Goal: Contribute content: Contribute content

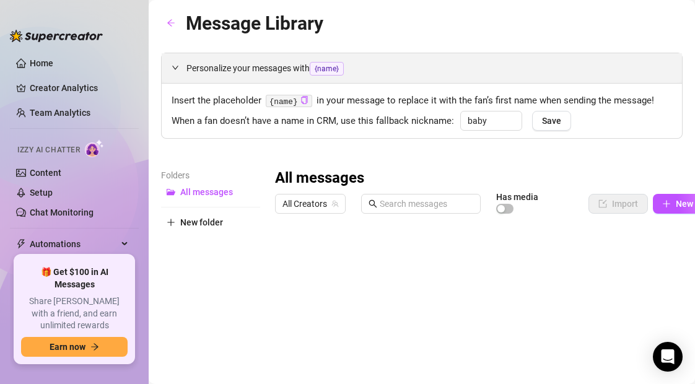
type input "baby"
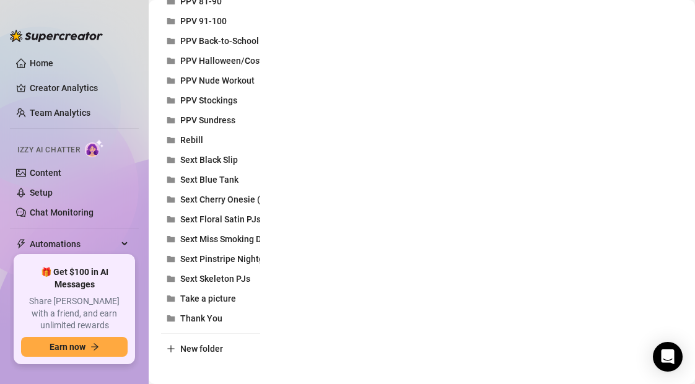
scroll to position [559, 0]
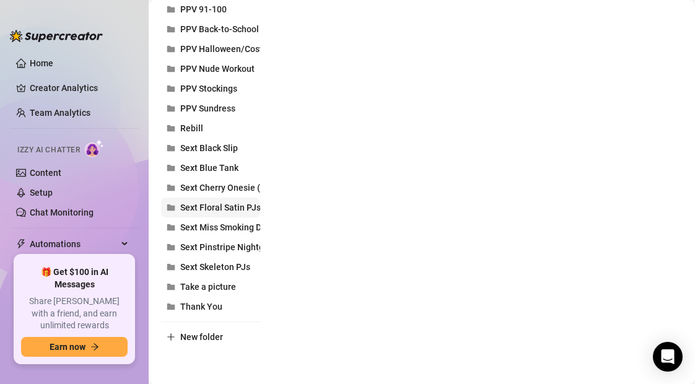
click at [235, 210] on span "Sext Floral Satin PJs" at bounding box center [220, 207] width 80 height 10
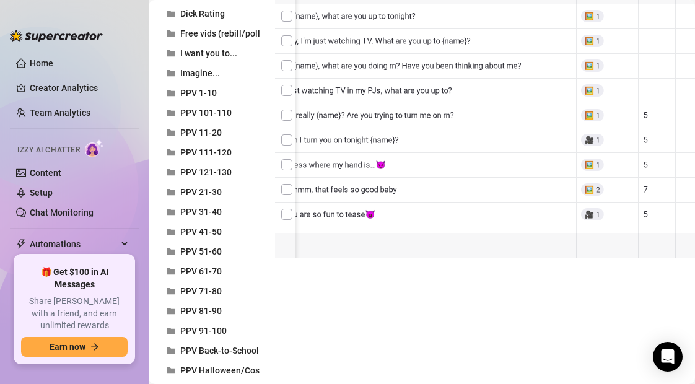
scroll to position [0, 102]
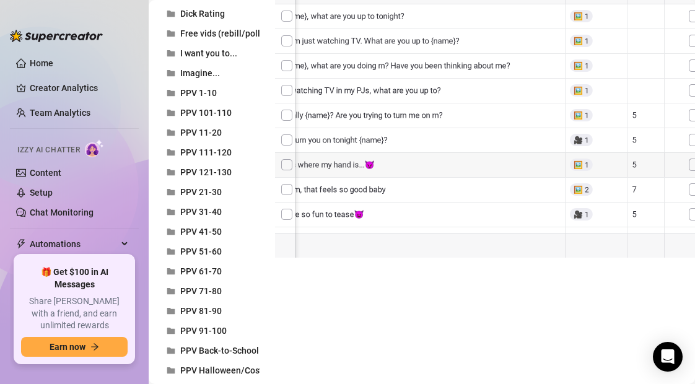
click at [580, 214] on div at bounding box center [507, 119] width 465 height 276
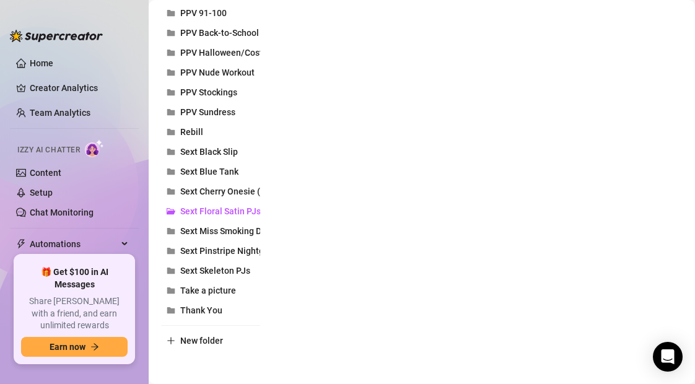
scroll to position [559, 0]
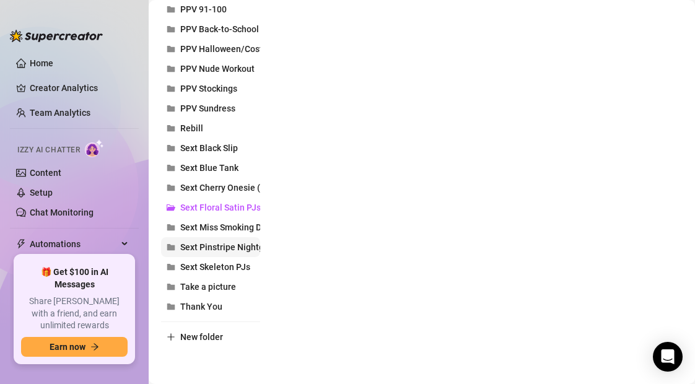
click at [229, 250] on span "Sext Pinstripe Nightgown" at bounding box center [230, 247] width 100 height 10
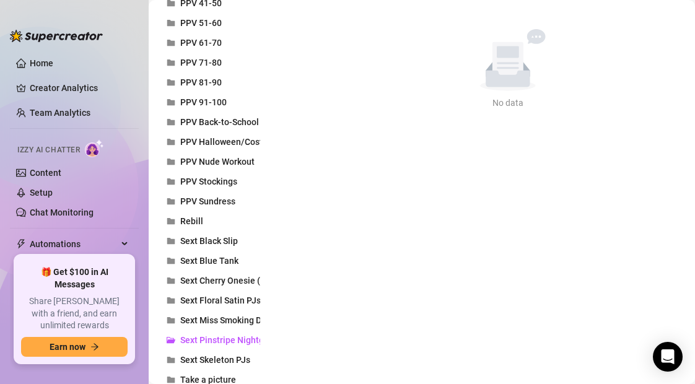
scroll to position [474, 0]
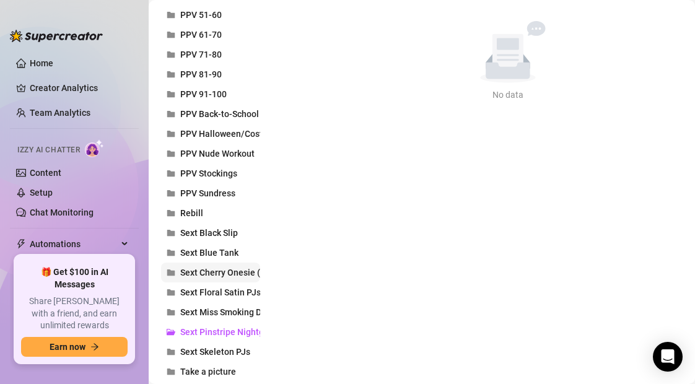
click at [209, 273] on span "Sext Cherry Onesie (Upstairs)" at bounding box center [238, 272] width 116 height 10
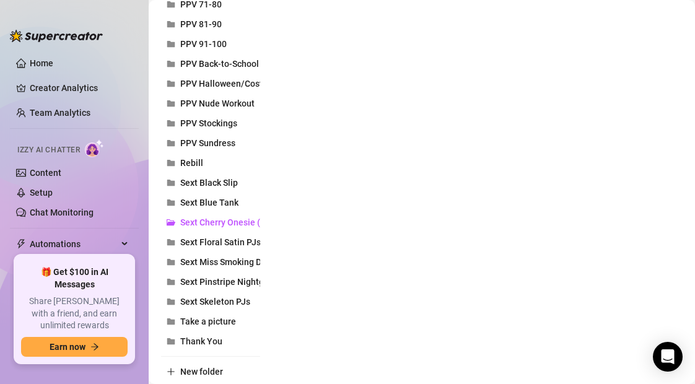
scroll to position [530, 0]
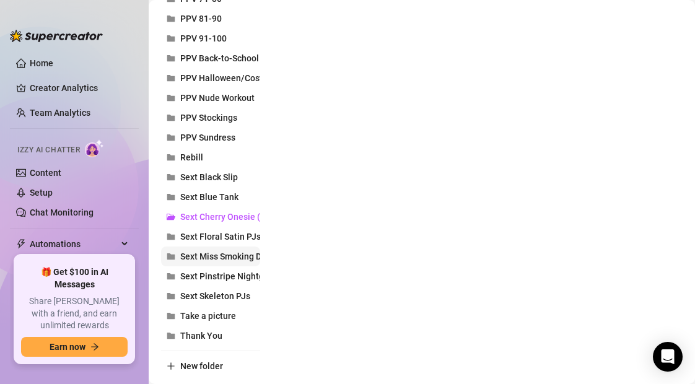
click at [247, 257] on span "Sext Miss Smoking Domme" at bounding box center [233, 256] width 106 height 10
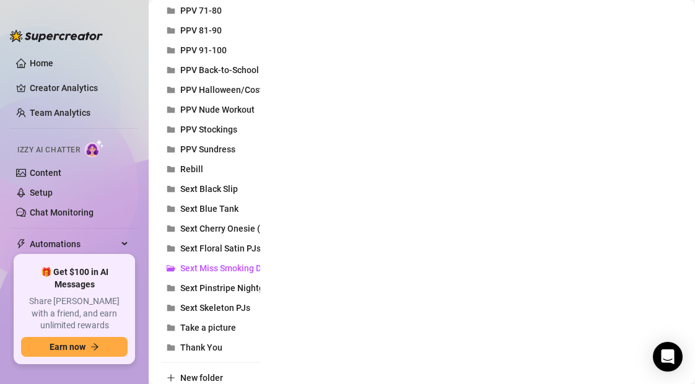
scroll to position [520, 0]
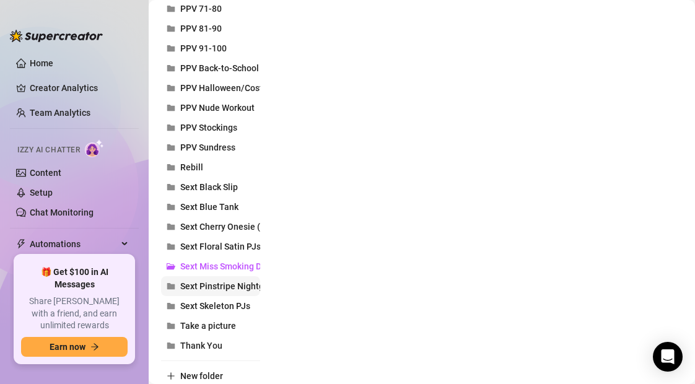
click at [220, 290] on span "Sext Pinstripe Nightgown" at bounding box center [230, 286] width 100 height 10
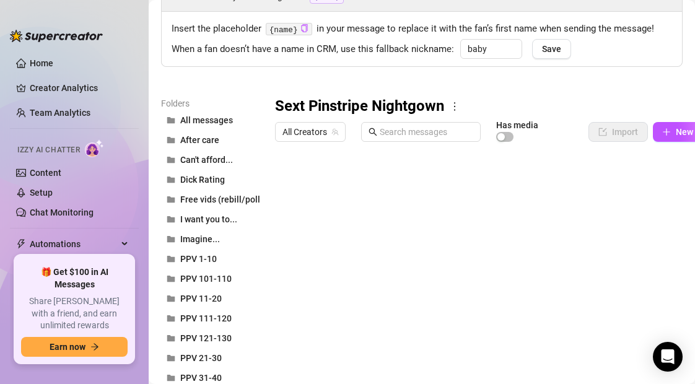
scroll to position [63, 0]
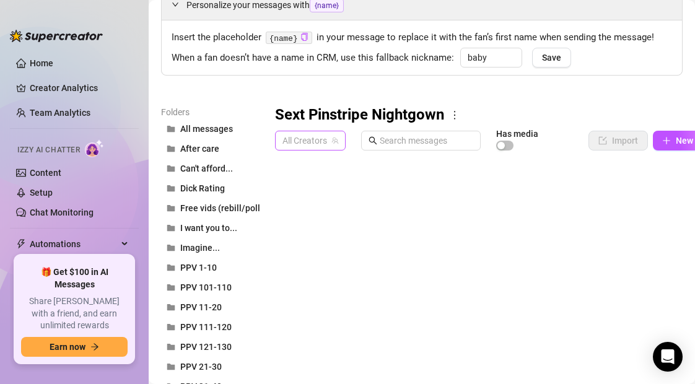
click at [297, 141] on span "All Creators" at bounding box center [310, 140] width 56 height 19
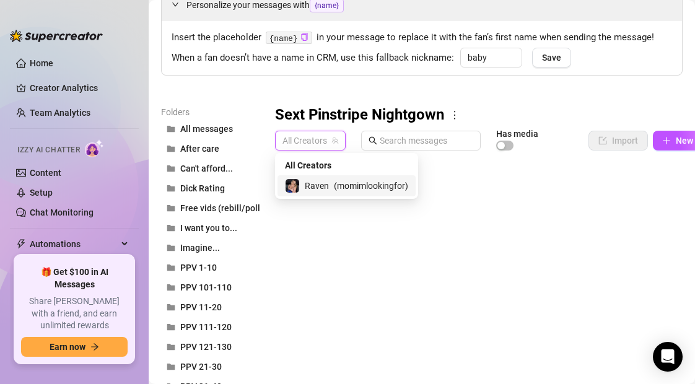
click at [316, 187] on span "Raven" at bounding box center [317, 186] width 24 height 14
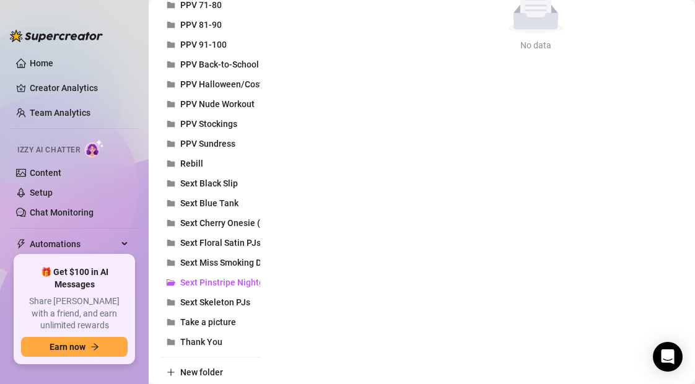
scroll to position [576, 0]
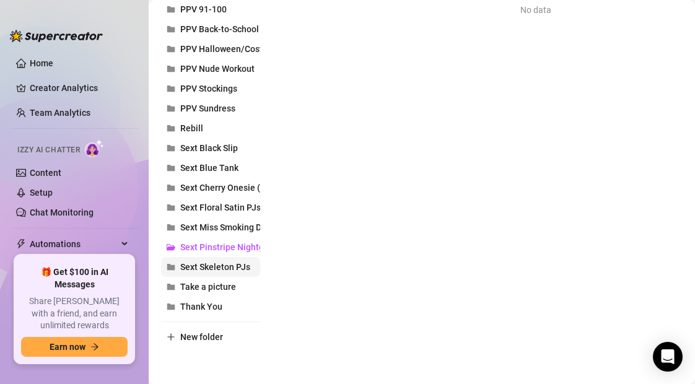
click at [220, 269] on span "Sext Skeleton PJs" at bounding box center [215, 267] width 70 height 10
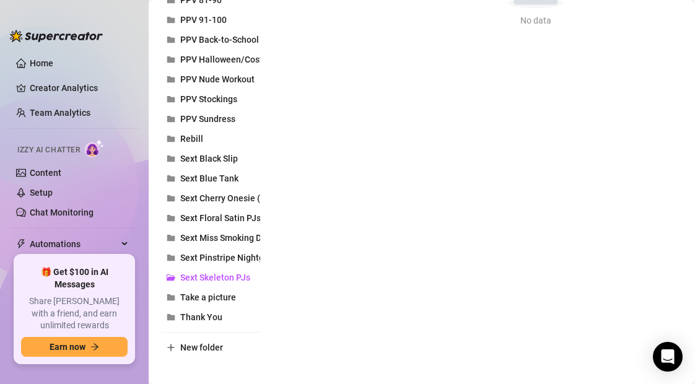
scroll to position [569, 0]
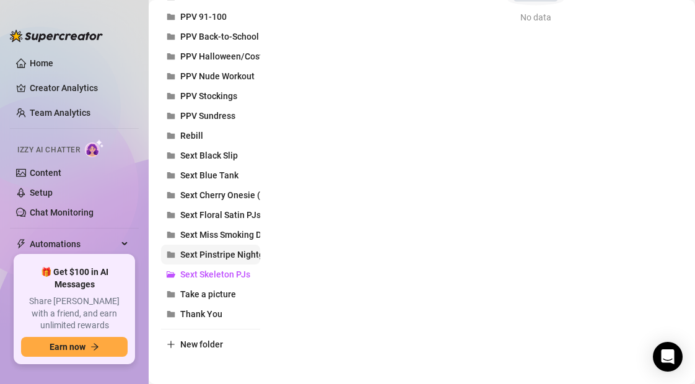
click at [248, 252] on span "Sext Pinstripe Nightgown" at bounding box center [230, 255] width 100 height 10
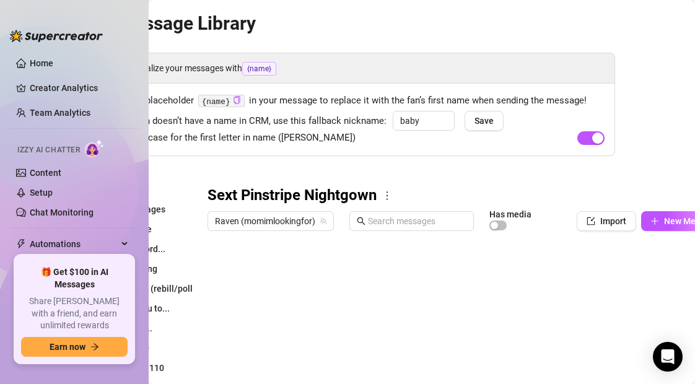
scroll to position [0, 90]
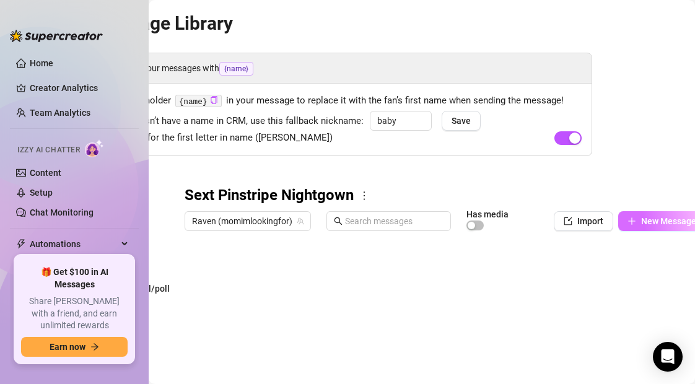
click at [649, 219] on span "New Message" at bounding box center [668, 221] width 55 height 10
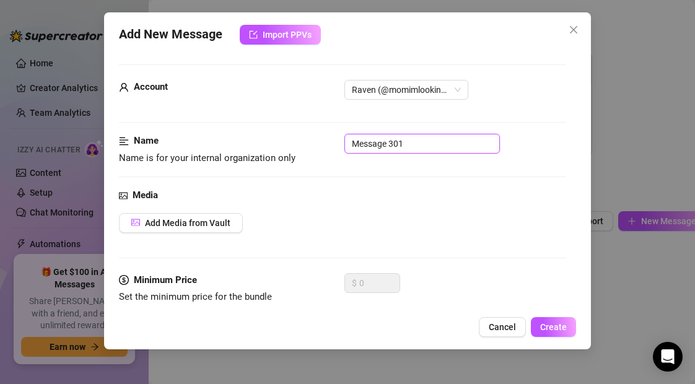
drag, startPoint x: 412, startPoint y: 145, endPoint x: 339, endPoint y: 145, distance: 73.7
click at [339, 145] on div "Name Name is for your internal organization only Message 301" at bounding box center [342, 150] width 446 height 32
type input "1 Intro"
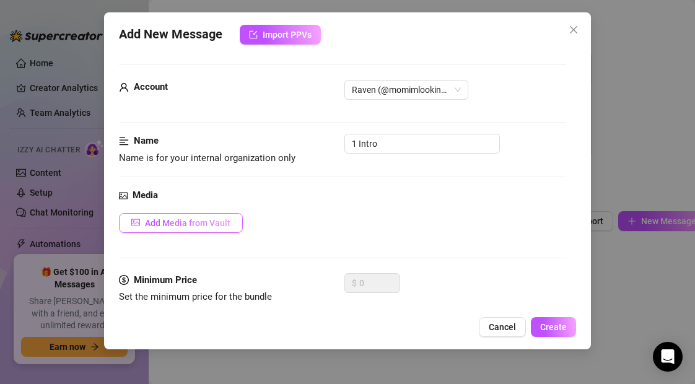
click at [206, 218] on span "Add Media from Vault" at bounding box center [187, 223] width 85 height 10
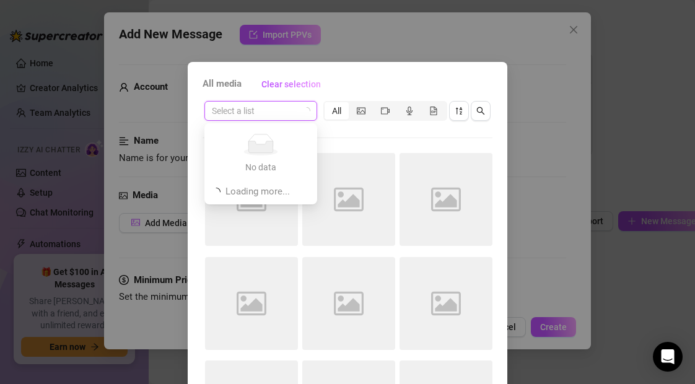
click at [264, 115] on input "search" at bounding box center [255, 111] width 87 height 19
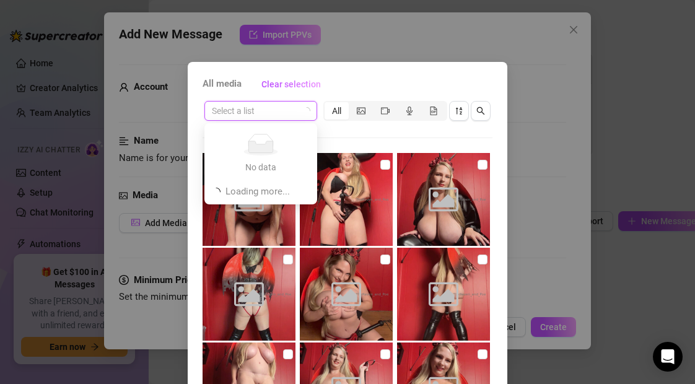
click at [265, 116] on input "search" at bounding box center [255, 111] width 87 height 19
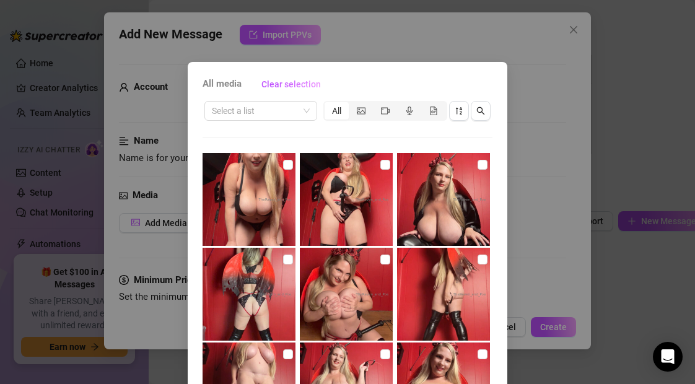
click at [194, 135] on div "All media Clear selection Select a list All 03:58 05:52 Cancel OK" at bounding box center [347, 282] width 319 height 440
click at [235, 115] on input "search" at bounding box center [255, 111] width 87 height 19
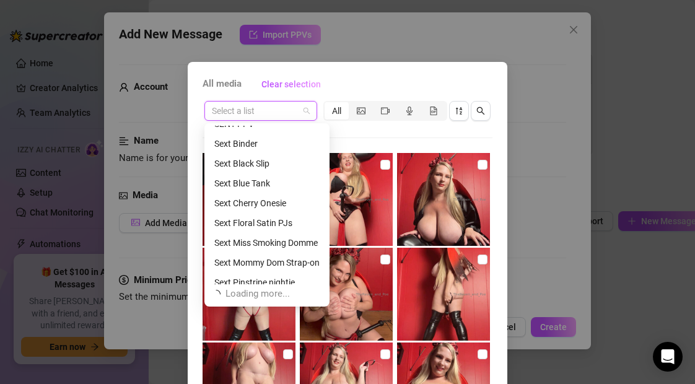
scroll to position [413, 0]
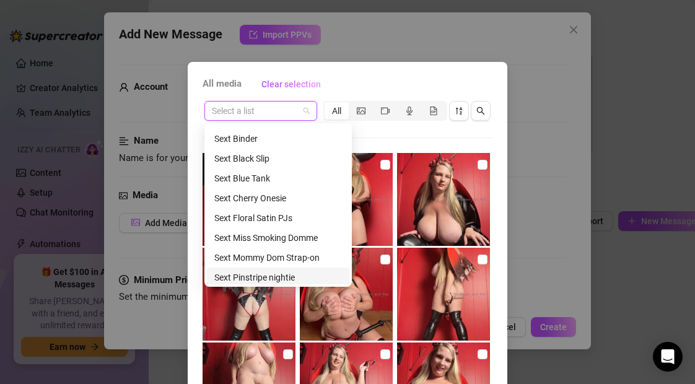
click at [256, 280] on div "Sext Pinstripe nightie" at bounding box center [278, 278] width 128 height 14
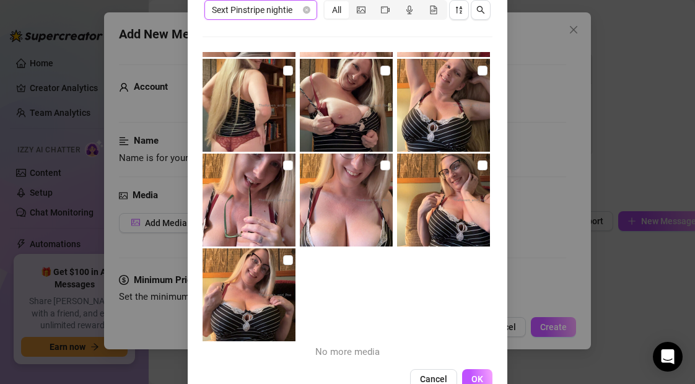
scroll to position [113, 0]
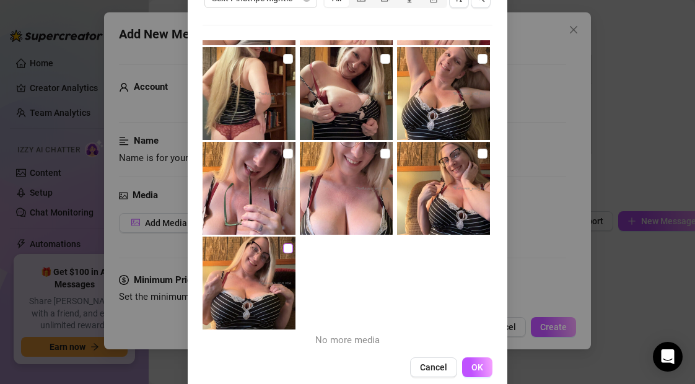
click at [287, 248] on input "checkbox" at bounding box center [288, 248] width 10 height 10
checkbox input "true"
click at [480, 368] on span "OK" at bounding box center [477, 367] width 12 height 10
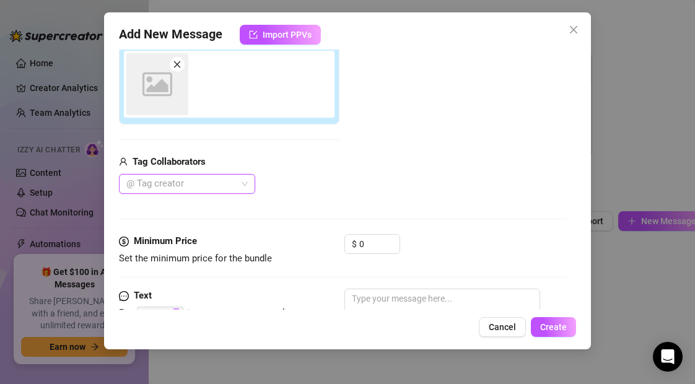
scroll to position [220, 0]
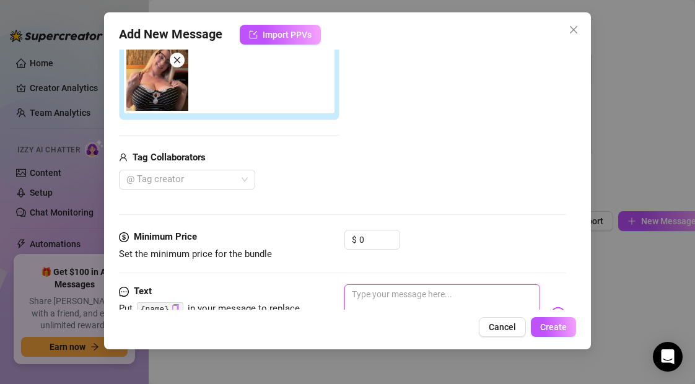
click at [362, 294] on textarea at bounding box center [441, 309] width 195 height 50
type textarea "H"
type textarea "He"
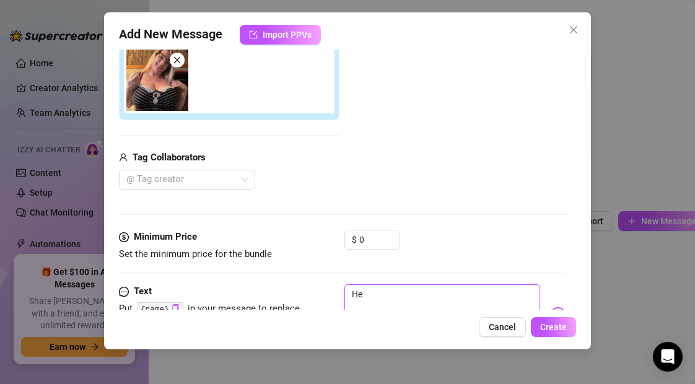
type textarea "Hey"
type textarea "Hey b"
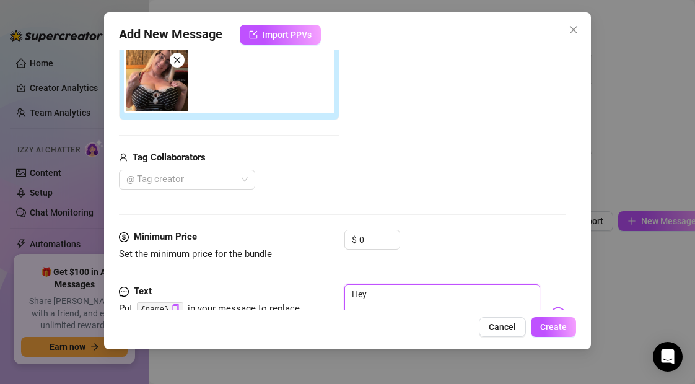
type textarea "Hey b"
type textarea "Hey ba"
type textarea "Hey bab"
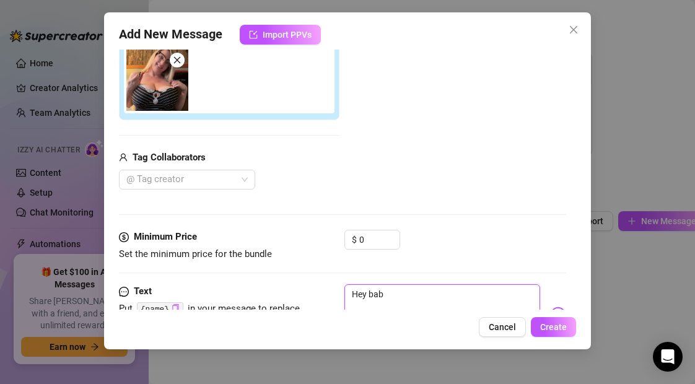
type textarea "Hey baby"
type textarea "Hey baby,"
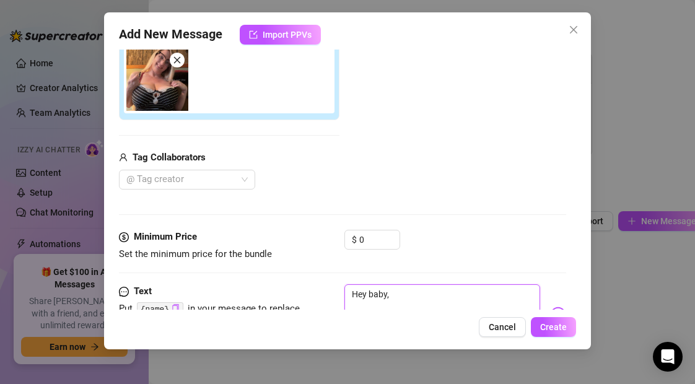
type textarea "Hey baby,"
type textarea "Hey baby, w"
type textarea "Hey baby, wh"
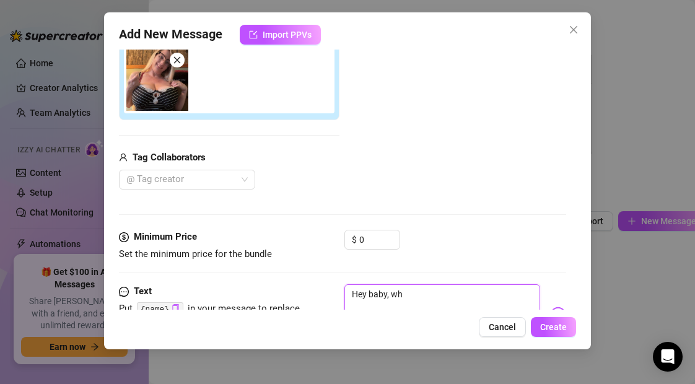
type textarea "Hey baby, wha"
type textarea "Hey baby, what"
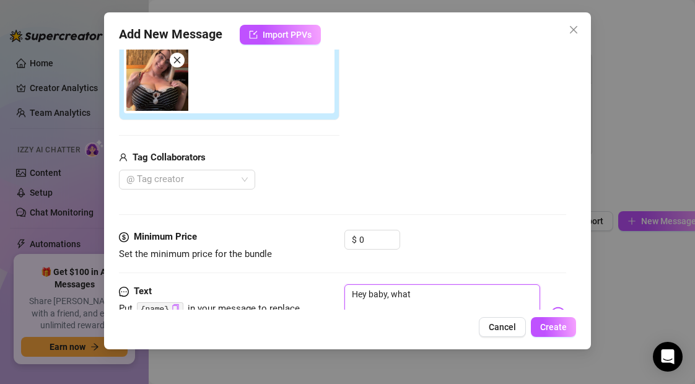
type textarea "Hey baby, what"
type textarea "Hey baby, what a"
type textarea "Hey baby, what ar"
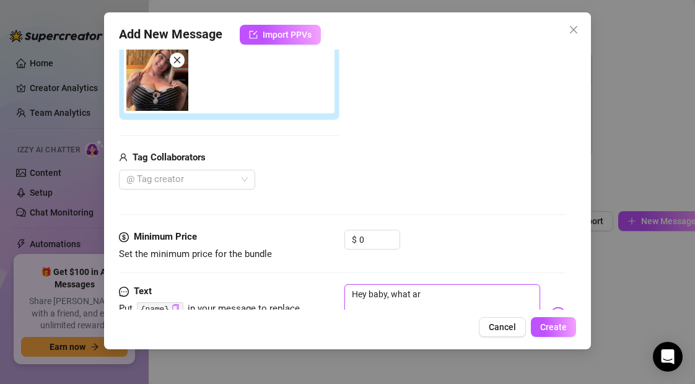
type textarea "Hey baby, what are"
type textarea "Hey baby, what are y"
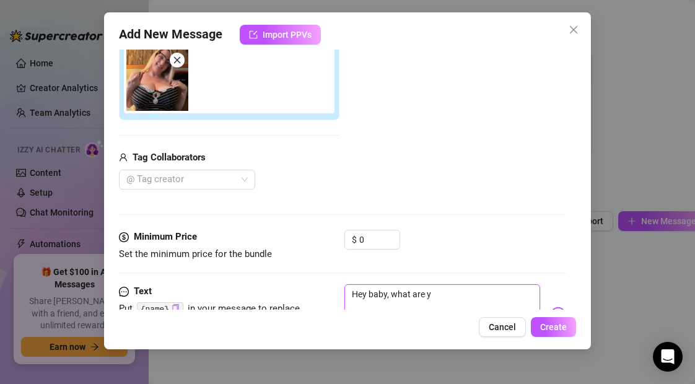
type textarea "Hey baby, what are y"
type textarea "Hey baby, what are yo"
type textarea "Hey baby, what are you"
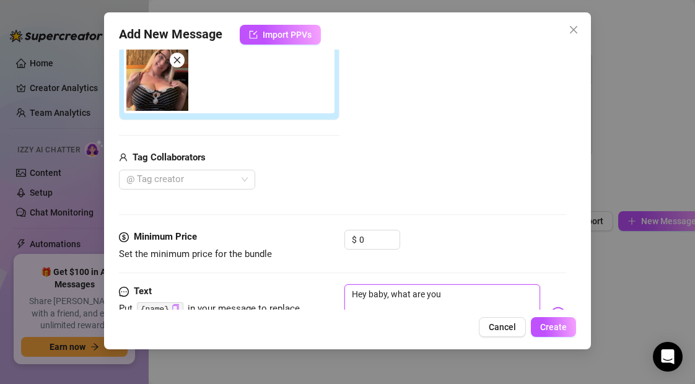
type textarea "Hey baby, what are you"
type textarea "Hey baby, what are you d"
type textarea "Hey baby, what are you do"
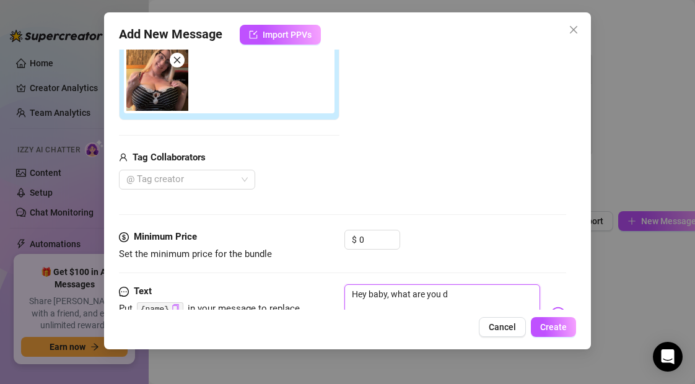
type textarea "Hey baby, what are you do"
type textarea "Hey baby, what are you doi"
type textarea "Hey baby, what are you doin"
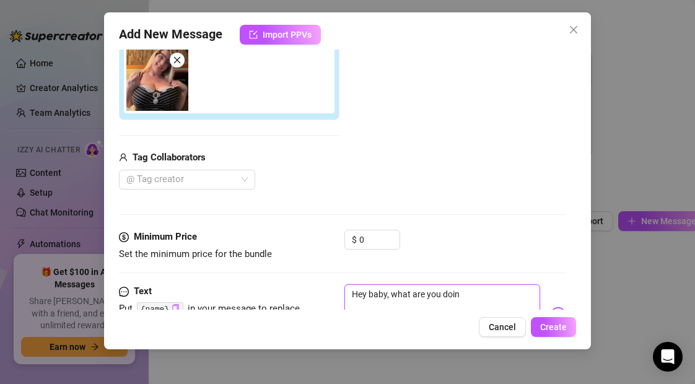
type textarea "Hey baby, what are you doing"
type textarea "Hey baby, what are you doing r"
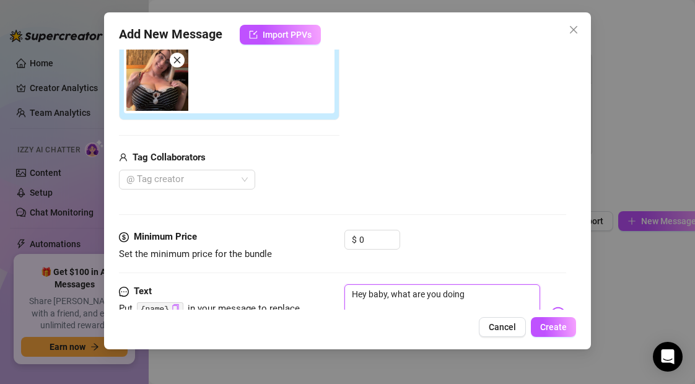
type textarea "Hey baby, what are you doing r"
type textarea "Hey baby, what are you doing ri"
type textarea "Hey baby, what are you doing rig"
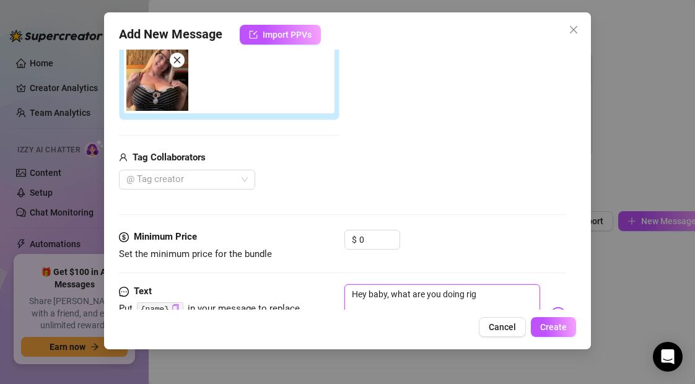
type textarea "Hey baby, what are you doing righ"
type textarea "Hey baby, what are you doing right"
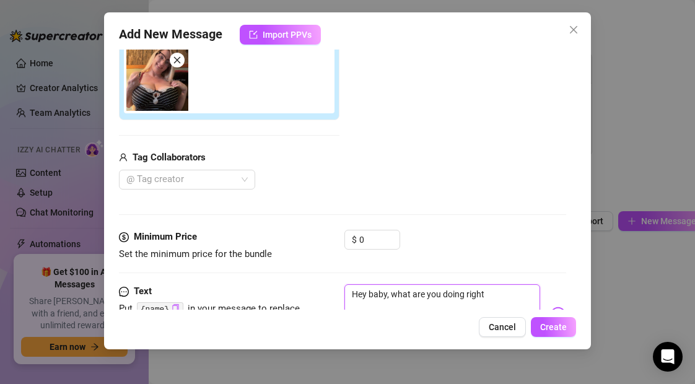
type textarea "Hey baby, what are you doing right"
type textarea "Hey baby, what are you doing right n"
type textarea "Hey baby, what are you doing right no"
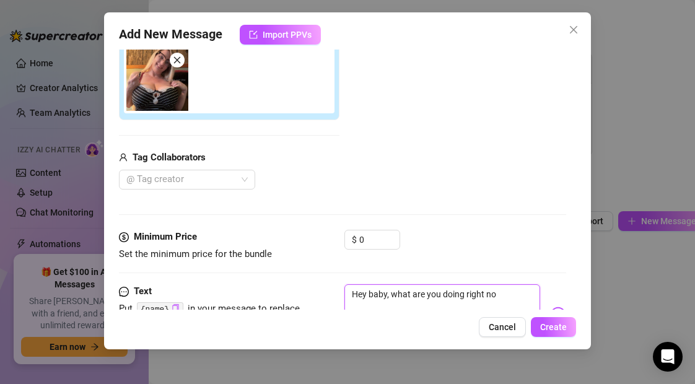
type textarea "Hey baby, what are you doing right now"
type textarea "Hey baby, what are you doing right now?"
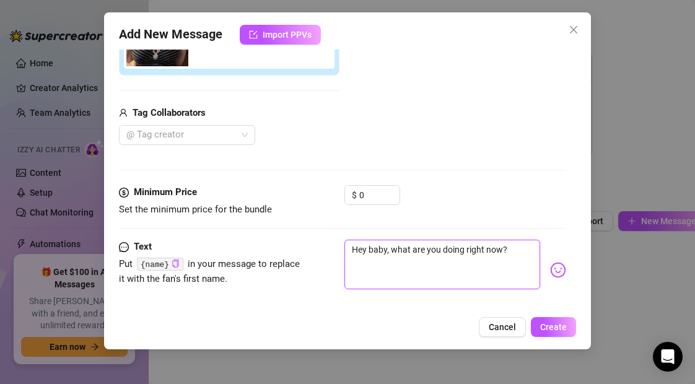
scroll to position [332, 0]
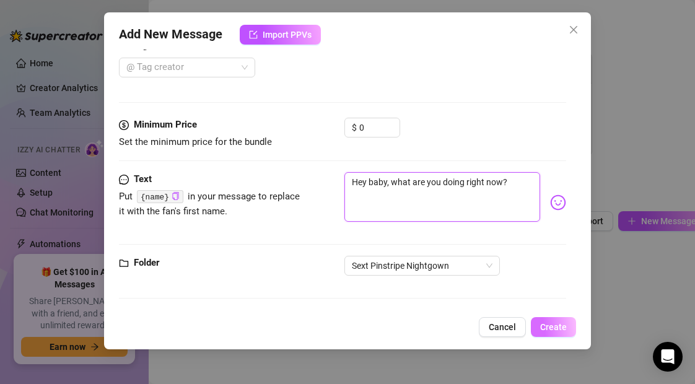
type textarea "Hey baby, what are you doing right now?"
click at [552, 330] on span "Create" at bounding box center [553, 327] width 27 height 10
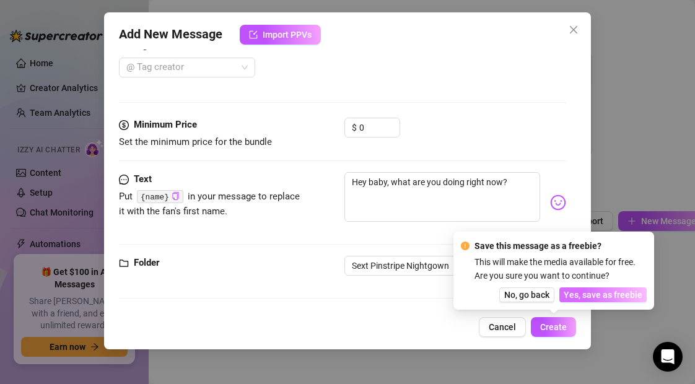
click at [573, 295] on span "Yes, save as freebie" at bounding box center [602, 295] width 79 height 10
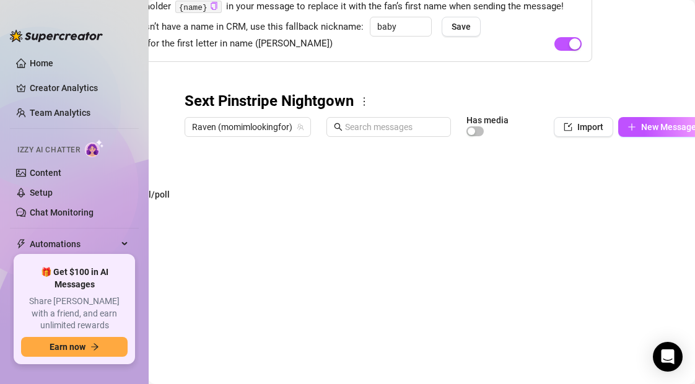
scroll to position [105, 90]
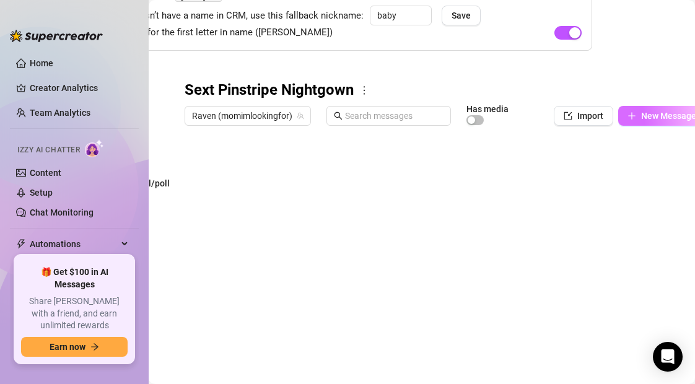
click at [641, 114] on span "New Message" at bounding box center [668, 116] width 55 height 10
type textarea "Type your message here..."
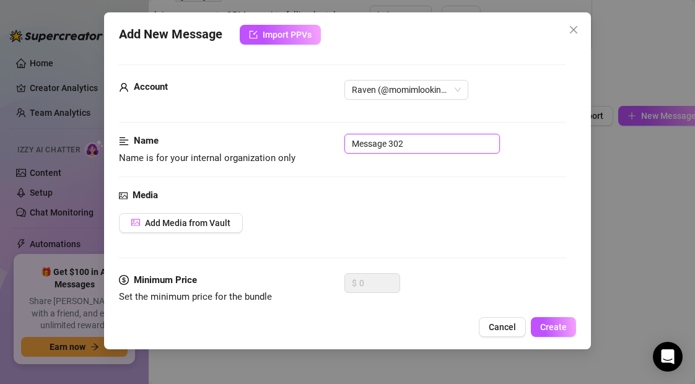
drag, startPoint x: 420, startPoint y: 146, endPoint x: 329, endPoint y: 145, distance: 91.0
click at [329, 145] on div "Name Name is for your internal organization only Message 302" at bounding box center [342, 150] width 446 height 32
type input "1 Intro"
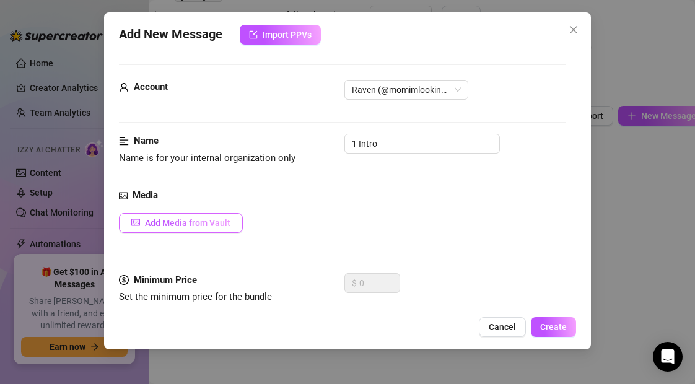
click at [215, 222] on span "Add Media from Vault" at bounding box center [187, 223] width 85 height 10
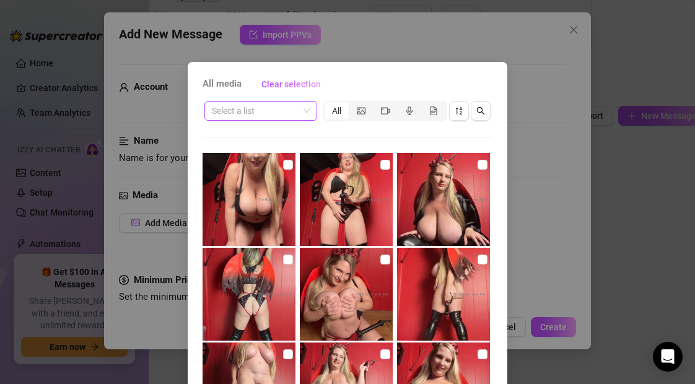
click at [264, 111] on input "search" at bounding box center [255, 111] width 87 height 19
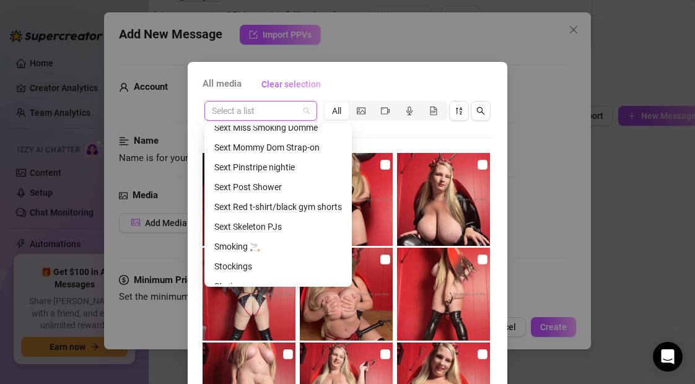
scroll to position [521, 0]
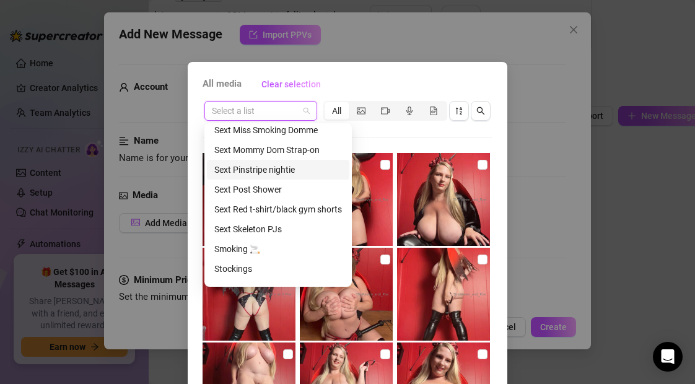
click at [282, 167] on div "Sext Pinstripe nightie" at bounding box center [278, 170] width 128 height 14
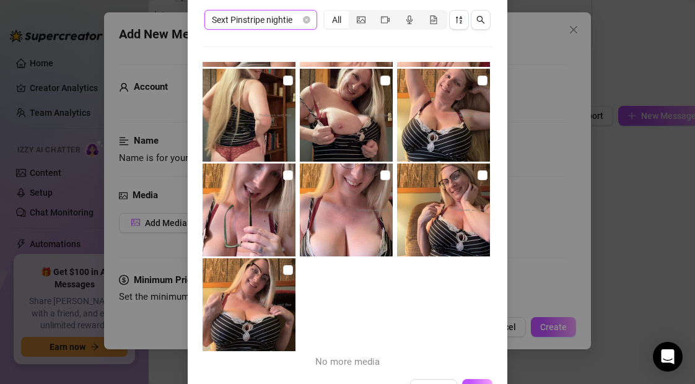
scroll to position [108, 0]
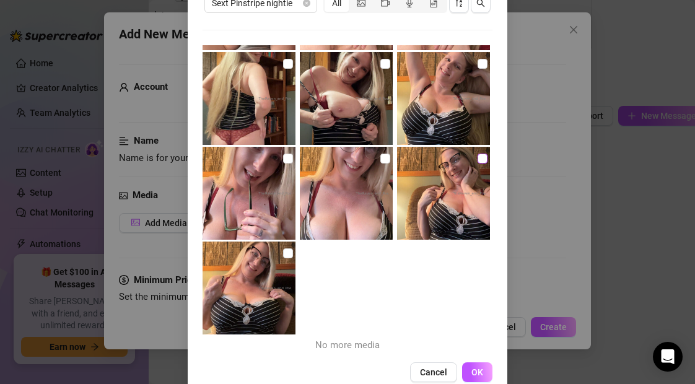
click at [484, 160] on input "checkbox" at bounding box center [482, 159] width 10 height 10
checkbox input "true"
click at [483, 369] on button "OK" at bounding box center [477, 372] width 30 height 20
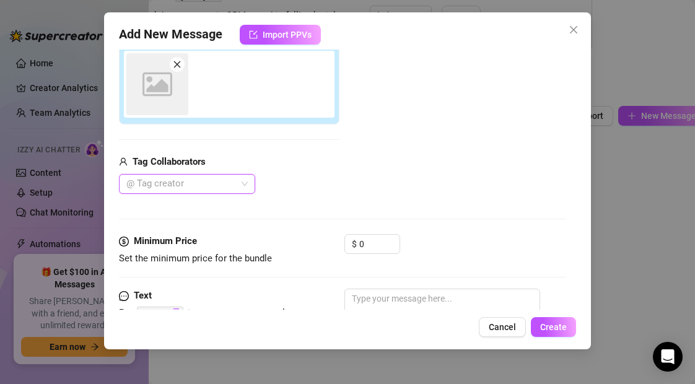
scroll to position [220, 0]
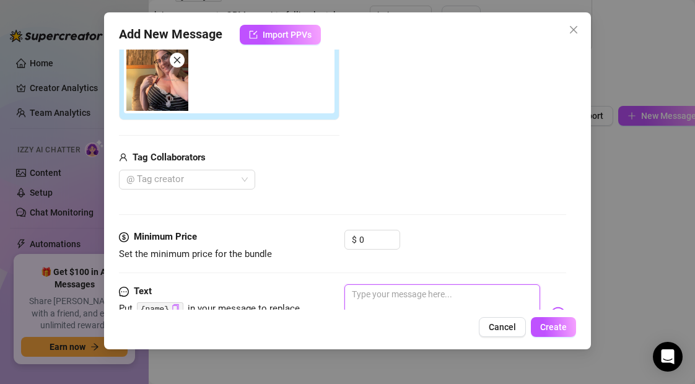
click at [385, 299] on textarea at bounding box center [441, 309] width 195 height 50
type textarea "I"
type textarea "I'"
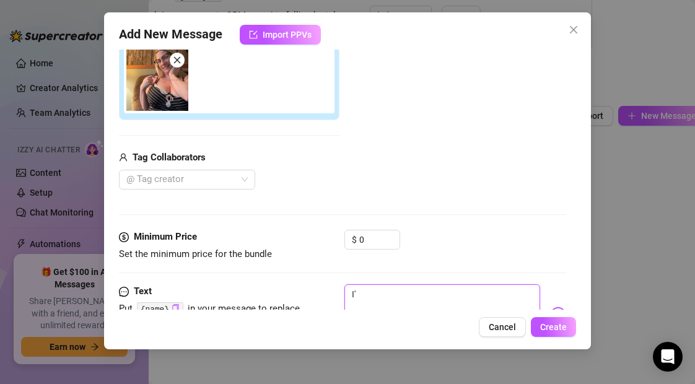
type textarea "I'm"
type textarea "I'm f"
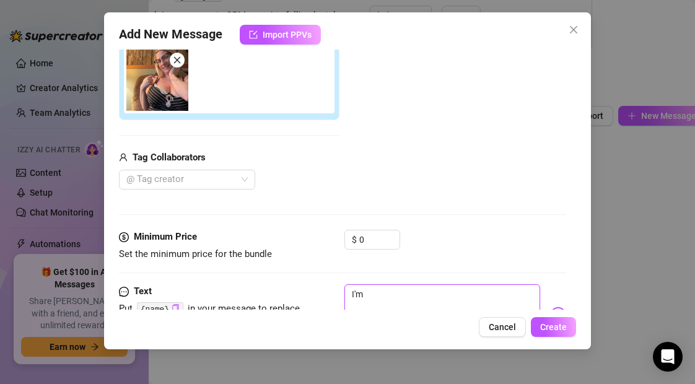
type textarea "I'm f"
type textarea "I'm fe"
type textarea "I'm fee"
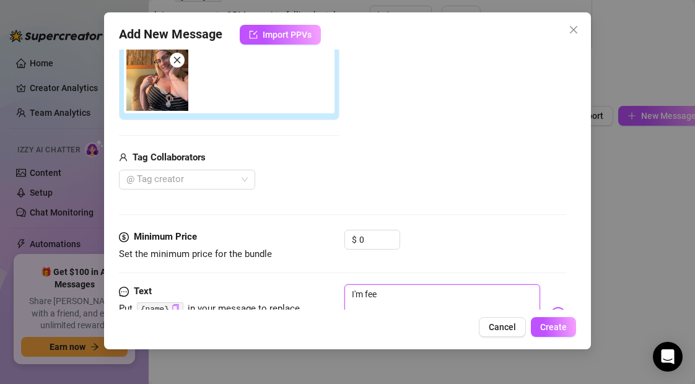
type textarea "I'm feel"
type textarea "I'm feeli"
type textarea "I'm feelin"
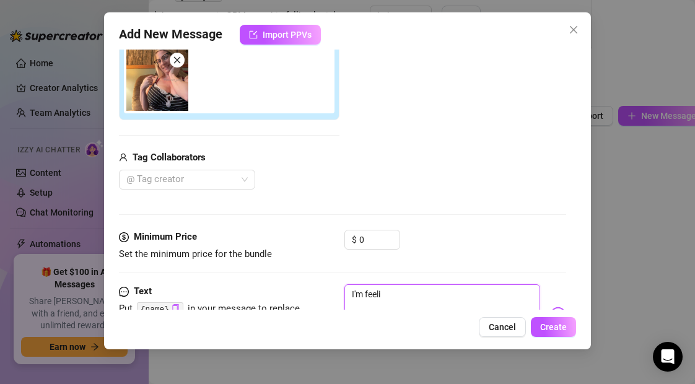
type textarea "I'm feelin"
type textarea "I'm feeling"
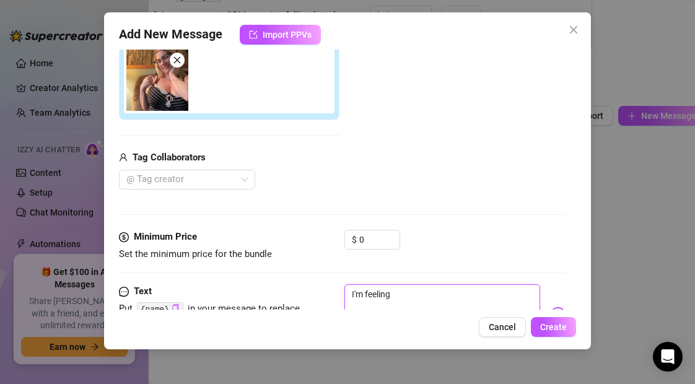
type textarea "I'm feeling a"
type textarea "I'm feeling a l"
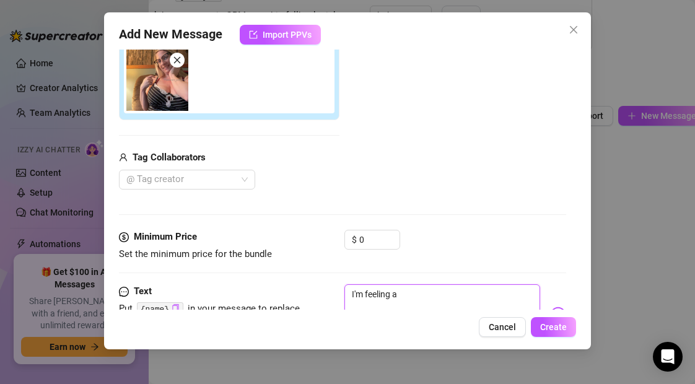
type textarea "I'm feeling a l"
type textarea "I'm feeling a li"
type textarea "I'm feeling a lit"
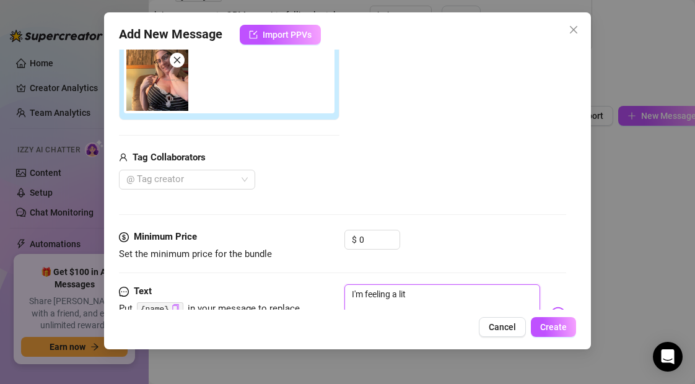
type textarea "I'm feeling a litt"
type textarea "I'm feeling a littl"
type textarea "I'm feeling a little"
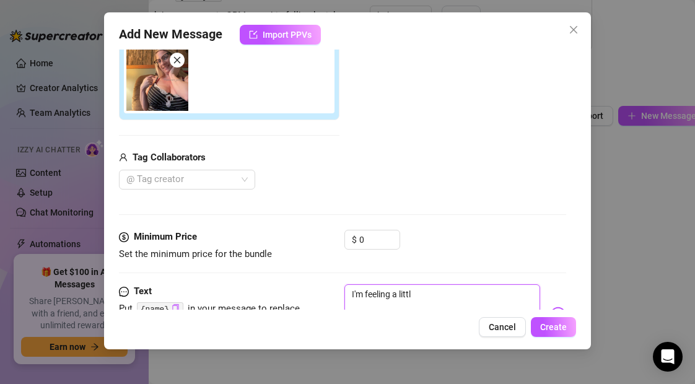
type textarea "I'm feeling a little"
type textarea "I'm feeling a little f"
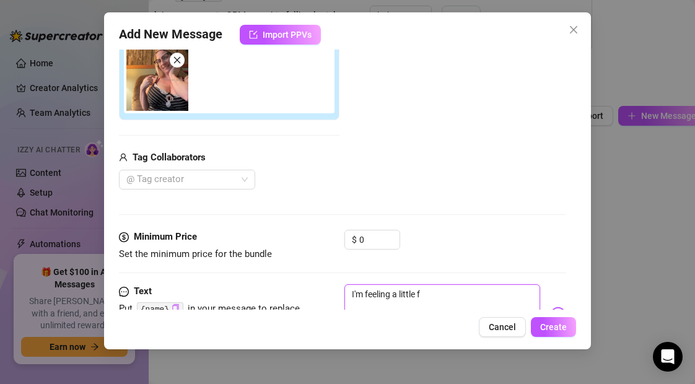
type textarea "I'm feeling a little fr"
type textarea "I'm feeling a little fri"
type textarea "I'm feeling a little fris"
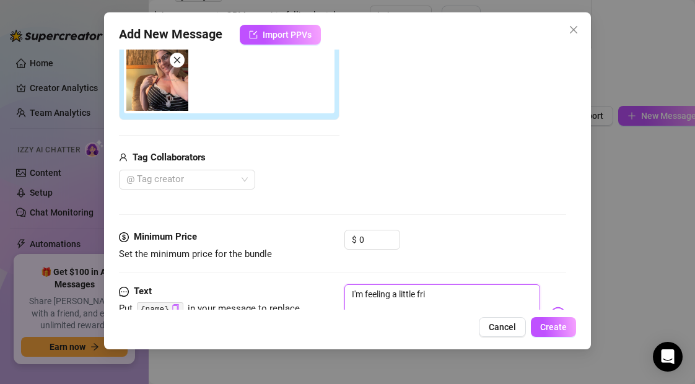
type textarea "I'm feeling a little fris"
type textarea "I'm feeling a little [PERSON_NAME]"
type textarea "I'm feeling a little frisky"
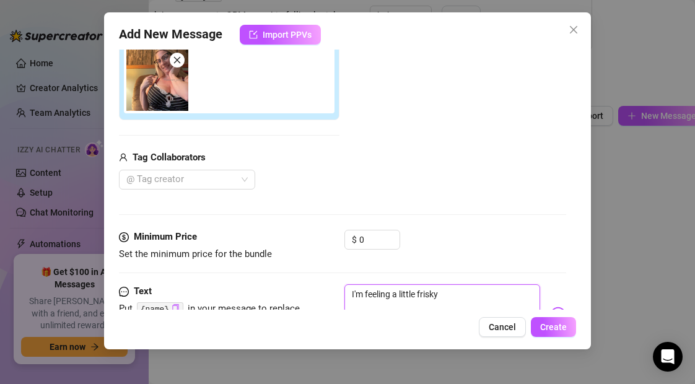
type textarea "I'm feeling a little frisky"
type textarea "I'm feeling a little frisky t"
type textarea "I'm feeling a little frisky to"
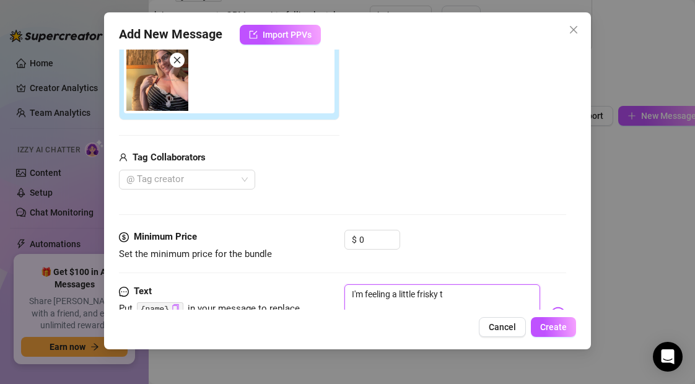
type textarea "I'm feeling a little frisky to"
type textarea "I'm feeling a little frisky t"
type textarea "I'm feeling a little frisky"
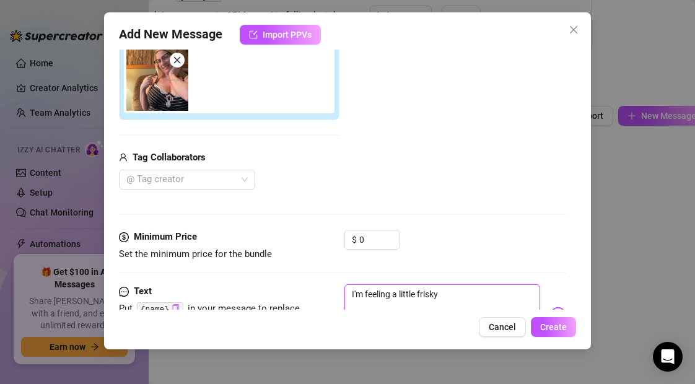
type textarea "I'm feeling a little frisky"
type textarea "I'm feeling a little [PERSON_NAME]"
type textarea "I'm feeling a little fris"
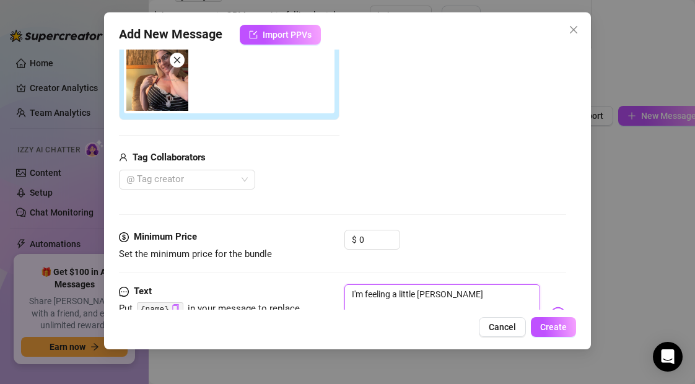
type textarea "I'm feeling a little fris"
type textarea "I'm feeling a little fri"
type textarea "I'm feeling a little fr"
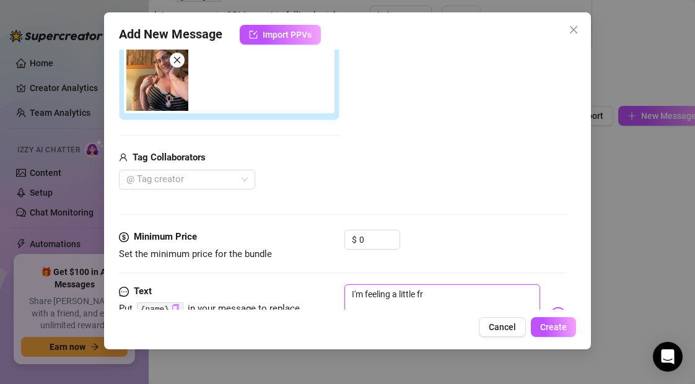
type textarea "I'm feeling a little f"
type textarea "I'm feeling a little"
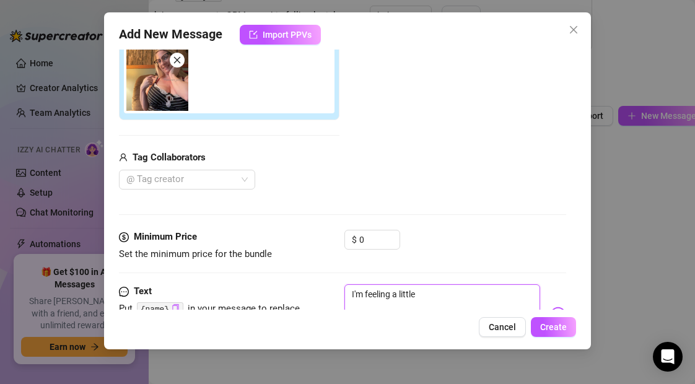
type textarea "I'm feeling a little"
type textarea "I'm feeling a littl"
type textarea "I'm feeling a litt"
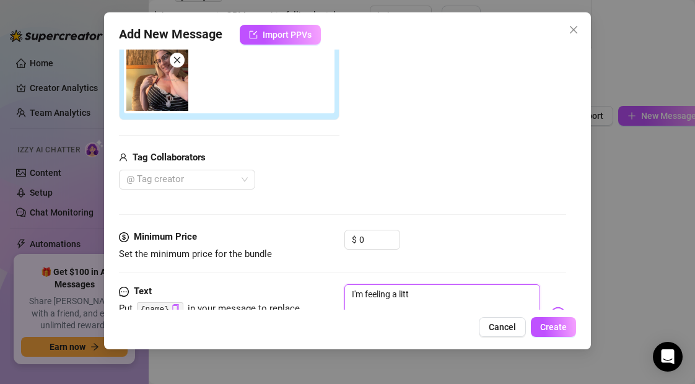
type textarea "I'm feeling a littl"
type textarea "I'm feeling a little"
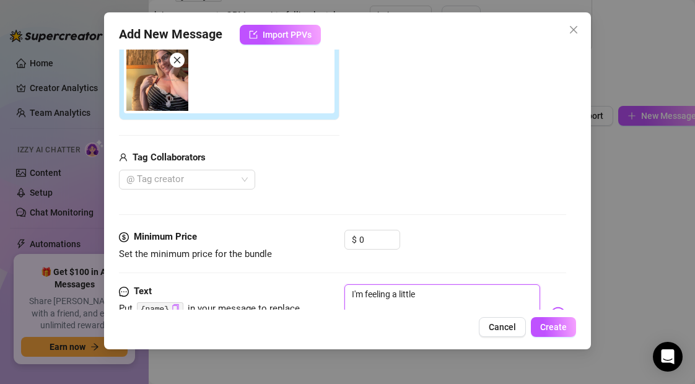
type textarea "I'm feeling a little h"
type textarea "I'm feeling a little ho"
type textarea "I'm feeling a little hor"
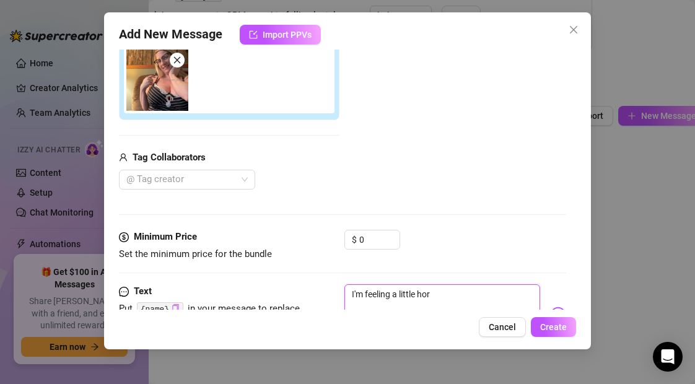
type textarea "I'm feeling a little horn"
type textarea "I'm feeling a little horny"
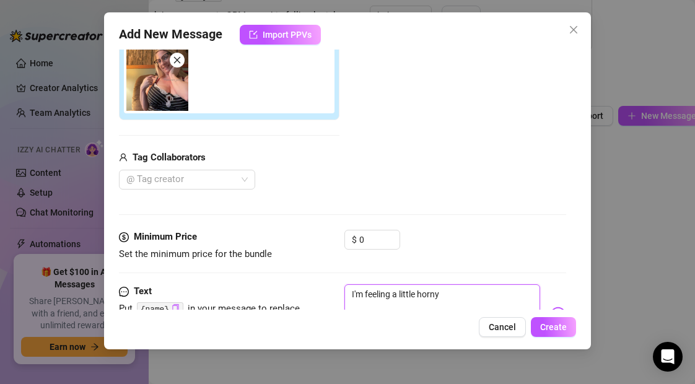
type textarea "I'm feeling a little horny"
type textarea "I'm feeling a little horny,"
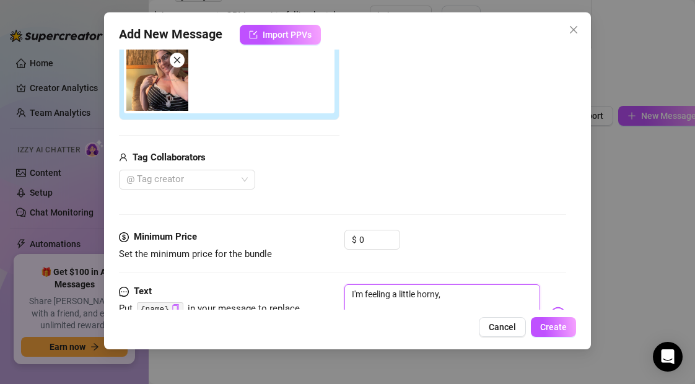
type textarea "I'm feeling a little horny,"
type textarea "I'm feeling a little horny, h"
type textarea "I'm feeling a little horny, hb"
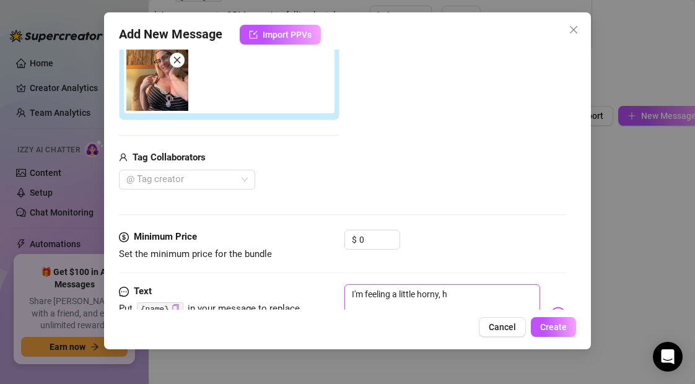
type textarea "I'm feeling a little horny, hb"
type textarea "I'm feeling a little horny, hbu"
type textarea "I'm feeling a little horny, hbu?"
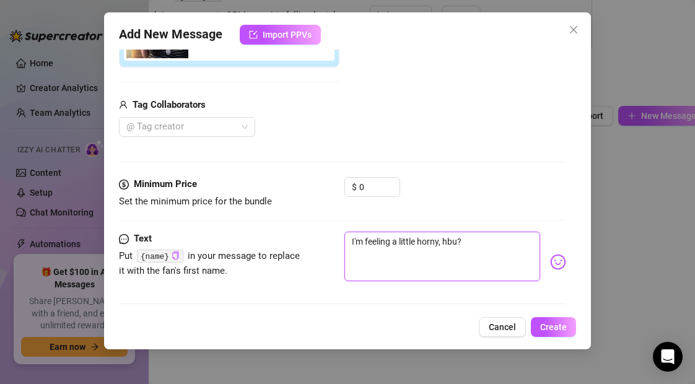
scroll to position [332, 0]
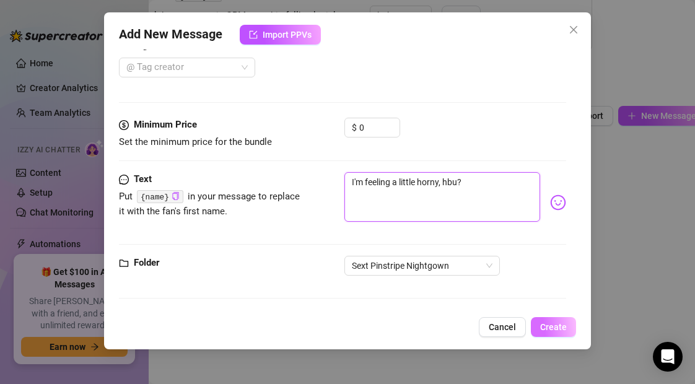
type textarea "I'm feeling a little horny, hbu?"
click at [554, 326] on span "Create" at bounding box center [553, 327] width 27 height 10
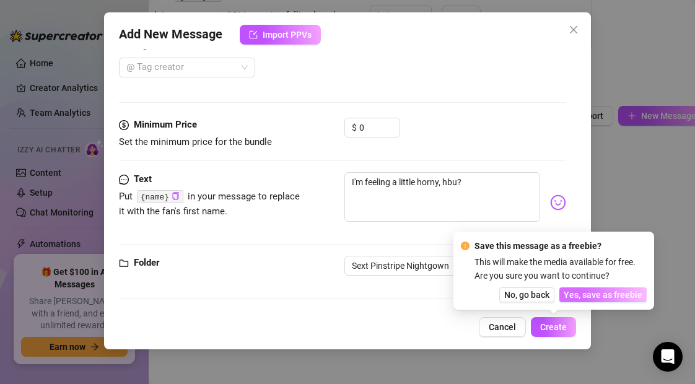
click at [593, 296] on span "Yes, save as freebie" at bounding box center [602, 295] width 79 height 10
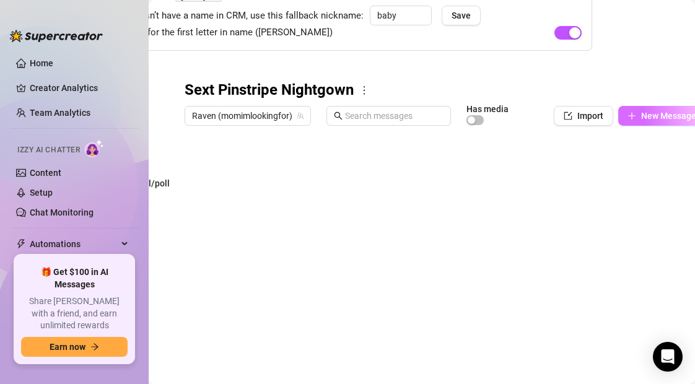
click at [646, 115] on span "New Message" at bounding box center [668, 116] width 55 height 10
type textarea "Type your message here..."
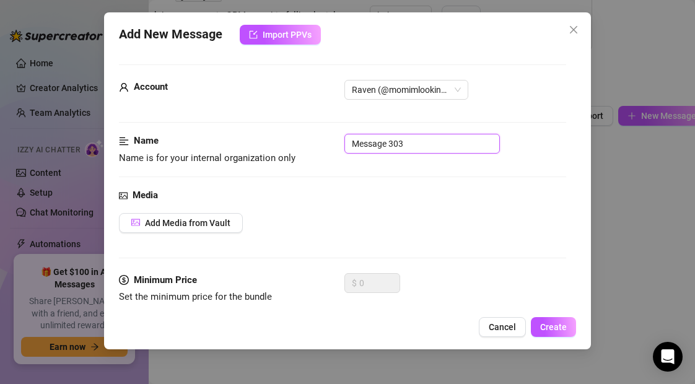
drag, startPoint x: 414, startPoint y: 146, endPoint x: 306, endPoint y: 147, distance: 107.7
click at [306, 147] on div "Name Name is for your internal organization only Message 303" at bounding box center [342, 150] width 446 height 32
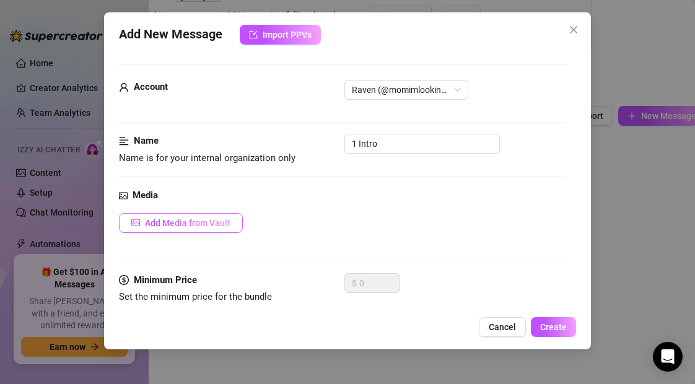
click at [228, 224] on span "Add Media from Vault" at bounding box center [187, 223] width 85 height 10
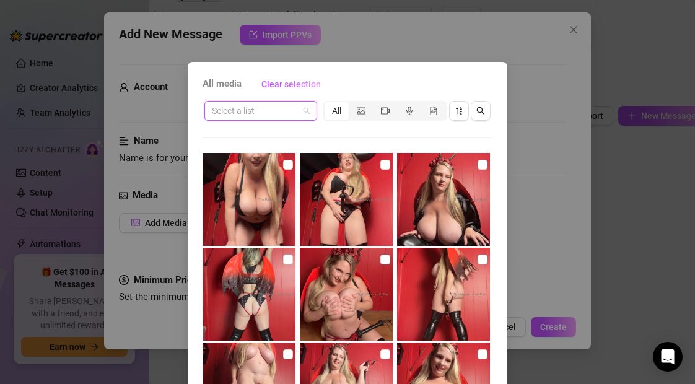
click at [268, 110] on input "search" at bounding box center [255, 111] width 87 height 19
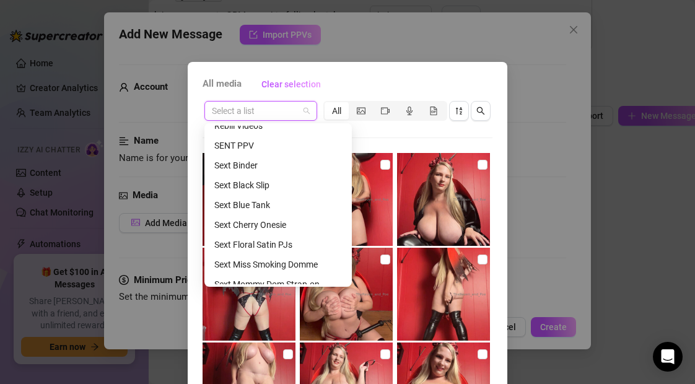
scroll to position [422, 0]
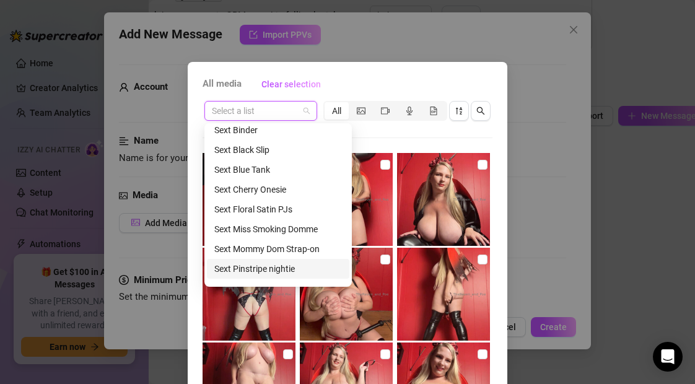
click at [260, 271] on div "Sext Pinstripe nightie" at bounding box center [278, 269] width 128 height 14
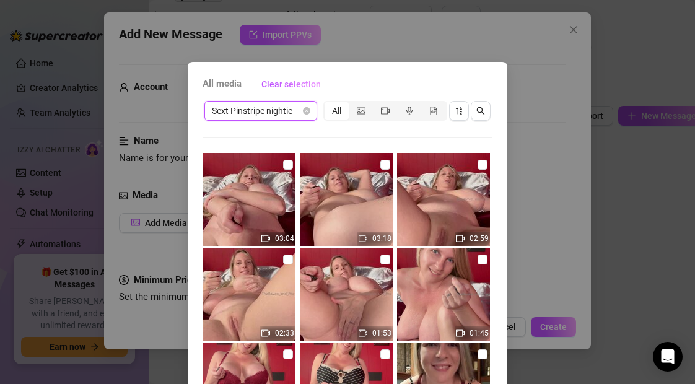
scroll to position [562, 0]
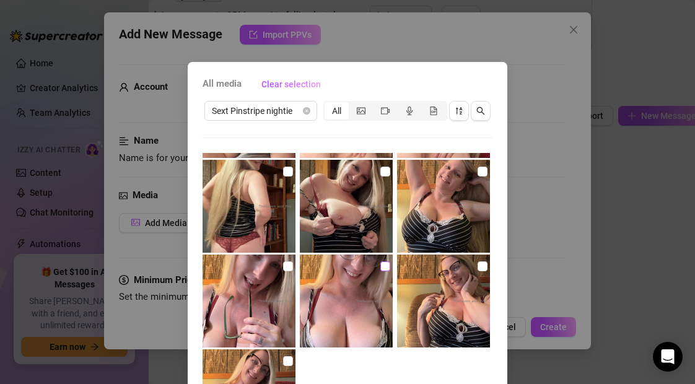
click at [386, 269] on input "checkbox" at bounding box center [385, 266] width 10 height 10
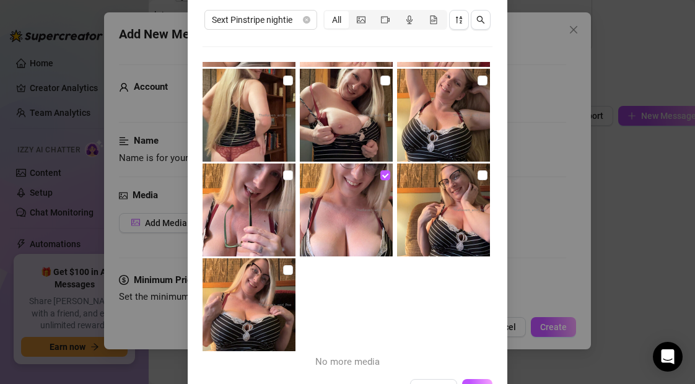
scroll to position [133, 0]
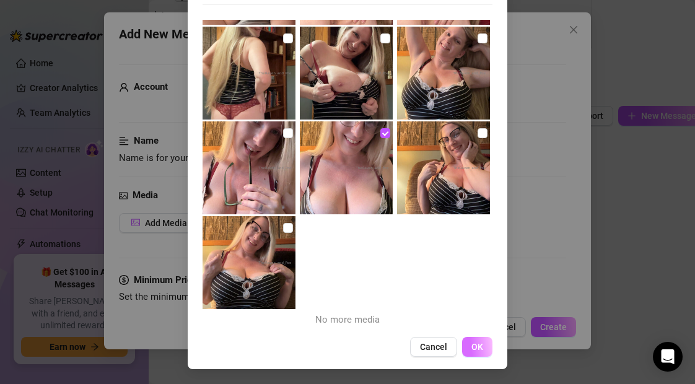
click at [479, 346] on span "OK" at bounding box center [477, 347] width 12 height 10
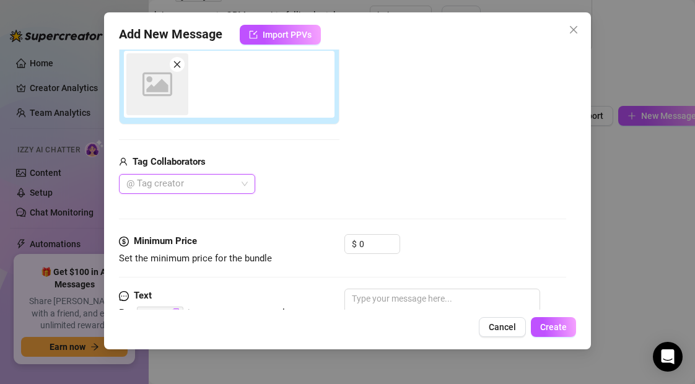
scroll to position [220, 0]
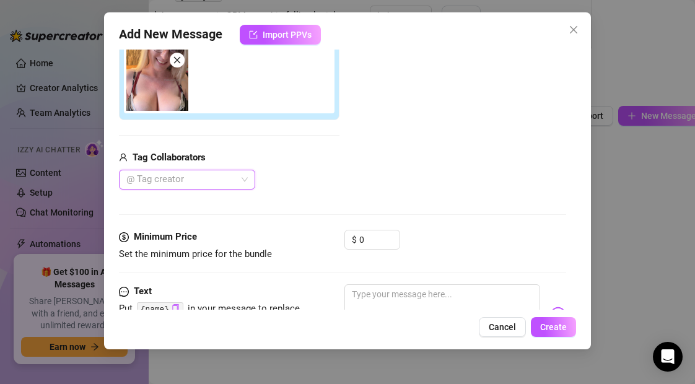
click at [176, 61] on icon "close" at bounding box center [177, 60] width 7 height 7
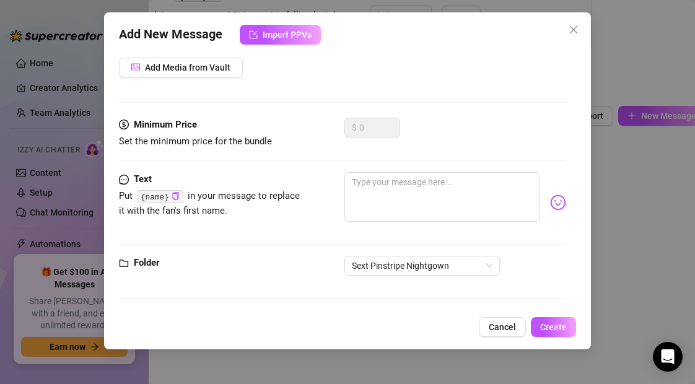
scroll to position [155, 0]
click at [178, 66] on span "Add Media from Vault" at bounding box center [187, 68] width 85 height 10
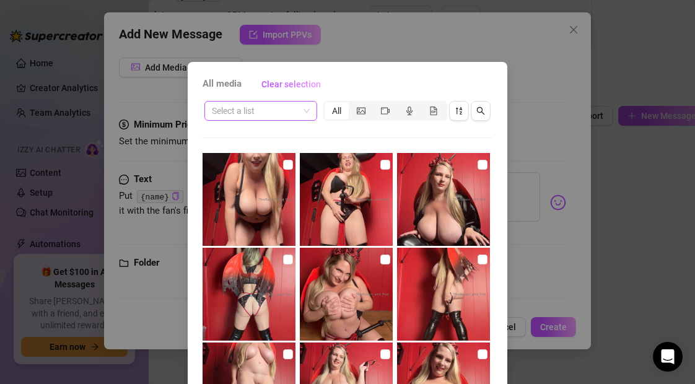
click at [269, 110] on input "search" at bounding box center [255, 111] width 87 height 19
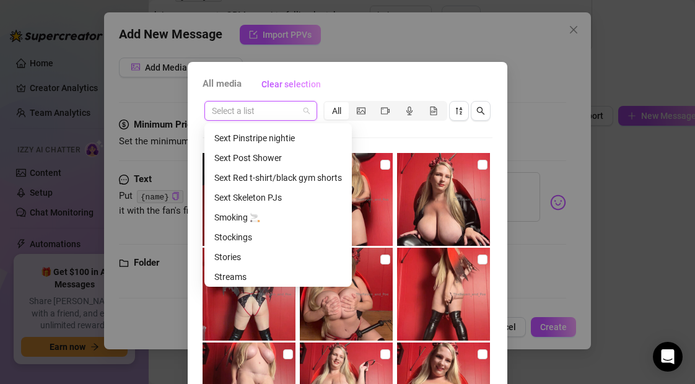
scroll to position [548, 0]
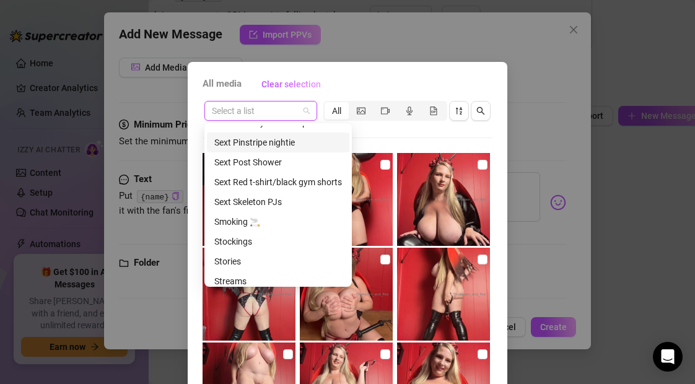
click at [280, 146] on div "Sext Pinstripe nightie" at bounding box center [278, 143] width 128 height 14
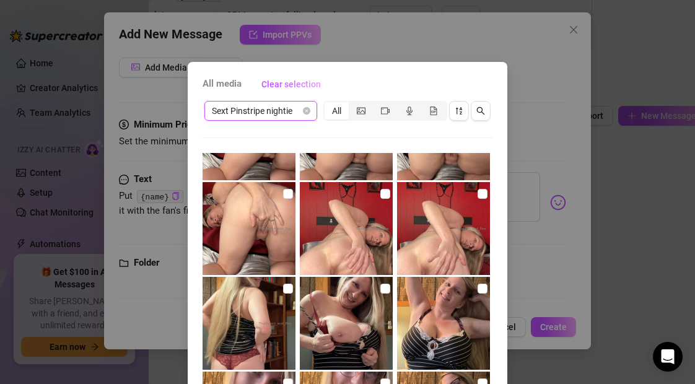
scroll to position [562, 0]
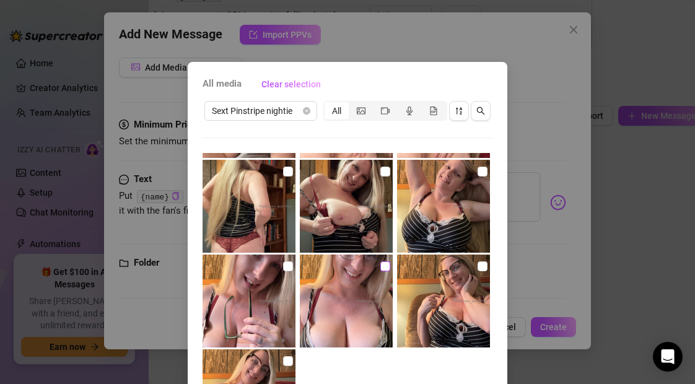
click at [384, 266] on input "checkbox" at bounding box center [385, 266] width 10 height 10
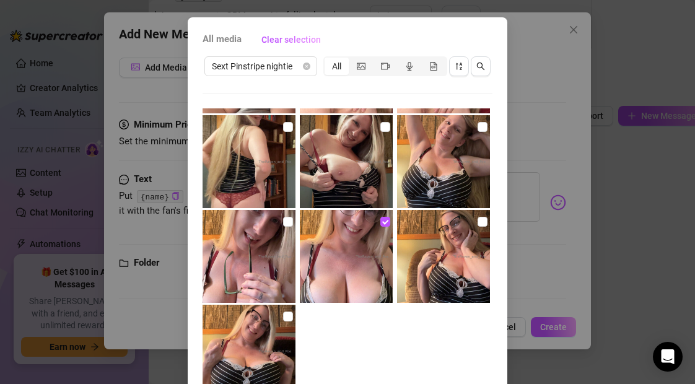
scroll to position [38, 0]
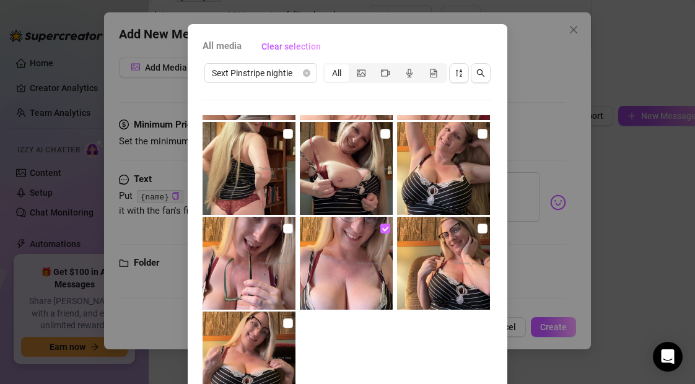
click at [386, 229] on input "checkbox" at bounding box center [385, 229] width 10 height 10
click at [483, 133] on input "checkbox" at bounding box center [482, 134] width 10 height 10
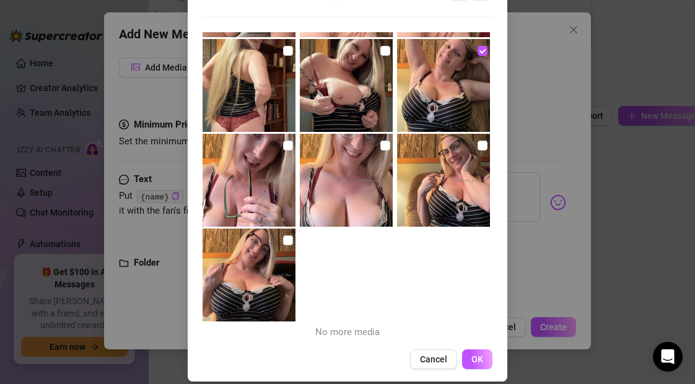
scroll to position [133, 0]
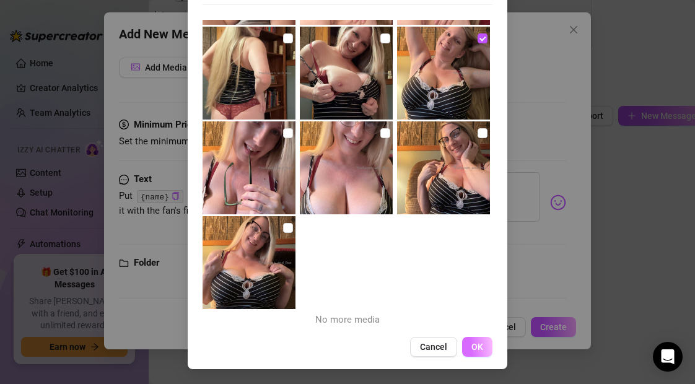
click at [477, 347] on span "OK" at bounding box center [477, 347] width 12 height 10
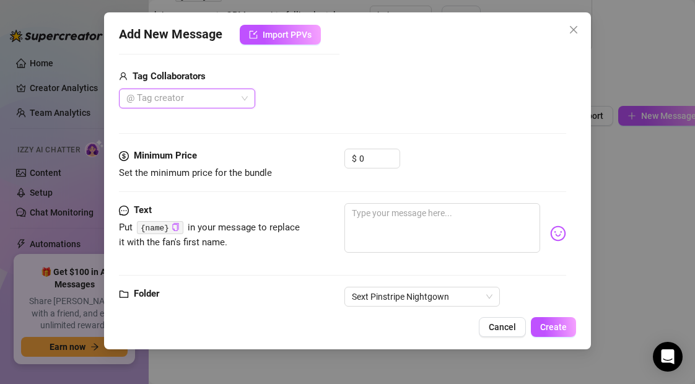
scroll to position [332, 0]
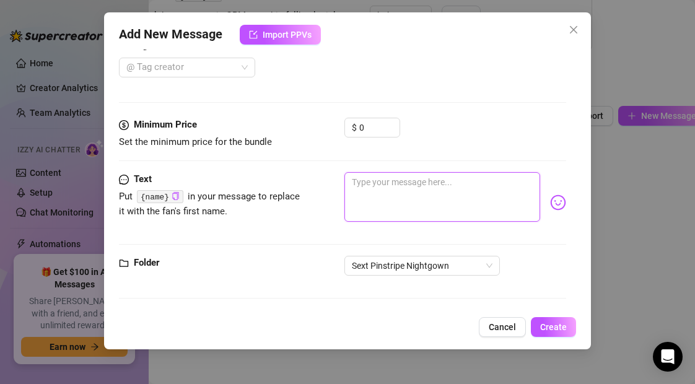
click at [408, 185] on textarea at bounding box center [441, 197] width 195 height 50
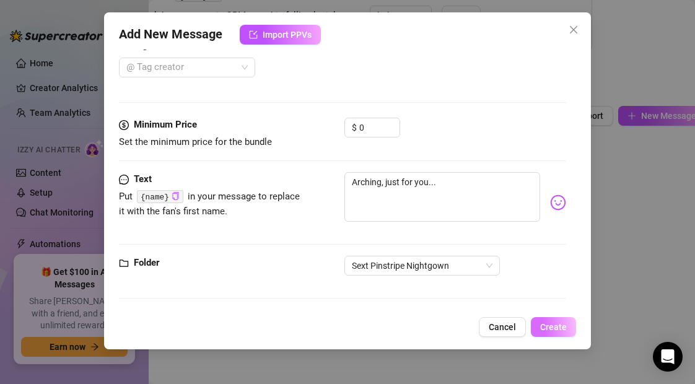
click at [561, 331] on span "Create" at bounding box center [553, 327] width 27 height 10
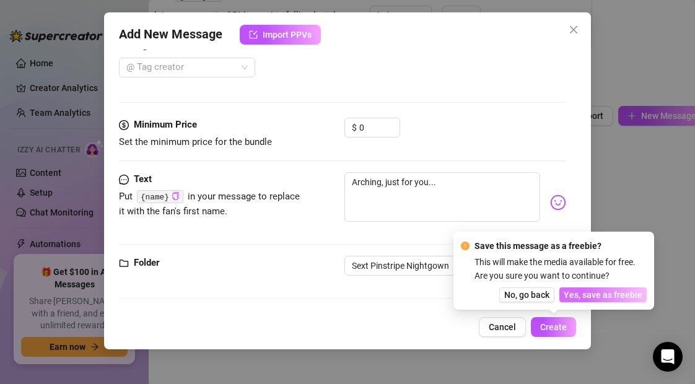
click at [594, 293] on span "Yes, save as freebie" at bounding box center [602, 295] width 79 height 10
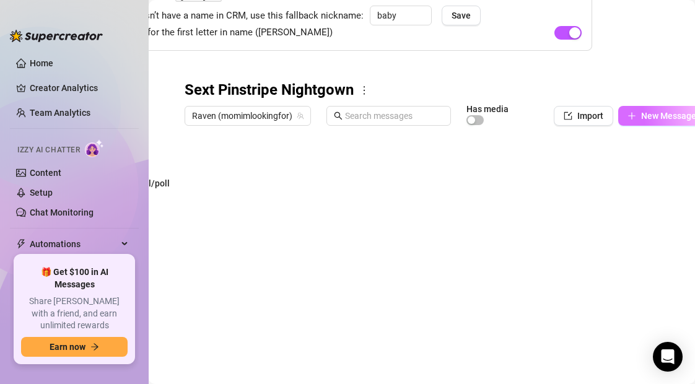
click at [638, 113] on button "New Message" at bounding box center [661, 116] width 87 height 20
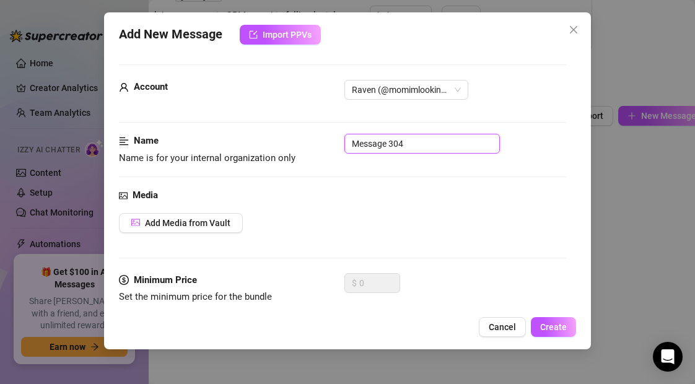
drag, startPoint x: 424, startPoint y: 144, endPoint x: 331, endPoint y: 148, distance: 92.3
click at [331, 148] on div "Name Name is for your internal organization only Message 304" at bounding box center [342, 150] width 446 height 32
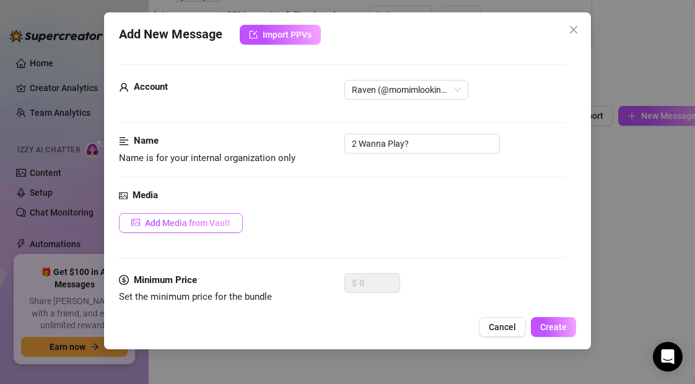
click at [216, 220] on span "Add Media from Vault" at bounding box center [187, 223] width 85 height 10
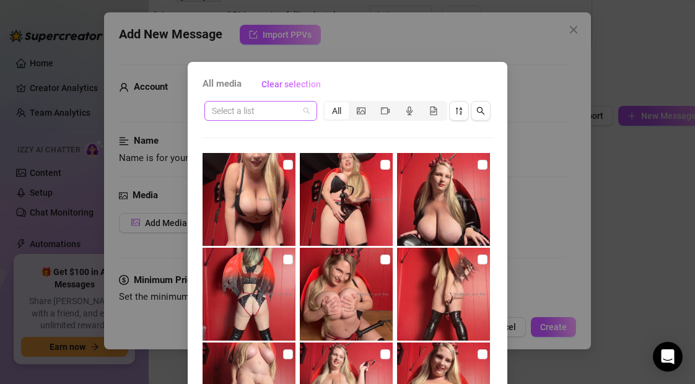
click at [251, 113] on input "search" at bounding box center [255, 111] width 87 height 19
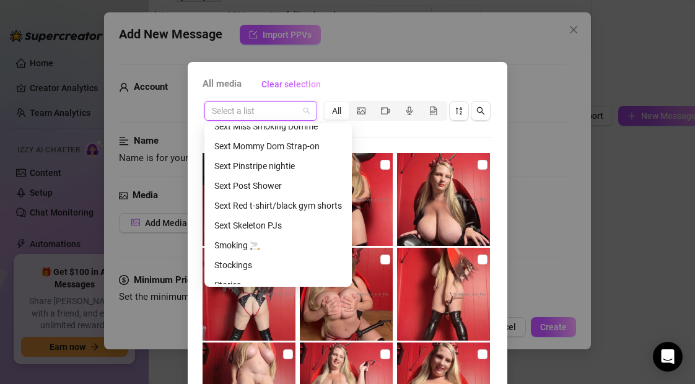
scroll to position [523, 0]
click at [263, 167] on div "Sext Pinstripe nightie" at bounding box center [278, 167] width 128 height 14
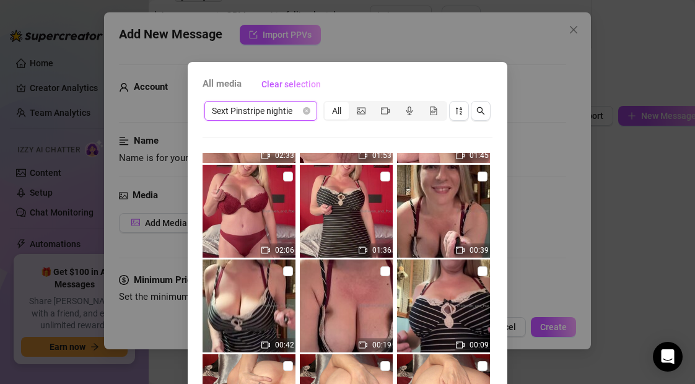
scroll to position [562, 0]
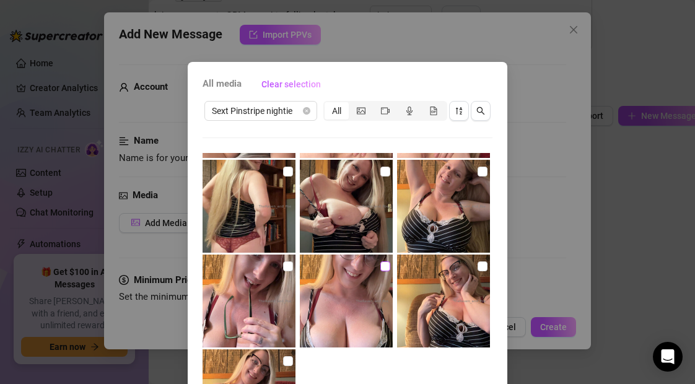
click at [384, 265] on input "checkbox" at bounding box center [385, 266] width 10 height 10
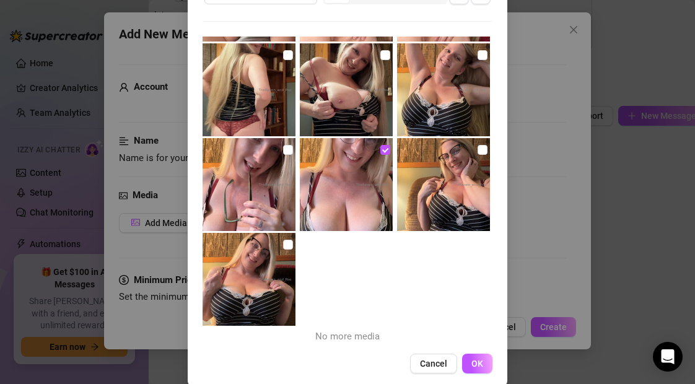
scroll to position [133, 0]
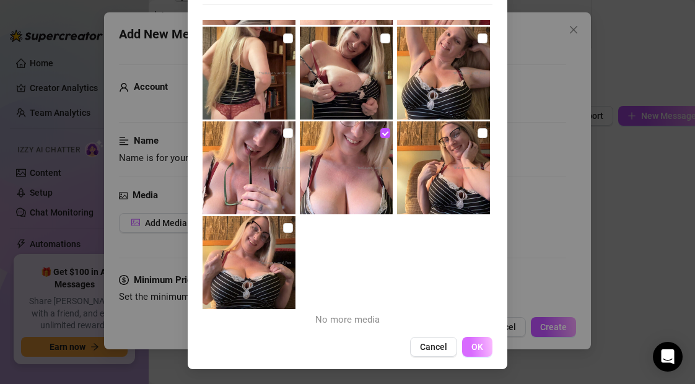
click at [477, 345] on span "OK" at bounding box center [477, 347] width 12 height 10
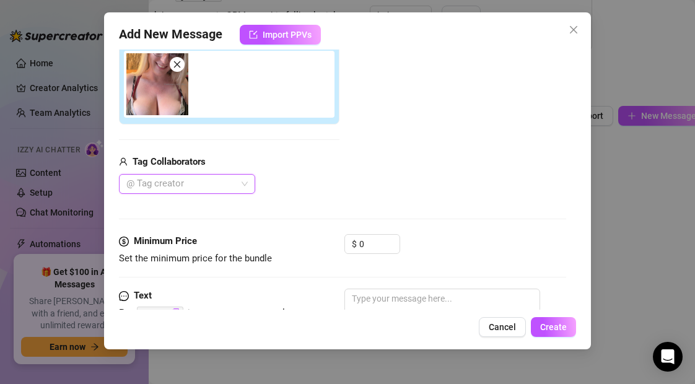
scroll to position [220, 0]
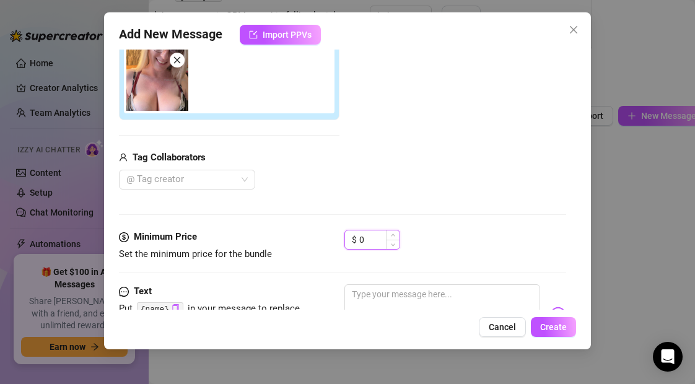
drag, startPoint x: 367, startPoint y: 239, endPoint x: 355, endPoint y: 240, distance: 11.8
click at [355, 240] on div "$ 0" at bounding box center [372, 240] width 56 height 20
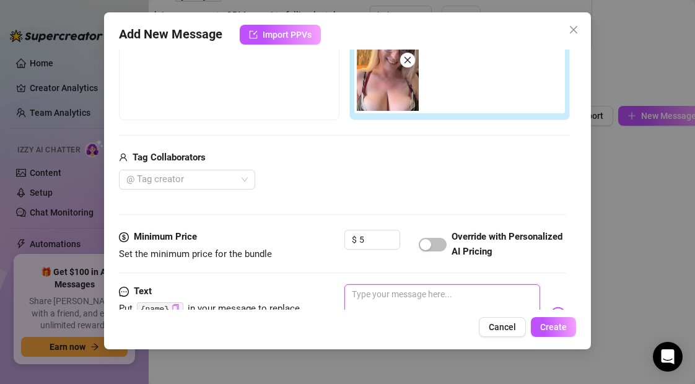
click at [368, 297] on textarea at bounding box center [441, 309] width 195 height 50
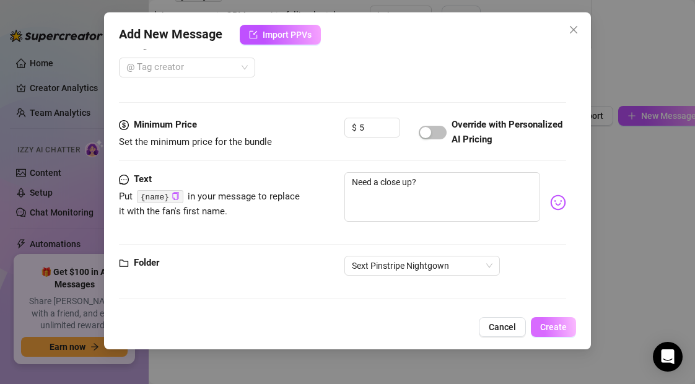
click at [564, 329] on span "Create" at bounding box center [553, 327] width 27 height 10
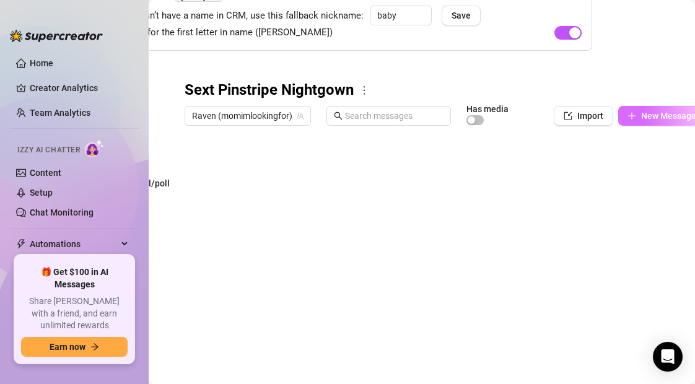
click at [640, 115] on button "New Message" at bounding box center [661, 116] width 87 height 20
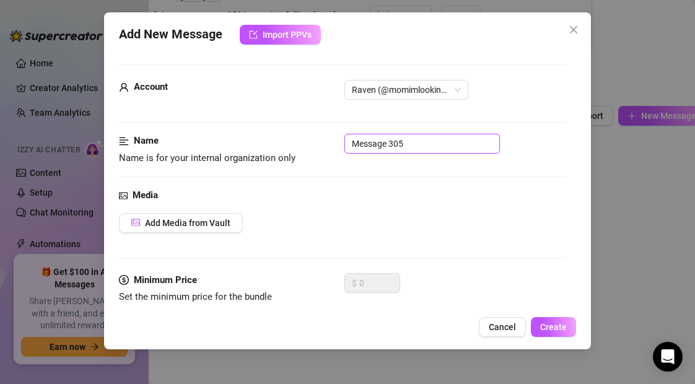
drag, startPoint x: 406, startPoint y: 146, endPoint x: 324, endPoint y: 145, distance: 81.7
click at [324, 145] on div "Name Name is for your internal organization only Message 305" at bounding box center [342, 150] width 446 height 32
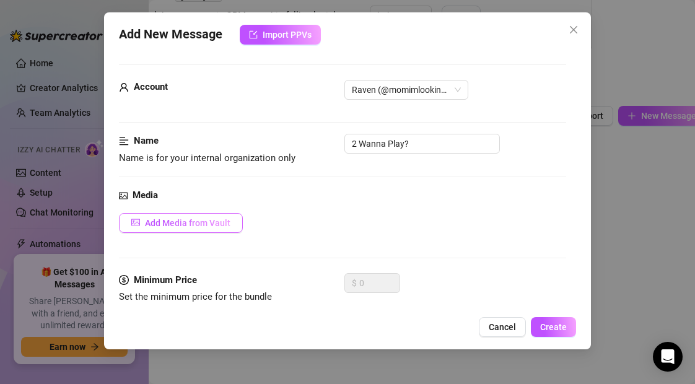
click at [201, 222] on span "Add Media from Vault" at bounding box center [187, 223] width 85 height 10
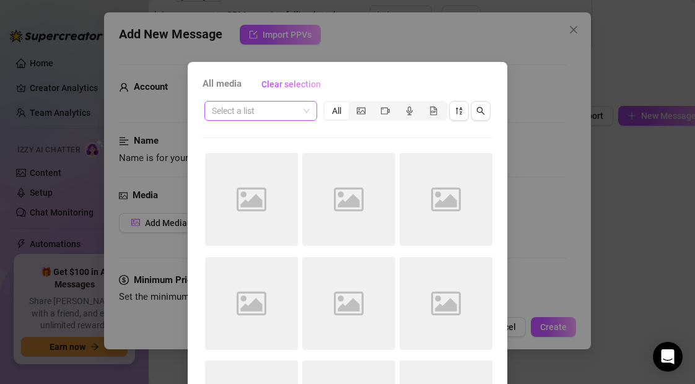
click at [243, 110] on input "search" at bounding box center [255, 111] width 87 height 19
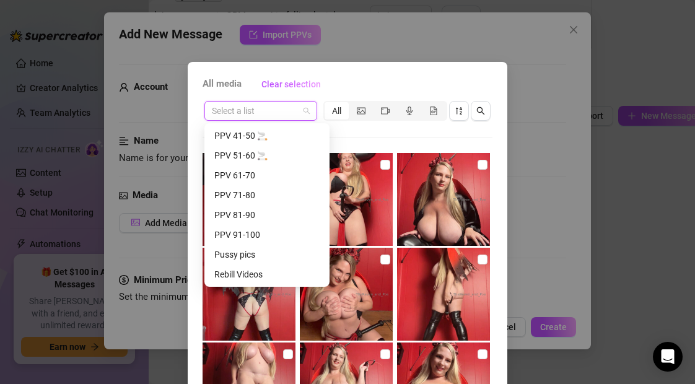
scroll to position [436, 0]
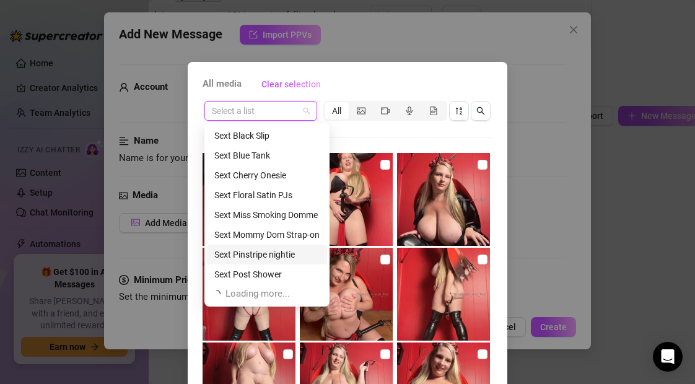
click at [254, 259] on div "Sext Pinstripe nightie" at bounding box center [266, 255] width 105 height 14
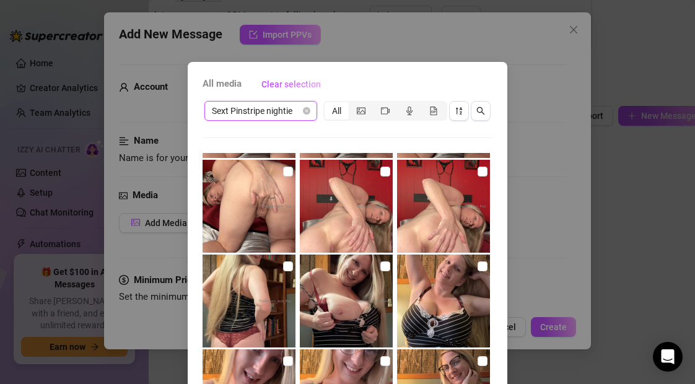
scroll to position [133, 0]
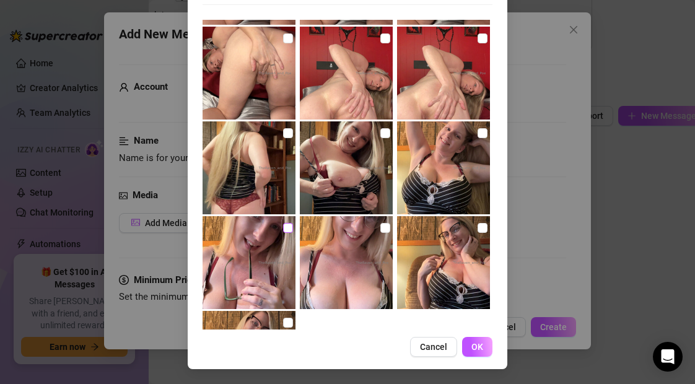
click at [287, 228] on input "checkbox" at bounding box center [288, 228] width 10 height 10
click at [479, 349] on span "OK" at bounding box center [477, 347] width 12 height 10
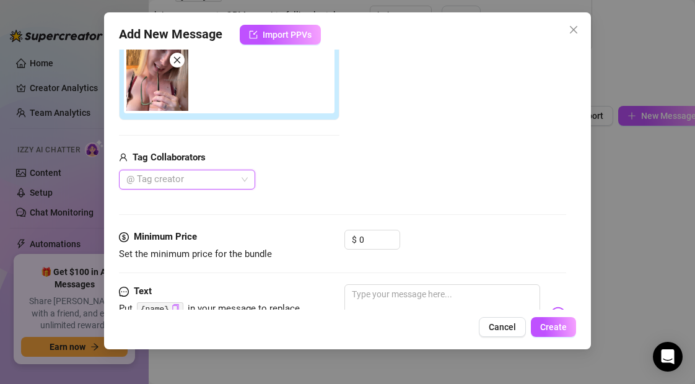
scroll to position [220, 0]
drag, startPoint x: 370, startPoint y: 237, endPoint x: 358, endPoint y: 237, distance: 11.1
click at [358, 237] on div "$ 0" at bounding box center [372, 240] width 56 height 20
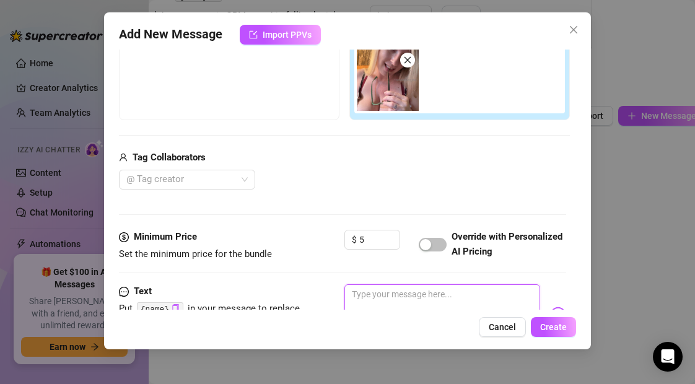
click at [378, 297] on textarea at bounding box center [441, 309] width 195 height 50
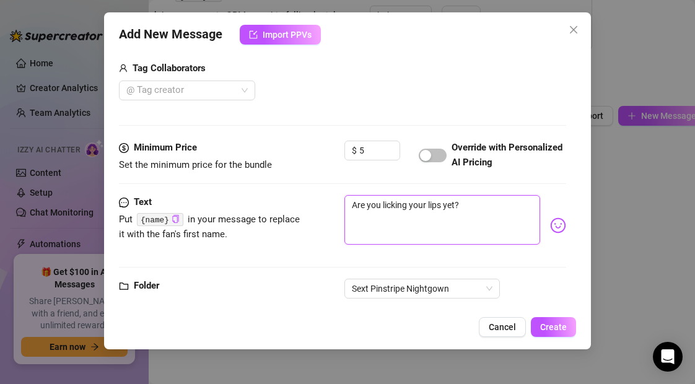
scroll to position [332, 0]
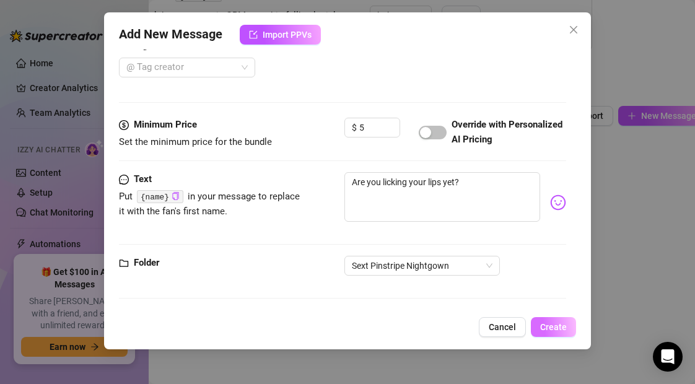
click at [545, 324] on span "Create" at bounding box center [553, 327] width 27 height 10
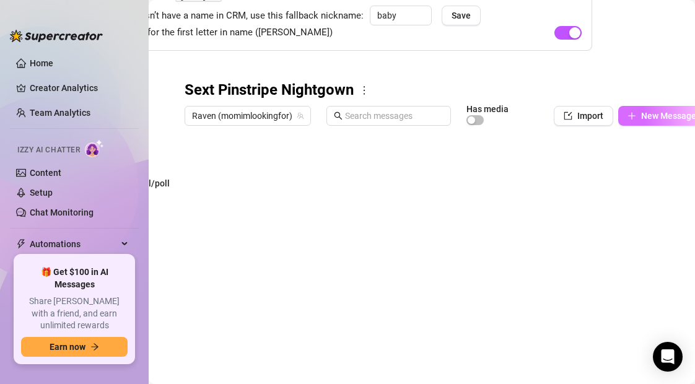
click at [646, 111] on span "New Message" at bounding box center [668, 116] width 55 height 10
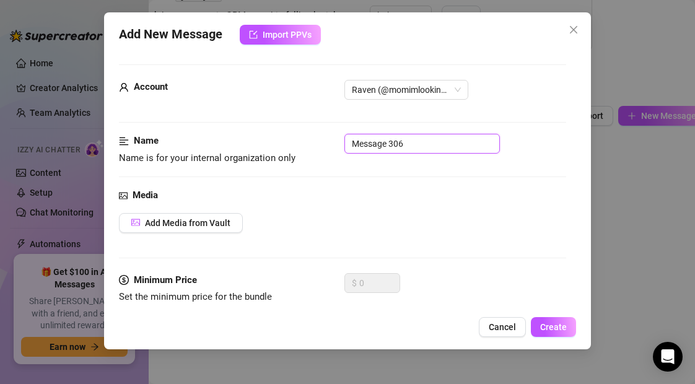
drag, startPoint x: 407, startPoint y: 146, endPoint x: 320, endPoint y: 146, distance: 87.3
click at [320, 146] on div "Name Name is for your internal organization only Message 306" at bounding box center [342, 150] width 446 height 32
click at [365, 147] on input "2 wanna Play" at bounding box center [421, 144] width 155 height 20
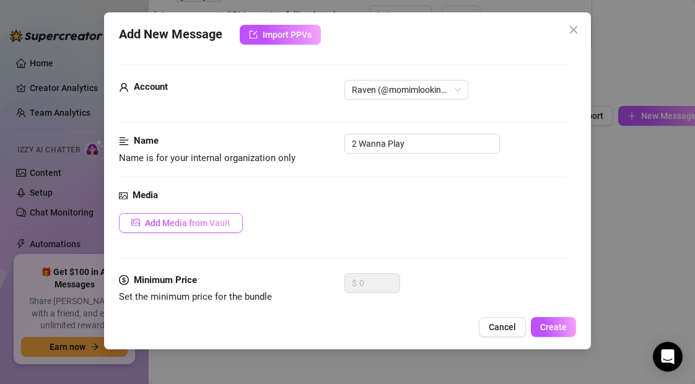
click at [214, 219] on span "Add Media from Vault" at bounding box center [187, 223] width 85 height 10
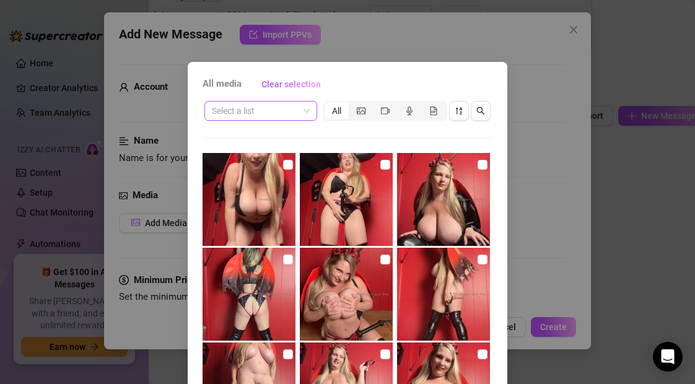
click at [269, 112] on input "search" at bounding box center [255, 111] width 87 height 19
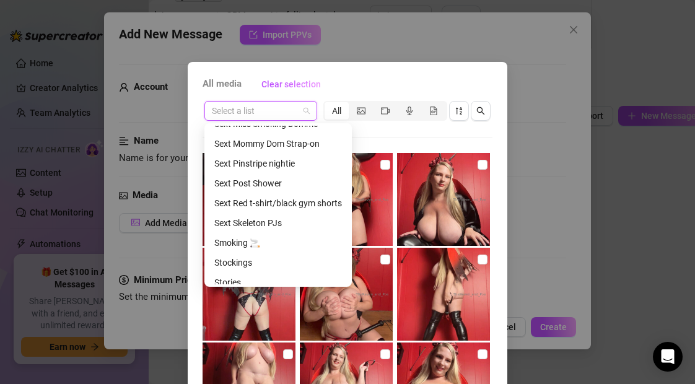
scroll to position [515, 0]
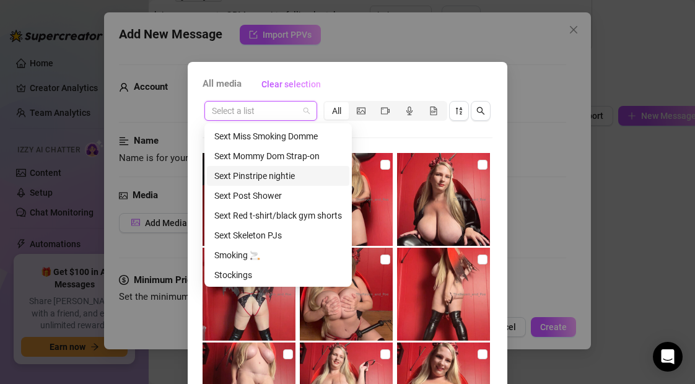
click at [272, 180] on div "Sext Pinstripe nightie" at bounding box center [278, 176] width 128 height 14
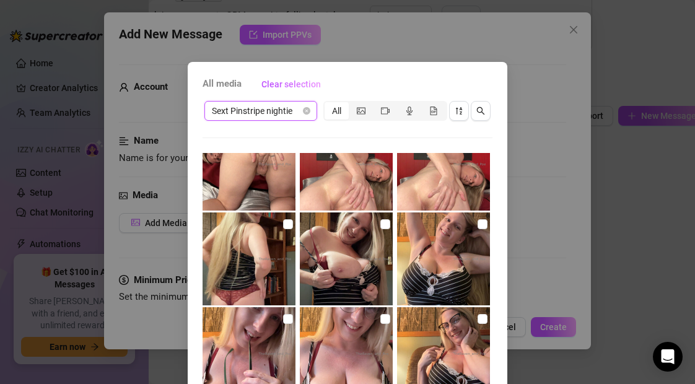
scroll to position [511, 0]
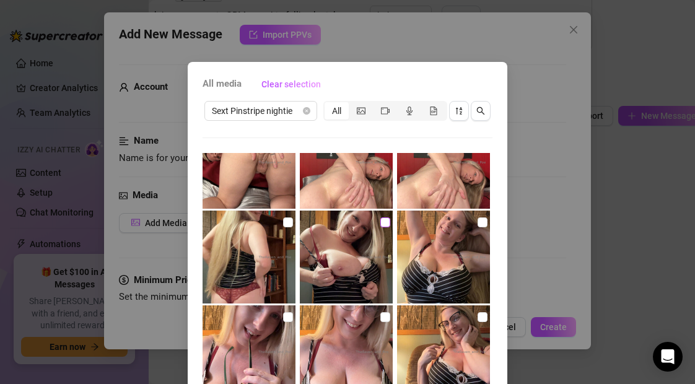
click at [385, 222] on input "checkbox" at bounding box center [385, 222] width 10 height 10
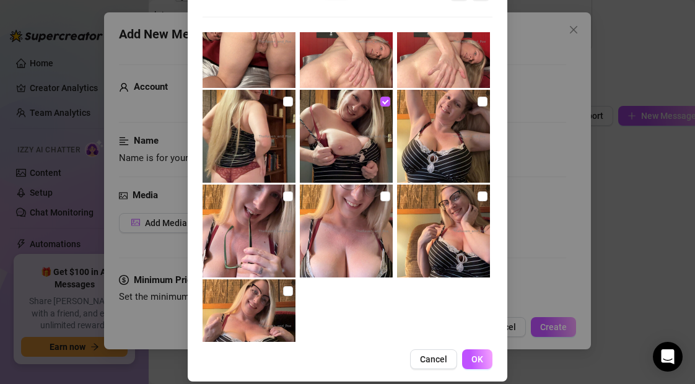
scroll to position [133, 0]
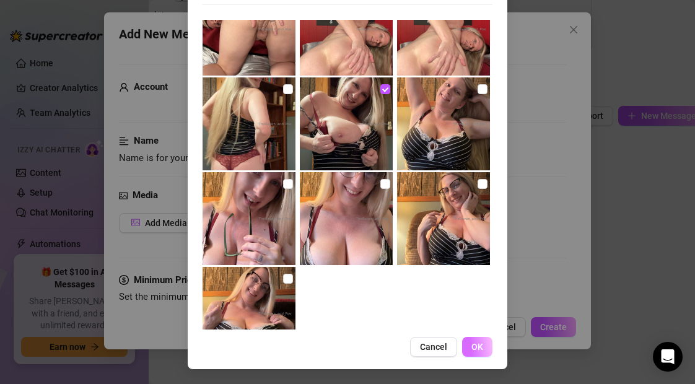
click at [479, 355] on button "OK" at bounding box center [477, 347] width 30 height 20
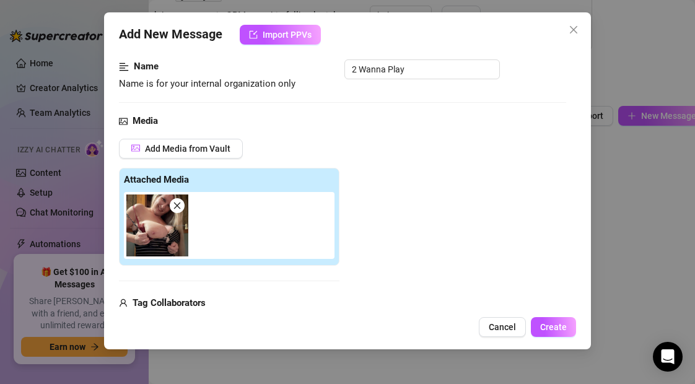
scroll to position [0, 0]
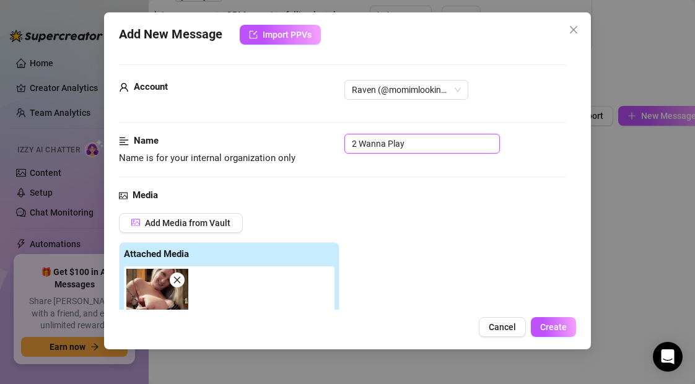
drag, startPoint x: 411, startPoint y: 146, endPoint x: 292, endPoint y: 146, distance: 118.3
click at [292, 146] on div "Name Name is for your internal organization only 2 Wanna Play" at bounding box center [342, 150] width 446 height 32
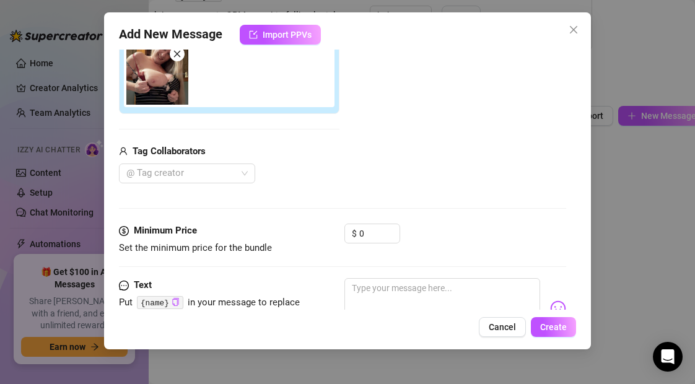
scroll to position [228, 0]
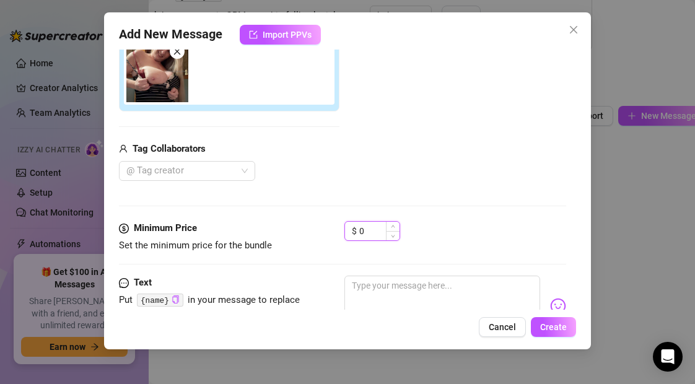
drag, startPoint x: 370, startPoint y: 233, endPoint x: 350, endPoint y: 233, distance: 19.8
click at [350, 233] on div "$ 0" at bounding box center [372, 231] width 56 height 20
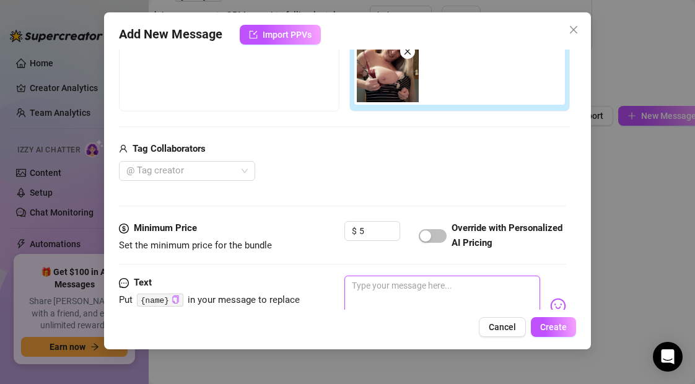
click at [436, 289] on textarea at bounding box center [441, 301] width 195 height 50
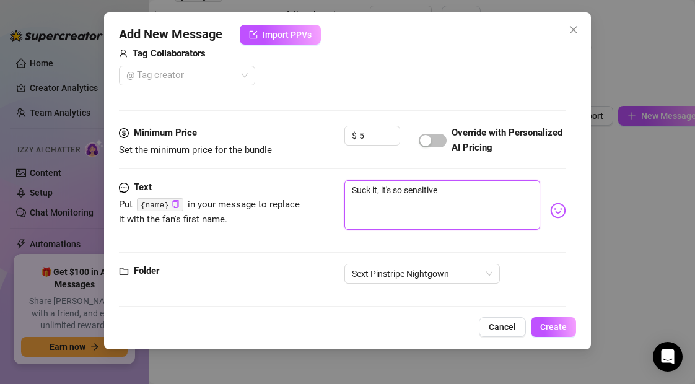
scroll to position [332, 0]
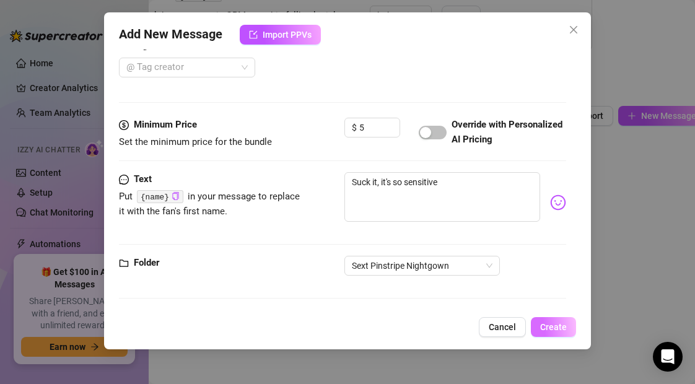
click at [557, 325] on span "Create" at bounding box center [553, 327] width 27 height 10
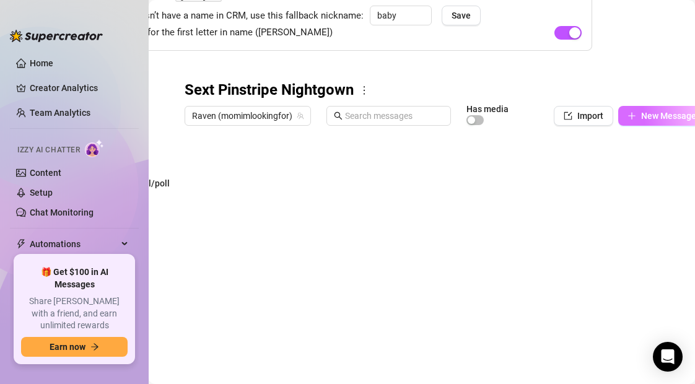
click at [632, 113] on icon "plus" at bounding box center [631, 115] width 9 height 9
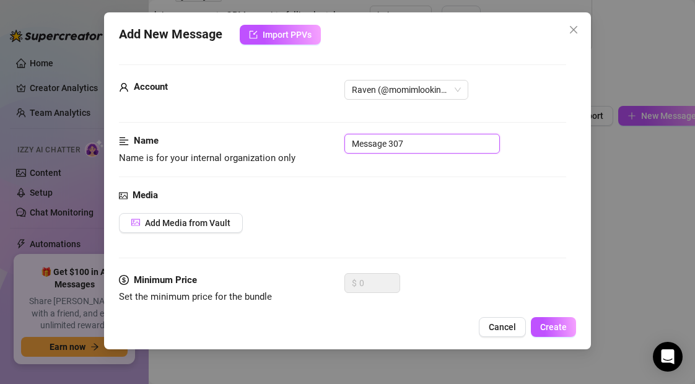
drag, startPoint x: 404, startPoint y: 142, endPoint x: 322, endPoint y: 142, distance: 81.7
click at [322, 142] on div "Name Name is for your internal organization only Message 307" at bounding box center [342, 150] width 446 height 32
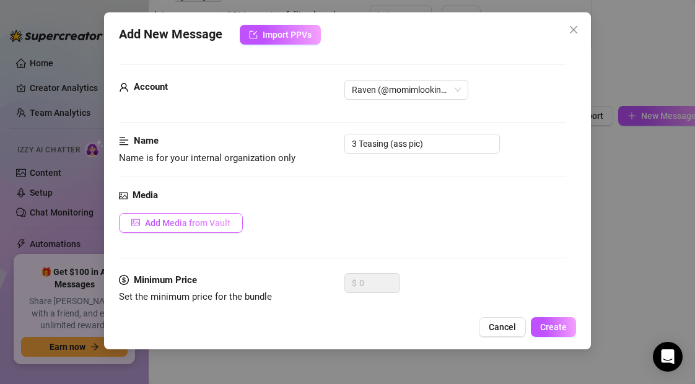
click at [222, 225] on span "Add Media from Vault" at bounding box center [187, 223] width 85 height 10
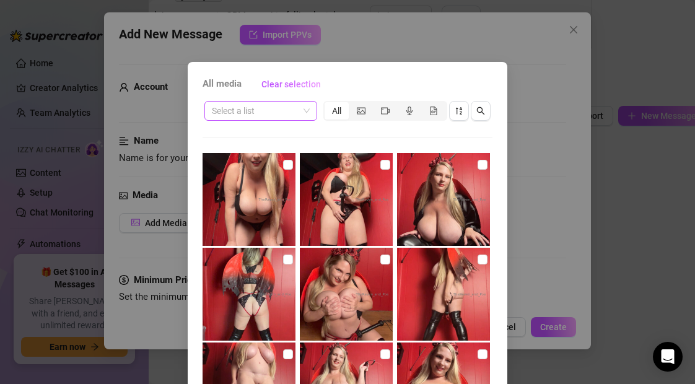
click at [287, 113] on input "search" at bounding box center [255, 111] width 87 height 19
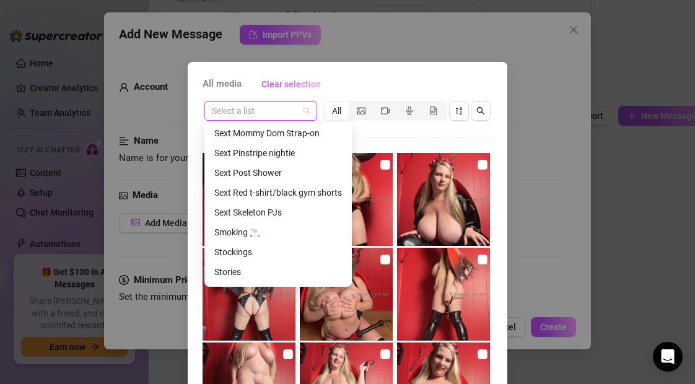
scroll to position [531, 0]
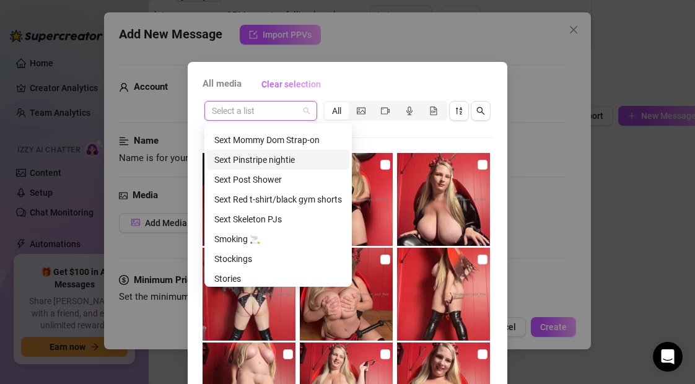
click at [275, 160] on div "Sext Pinstripe nightie" at bounding box center [278, 160] width 128 height 14
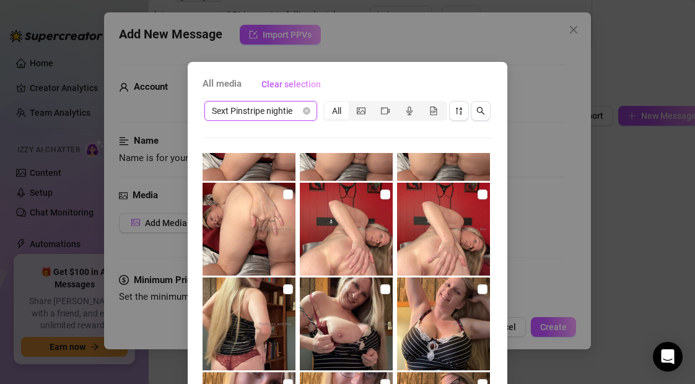
scroll to position [455, 0]
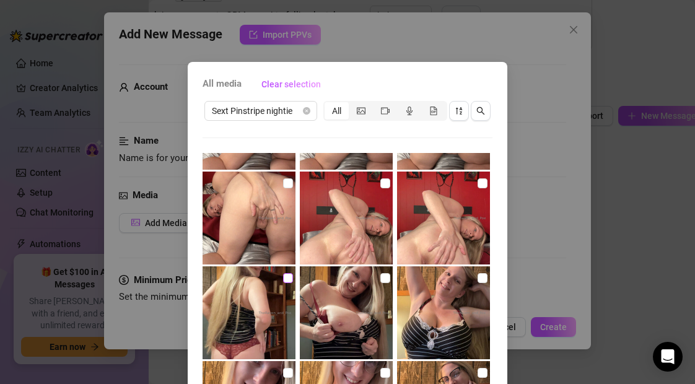
click at [286, 279] on input "checkbox" at bounding box center [288, 278] width 10 height 10
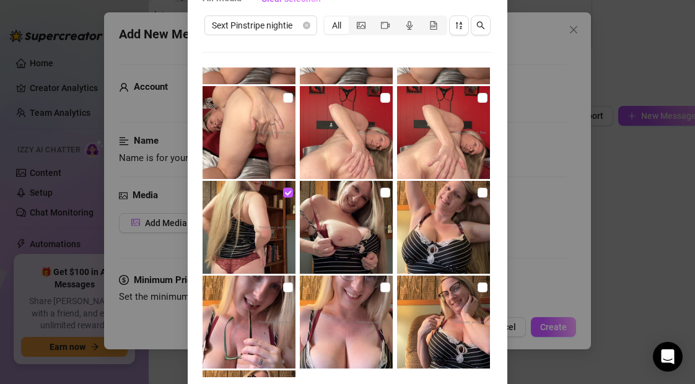
scroll to position [133, 0]
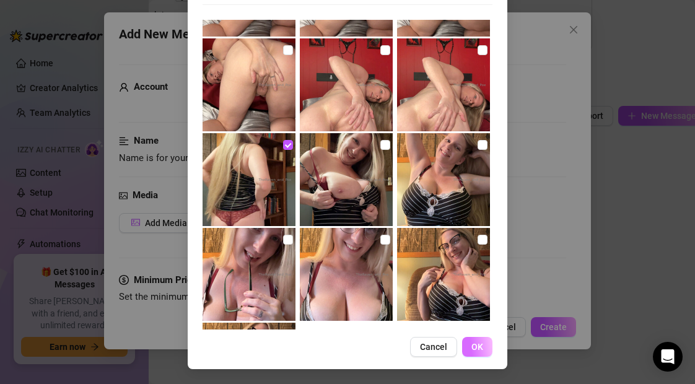
click at [476, 348] on span "OK" at bounding box center [477, 347] width 12 height 10
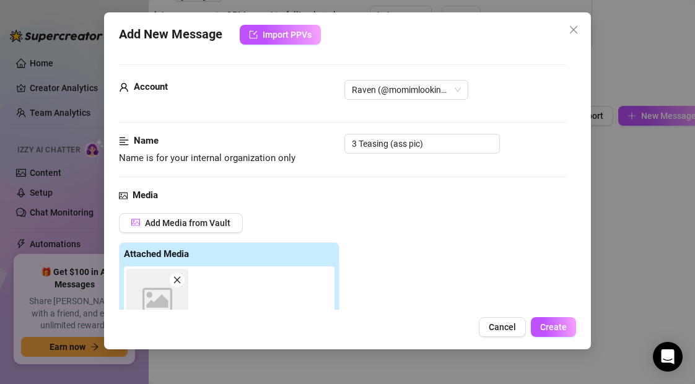
scroll to position [220, 0]
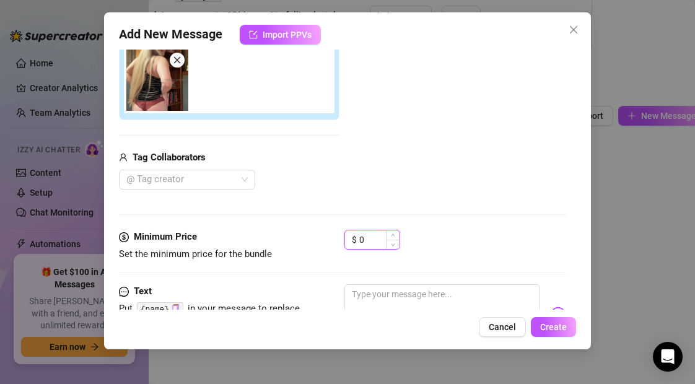
drag, startPoint x: 371, startPoint y: 240, endPoint x: 351, endPoint y: 240, distance: 20.4
click at [351, 240] on div "$ 0" at bounding box center [372, 240] width 56 height 20
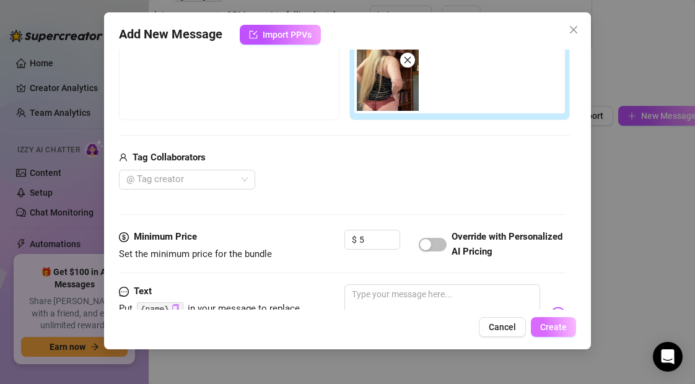
click at [554, 324] on span "Create" at bounding box center [553, 327] width 27 height 10
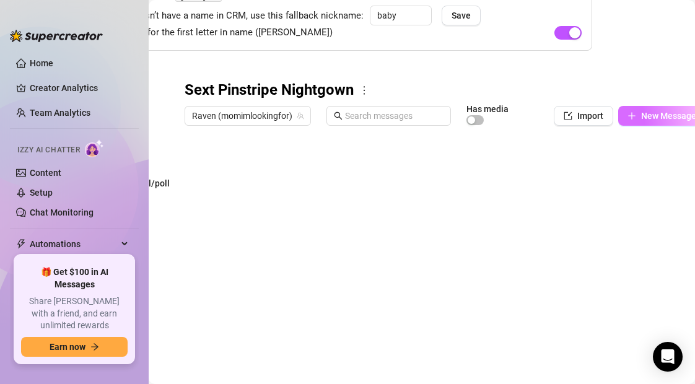
click at [635, 114] on icon "plus" at bounding box center [631, 115] width 9 height 9
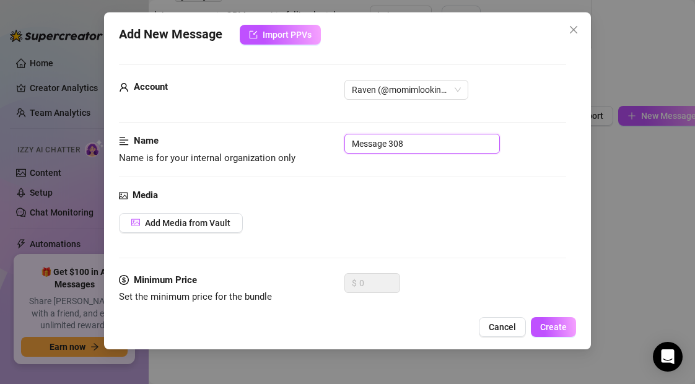
drag, startPoint x: 414, startPoint y: 139, endPoint x: 319, endPoint y: 139, distance: 95.4
click at [319, 139] on div "Name Name is for your internal organization only Message 308" at bounding box center [342, 150] width 446 height 32
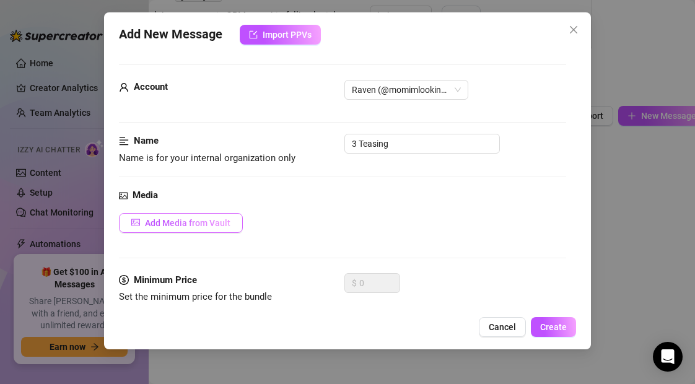
click at [217, 225] on span "Add Media from Vault" at bounding box center [187, 223] width 85 height 10
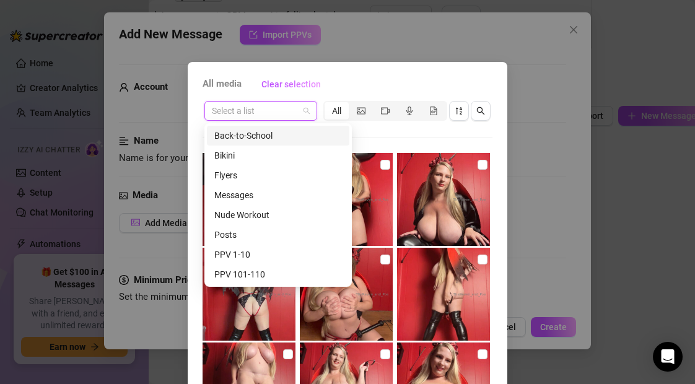
click at [256, 115] on input "search" at bounding box center [255, 111] width 87 height 19
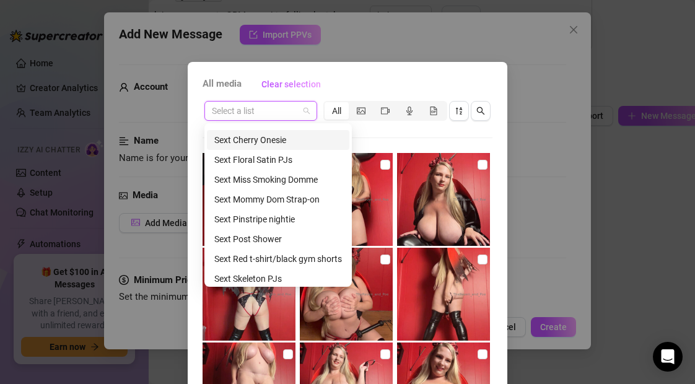
scroll to position [482, 0]
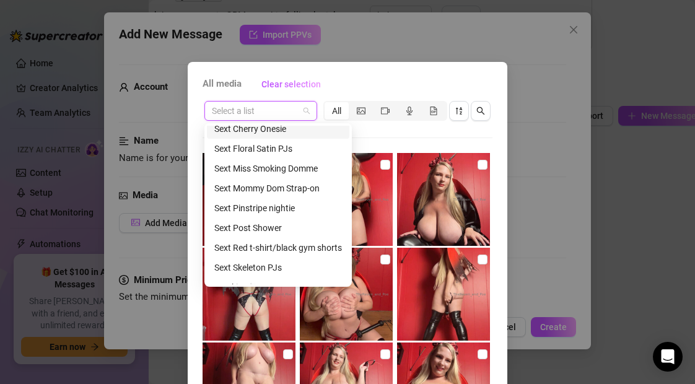
click at [272, 209] on div "Sext Pinstripe nightie" at bounding box center [278, 208] width 128 height 14
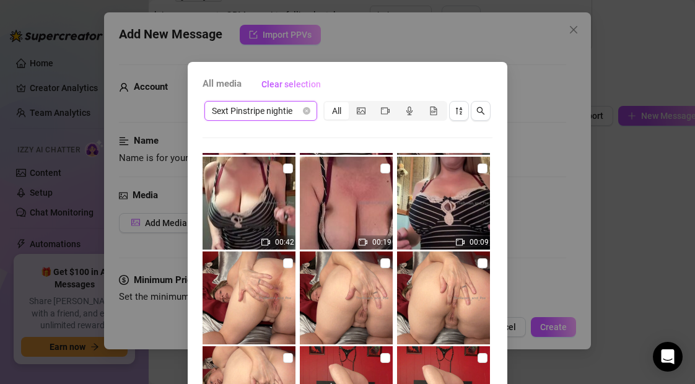
scroll to position [282, 0]
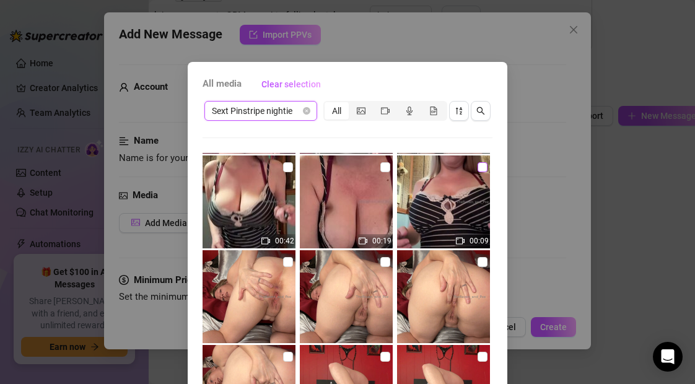
click at [482, 170] on input "checkbox" at bounding box center [482, 167] width 10 height 10
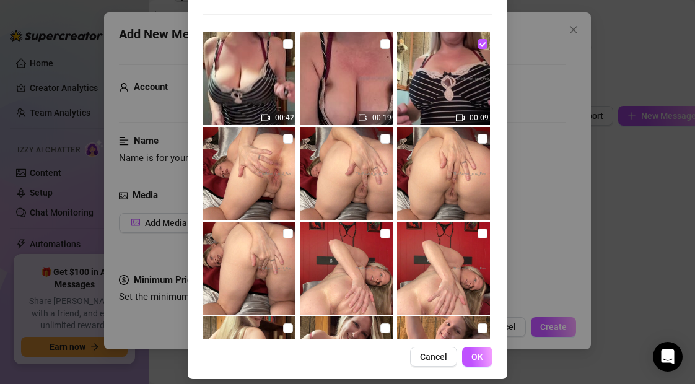
scroll to position [133, 0]
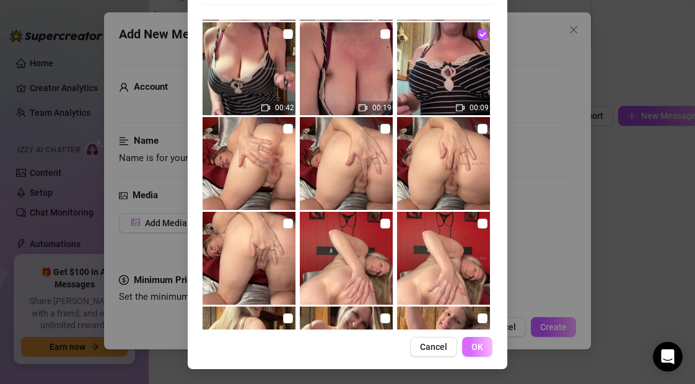
click at [476, 345] on span "OK" at bounding box center [477, 347] width 12 height 10
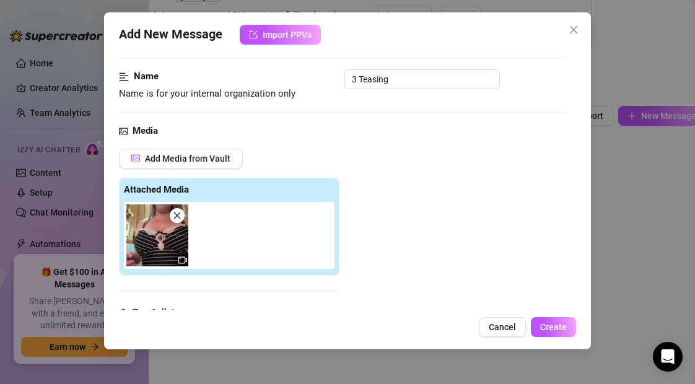
scroll to position [62, 0]
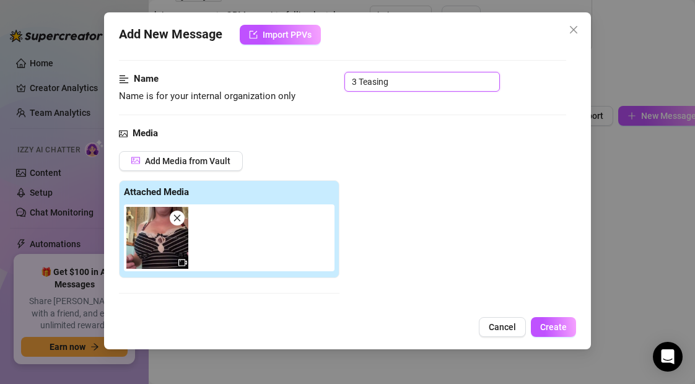
click at [399, 82] on input "3 Teasing" at bounding box center [421, 82] width 155 height 20
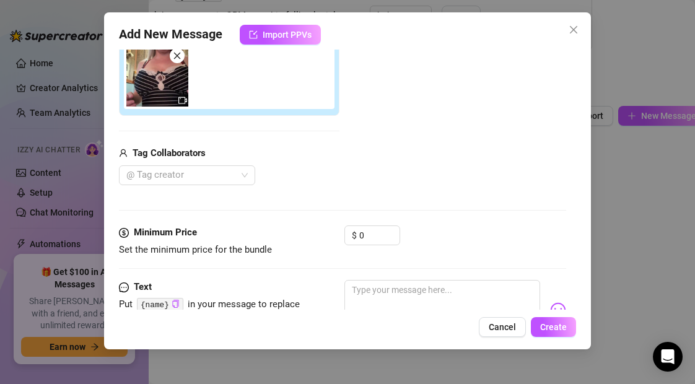
scroll to position [229, 0]
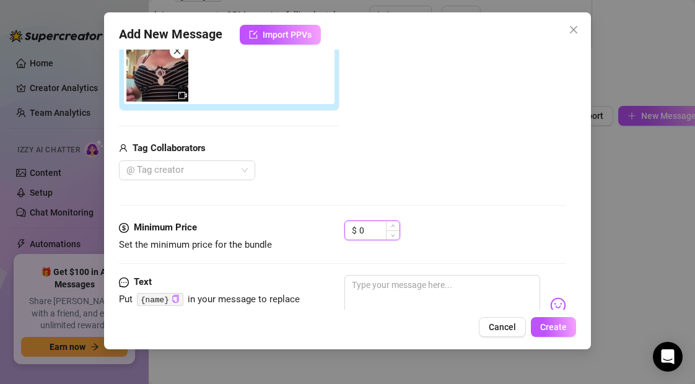
drag, startPoint x: 367, startPoint y: 228, endPoint x: 350, endPoint y: 228, distance: 16.7
click at [350, 228] on div "$ 0" at bounding box center [372, 230] width 56 height 20
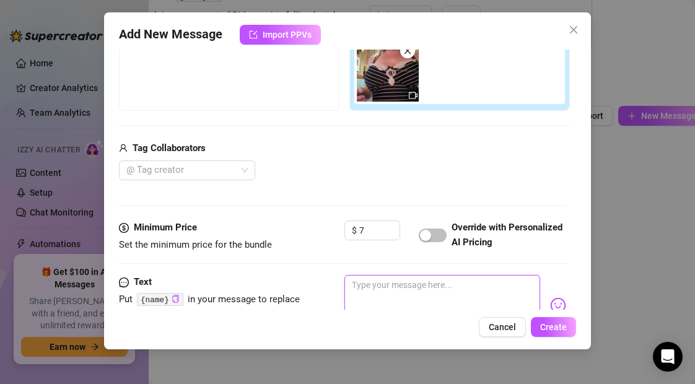
click at [388, 290] on textarea at bounding box center [441, 300] width 195 height 50
click at [553, 326] on span "Create" at bounding box center [553, 327] width 27 height 10
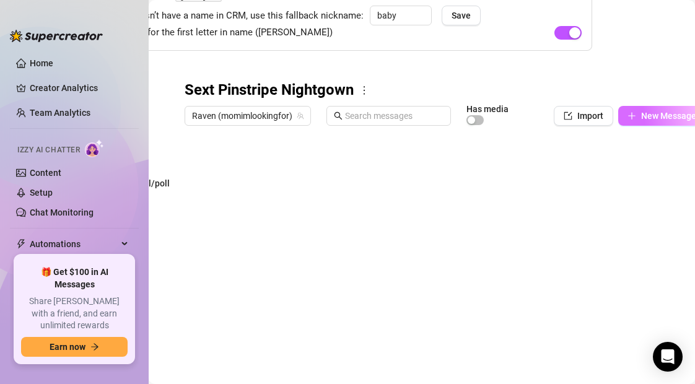
click at [636, 118] on button "New Message" at bounding box center [661, 116] width 87 height 20
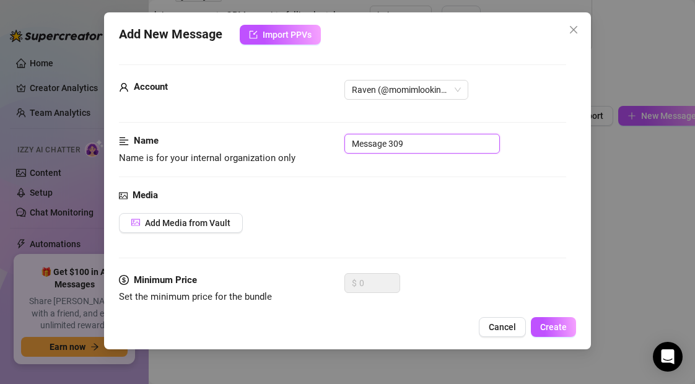
drag, startPoint x: 417, startPoint y: 144, endPoint x: 276, endPoint y: 149, distance: 141.9
click at [276, 149] on div "Name Name is for your internal organization only Message 309" at bounding box center [342, 150] width 446 height 32
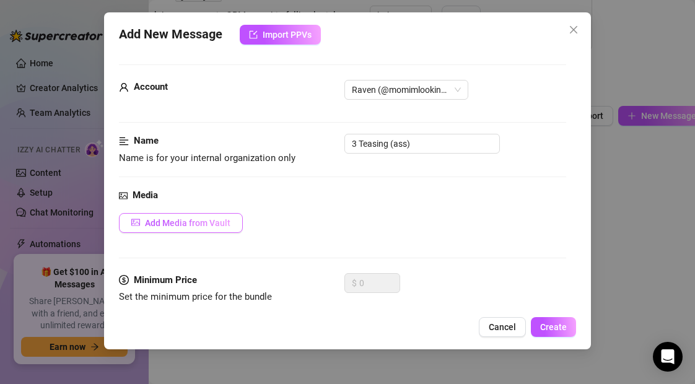
click at [167, 222] on span "Add Media from Vault" at bounding box center [187, 223] width 85 height 10
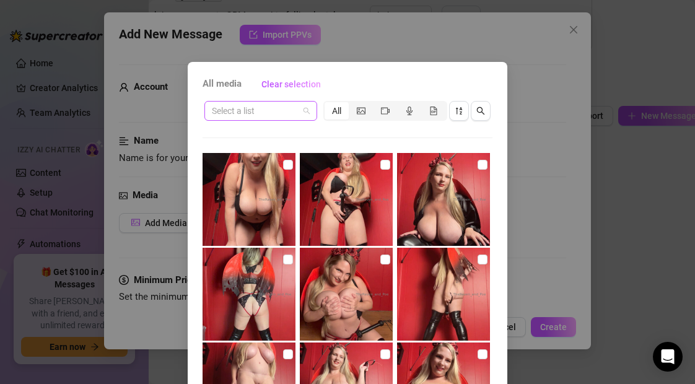
click at [272, 114] on input "search" at bounding box center [255, 111] width 87 height 19
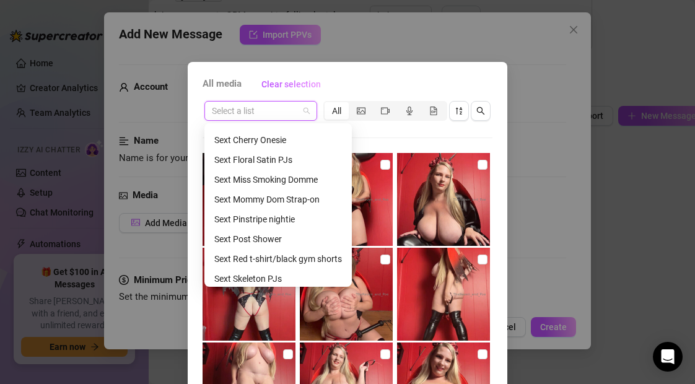
scroll to position [474, 0]
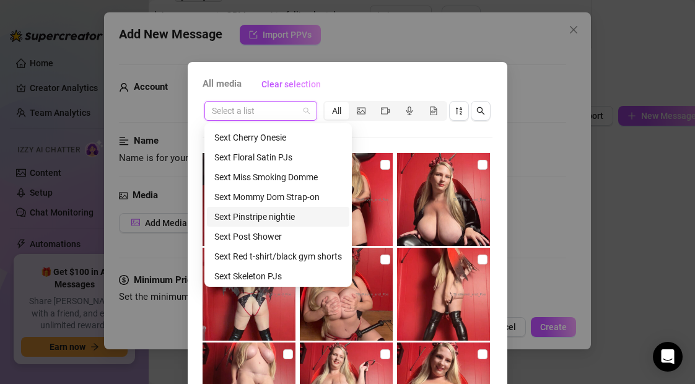
click at [276, 219] on div "Sext Pinstripe nightie" at bounding box center [278, 217] width 128 height 14
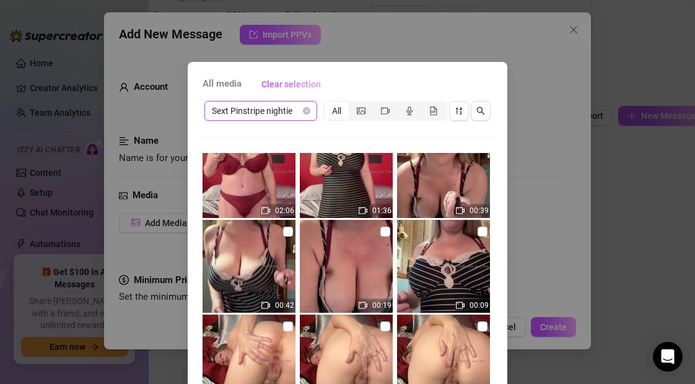
scroll to position [225, 0]
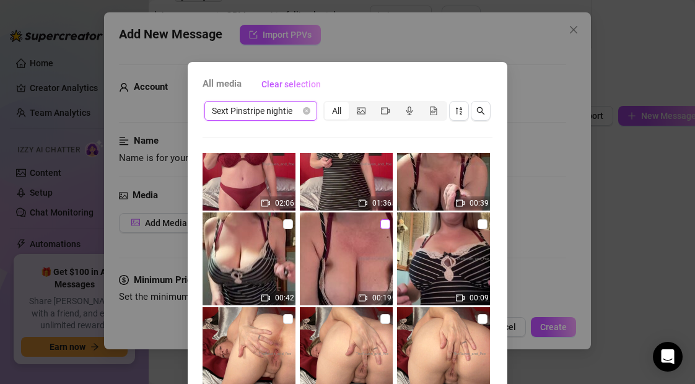
click at [386, 224] on input "checkbox" at bounding box center [385, 224] width 10 height 10
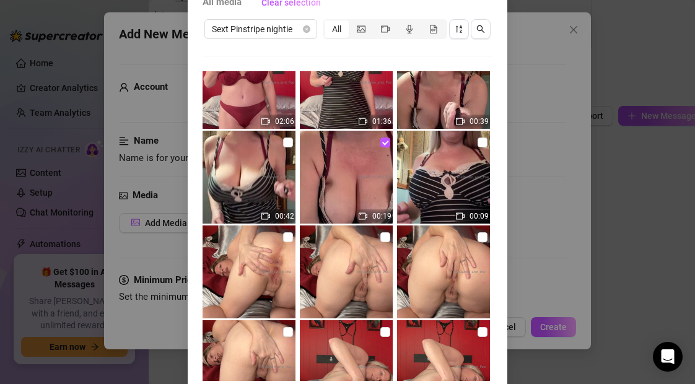
scroll to position [133, 0]
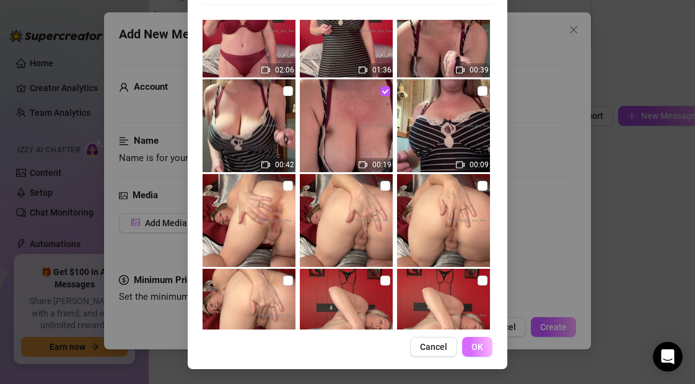
click at [479, 347] on span "OK" at bounding box center [477, 347] width 12 height 10
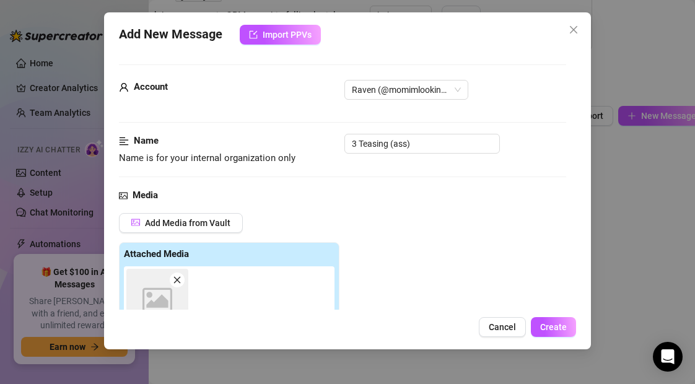
scroll to position [220, 0]
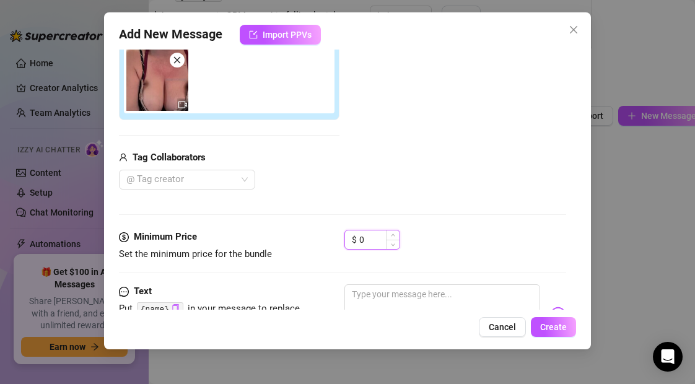
drag, startPoint x: 371, startPoint y: 240, endPoint x: 356, endPoint y: 241, distance: 14.9
click at [356, 241] on div "$ 0" at bounding box center [372, 240] width 56 height 20
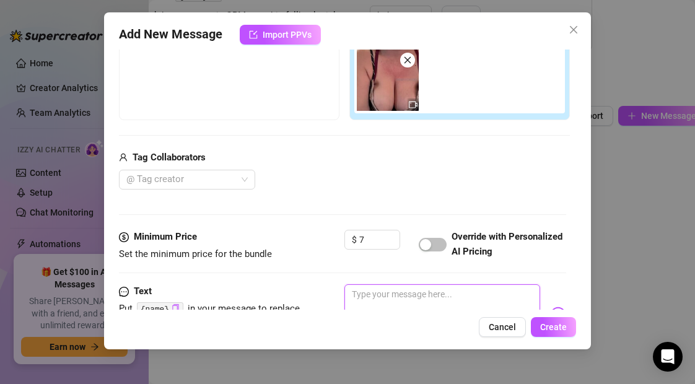
click at [378, 298] on textarea at bounding box center [441, 309] width 195 height 50
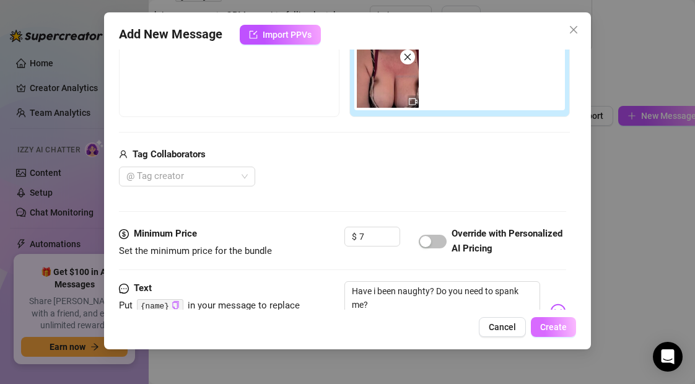
click at [561, 329] on span "Create" at bounding box center [553, 327] width 27 height 10
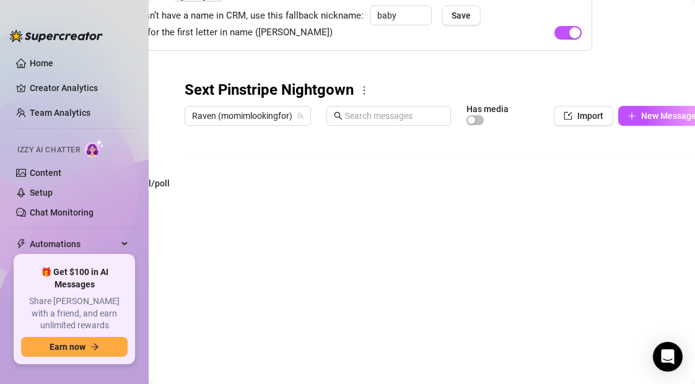
scroll to position [25, 0]
click at [631, 113] on icon "plus" at bounding box center [631, 115] width 9 height 9
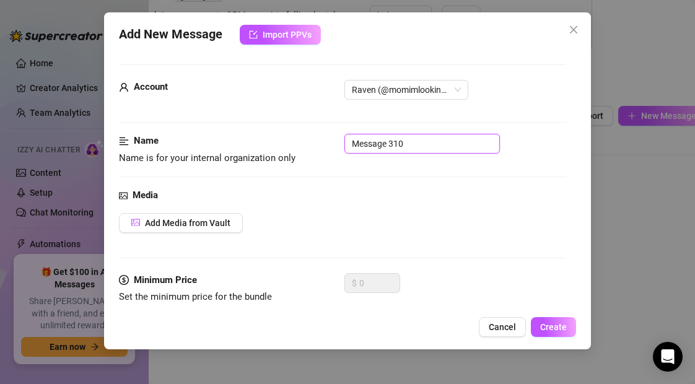
drag, startPoint x: 412, startPoint y: 143, endPoint x: 335, endPoint y: 143, distance: 77.4
click at [335, 143] on div "Name Name is for your internal organization only Message 310" at bounding box center [342, 150] width 446 height 32
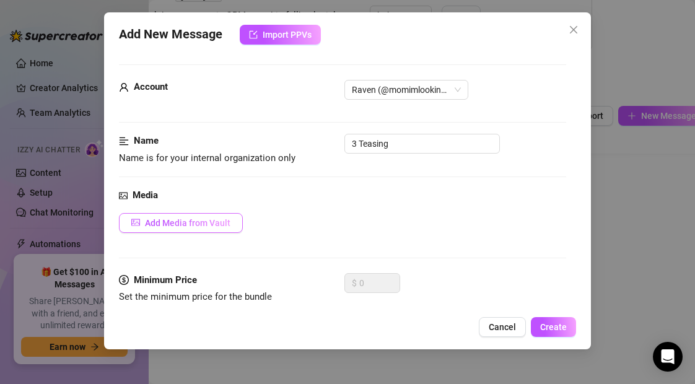
click at [202, 223] on span "Add Media from Vault" at bounding box center [187, 223] width 85 height 10
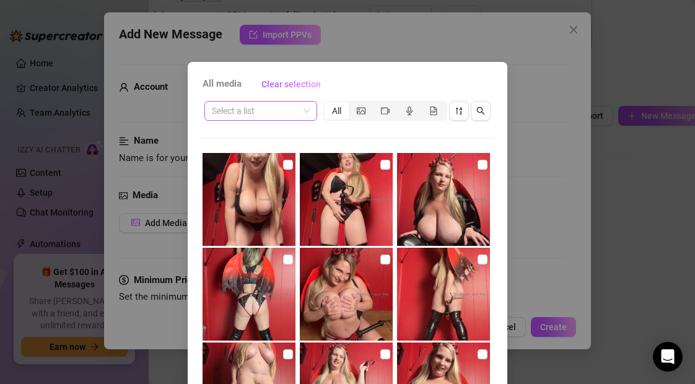
click at [278, 114] on input "search" at bounding box center [255, 111] width 87 height 19
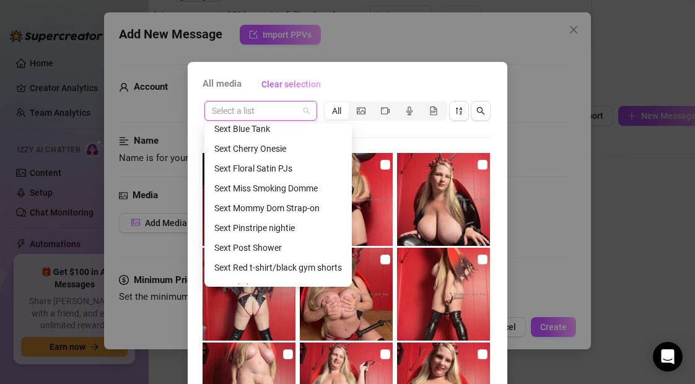
scroll to position [468, 0]
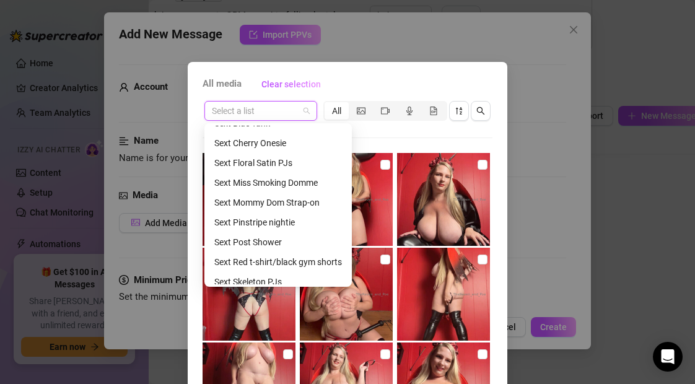
click at [269, 225] on div "Sext Pinstripe nightie" at bounding box center [278, 222] width 128 height 14
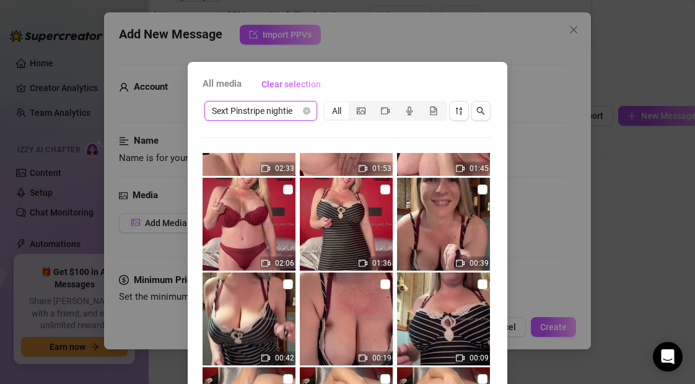
scroll to position [166, 0]
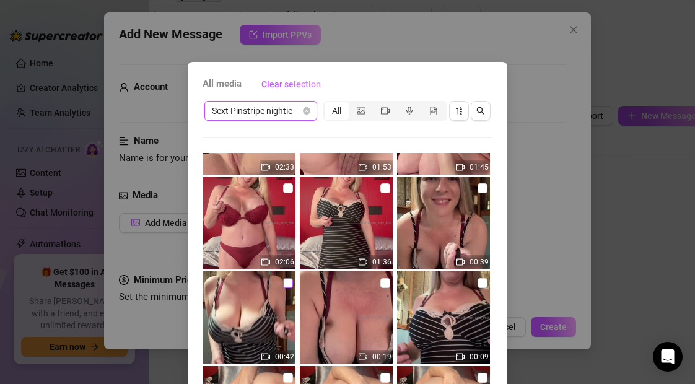
click at [287, 284] on input "checkbox" at bounding box center [288, 283] width 10 height 10
click at [500, 311] on div "All media Clear selection Sext Pinstripe nightie All 03:04 03:18 02:59 02:33 01…" at bounding box center [347, 282] width 319 height 440
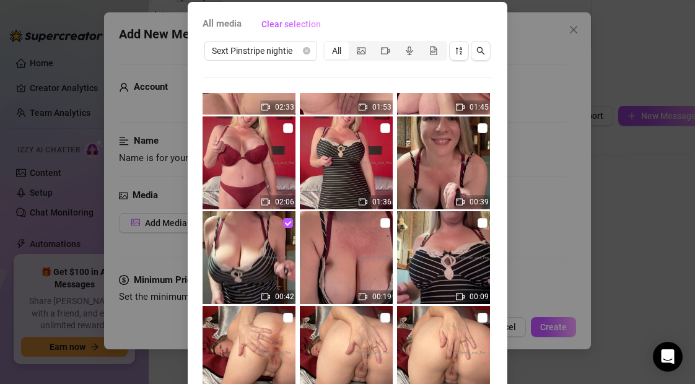
scroll to position [133, 0]
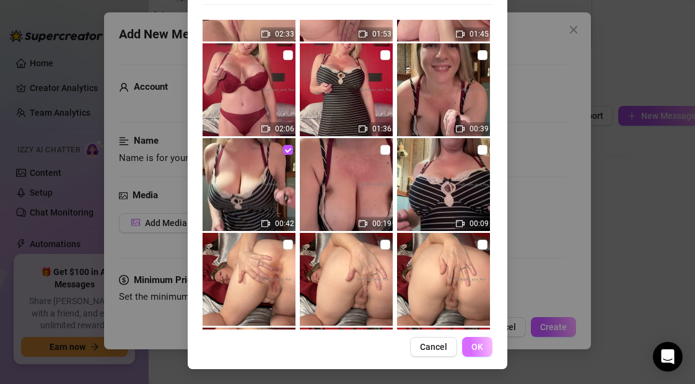
click at [476, 345] on span "OK" at bounding box center [477, 347] width 12 height 10
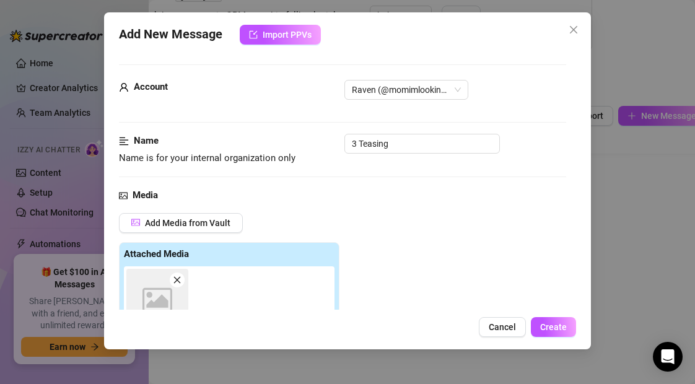
scroll to position [220, 0]
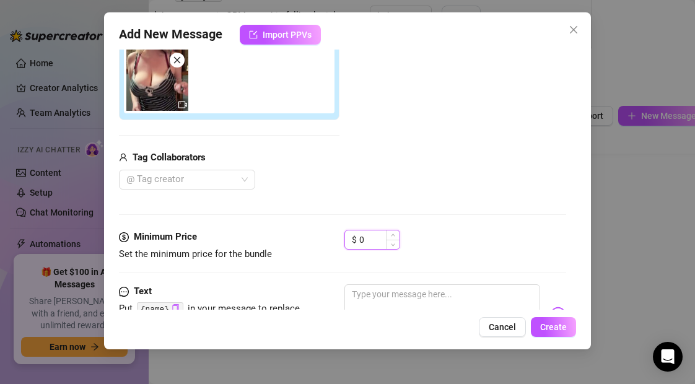
drag, startPoint x: 371, startPoint y: 240, endPoint x: 358, endPoint y: 240, distance: 13.0
click at [358, 240] on div "$ 0" at bounding box center [372, 240] width 56 height 20
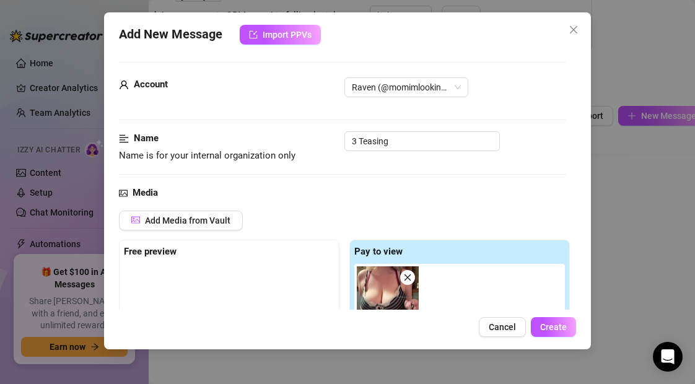
scroll to position [0, 0]
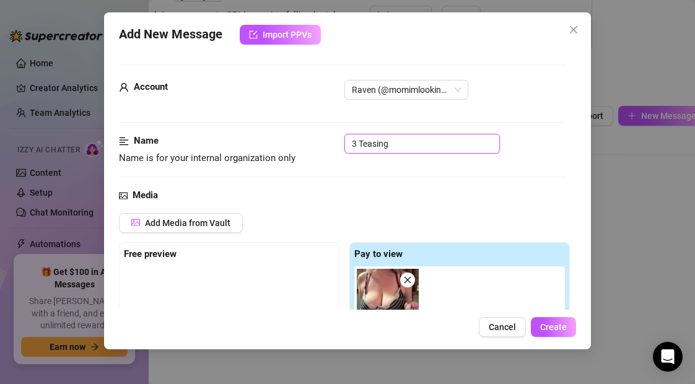
click at [396, 144] on input "3 Teasing" at bounding box center [421, 144] width 155 height 20
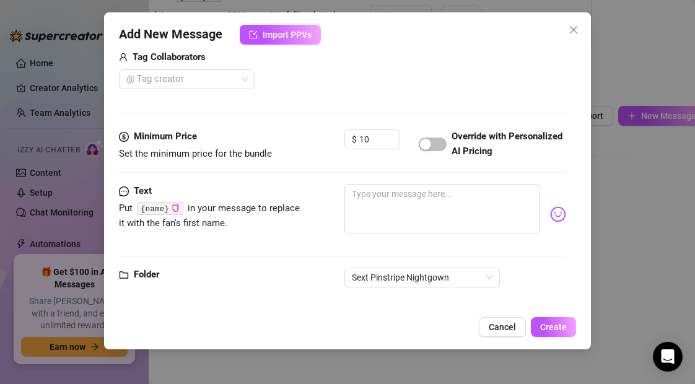
scroll to position [332, 0]
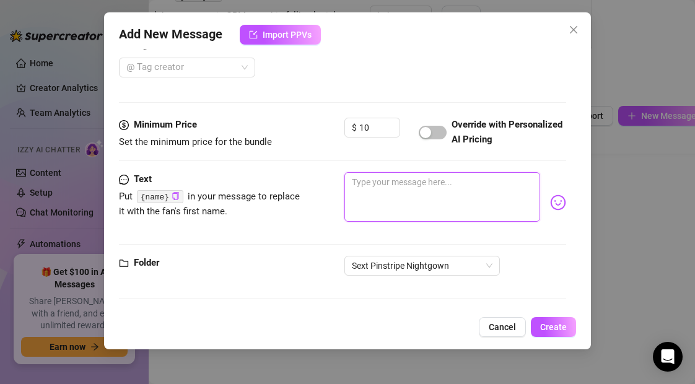
click at [406, 191] on textarea at bounding box center [441, 197] width 195 height 50
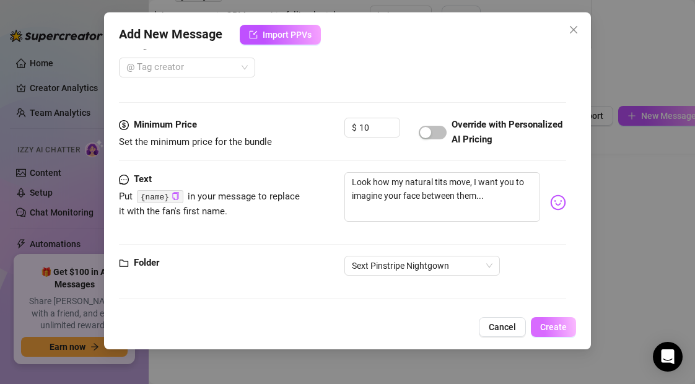
click at [565, 327] on span "Create" at bounding box center [553, 327] width 27 height 10
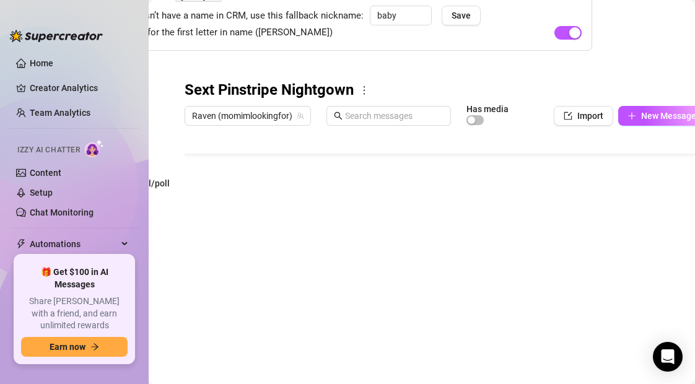
scroll to position [50, 0]
click at [637, 114] on button "New Message" at bounding box center [661, 116] width 87 height 20
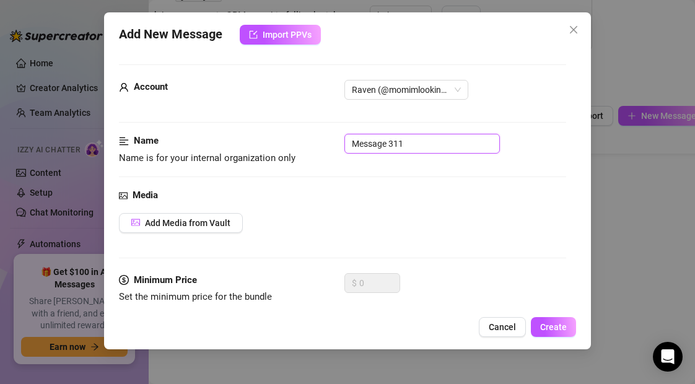
drag, startPoint x: 414, startPoint y: 144, endPoint x: 320, endPoint y: 144, distance: 94.1
click at [320, 144] on div "Name Name is for your internal organization only Message 311" at bounding box center [342, 150] width 446 height 32
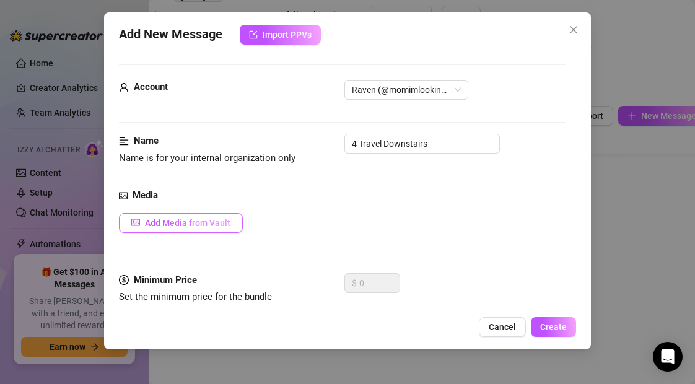
click at [207, 224] on span "Add Media from Vault" at bounding box center [187, 223] width 85 height 10
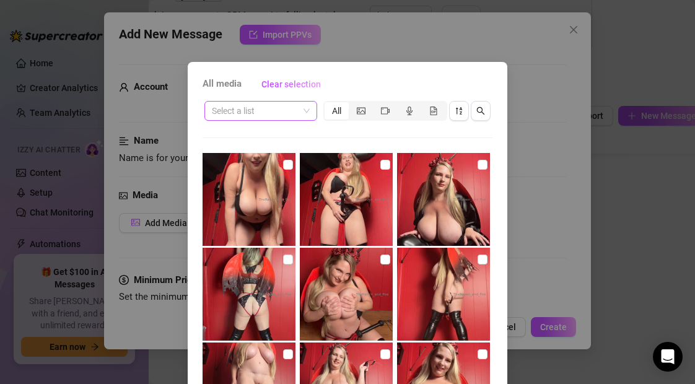
click at [266, 111] on input "search" at bounding box center [255, 111] width 87 height 19
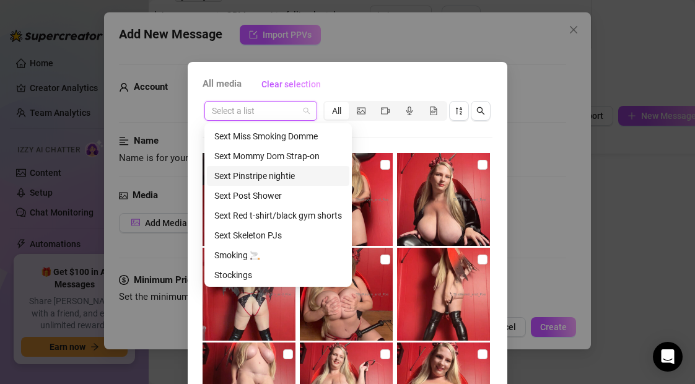
scroll to position [512, 0]
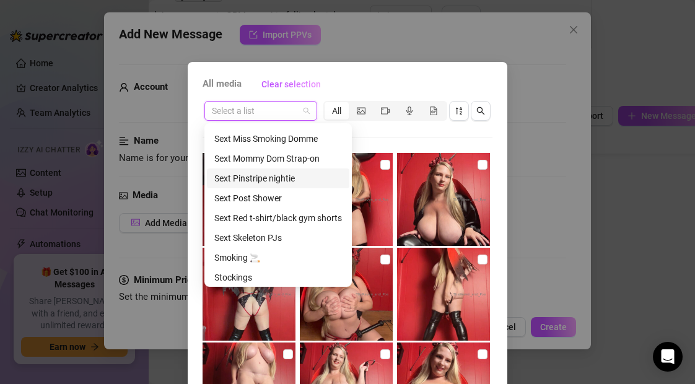
click at [275, 175] on div "Sext Pinstripe nightie" at bounding box center [278, 179] width 128 height 14
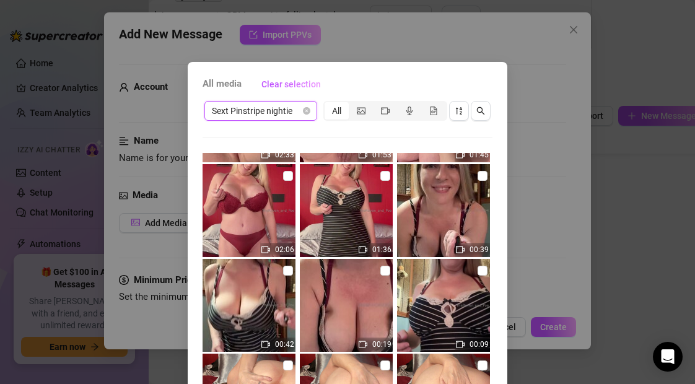
scroll to position [182, 0]
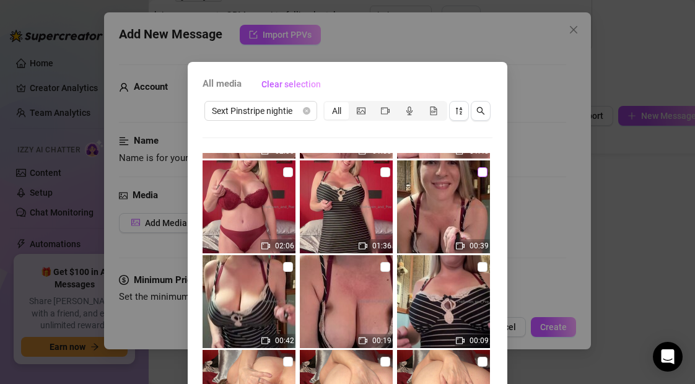
click at [480, 172] on input "checkbox" at bounding box center [482, 172] width 10 height 10
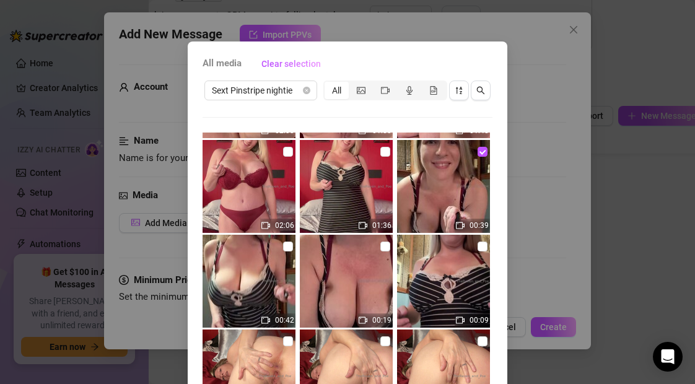
scroll to position [133, 0]
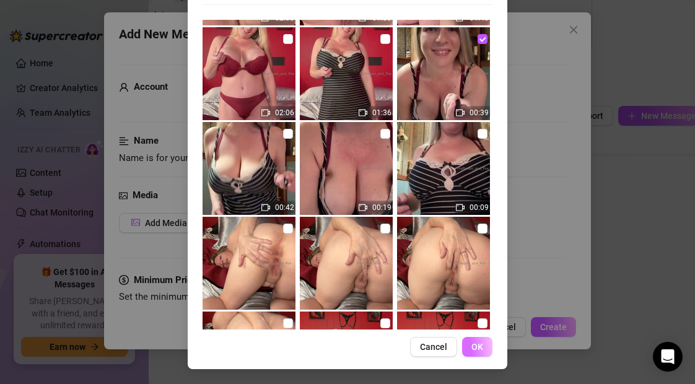
click at [472, 349] on span "OK" at bounding box center [477, 347] width 12 height 10
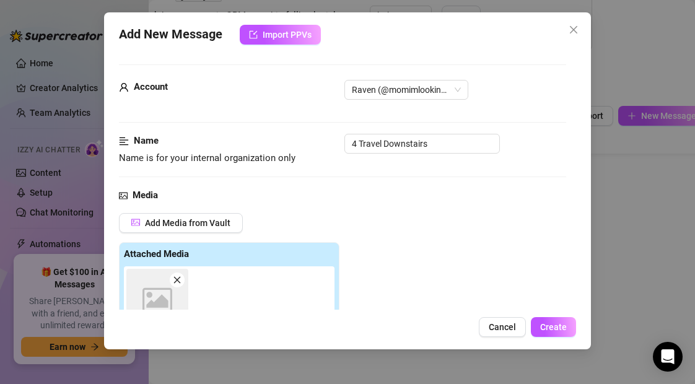
scroll to position [220, 0]
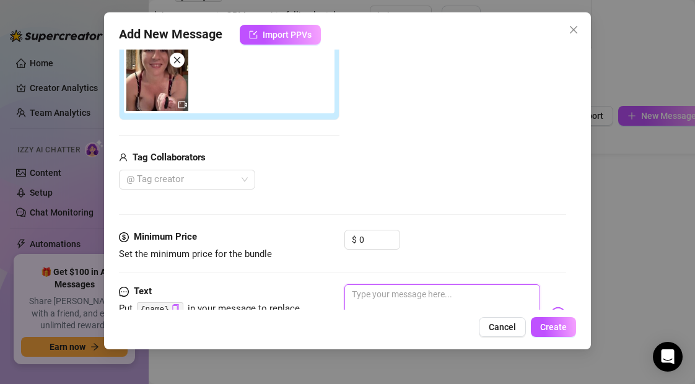
click at [415, 297] on textarea at bounding box center [441, 309] width 195 height 50
click at [547, 327] on span "Create" at bounding box center [553, 327] width 27 height 10
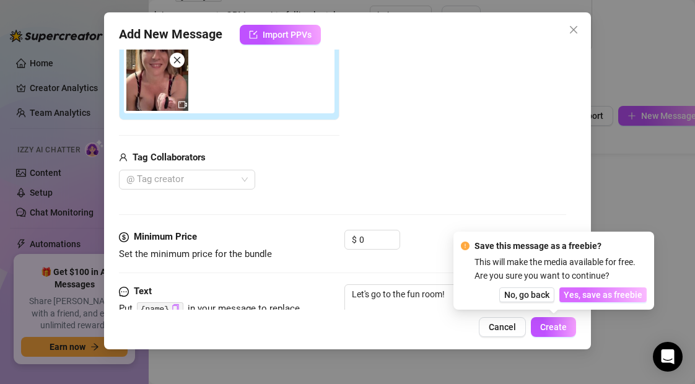
click at [591, 292] on span "Yes, save as freebie" at bounding box center [602, 295] width 79 height 10
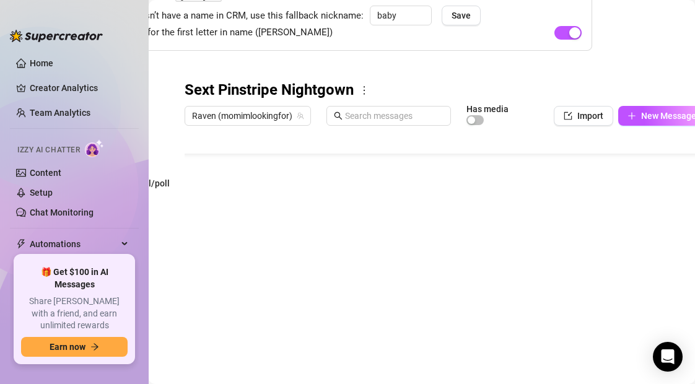
scroll to position [74, 0]
click at [632, 115] on icon "plus" at bounding box center [631, 115] width 7 height 1
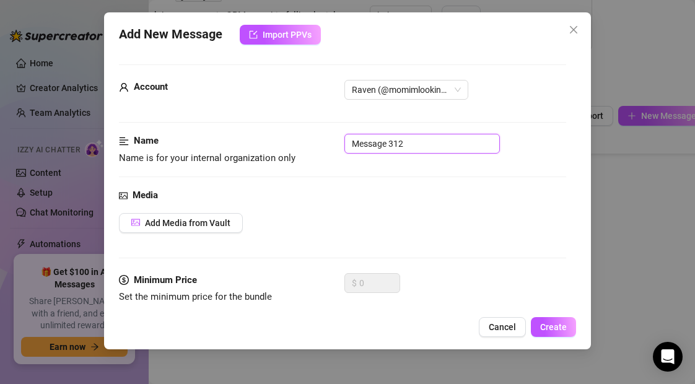
drag, startPoint x: 409, startPoint y: 141, endPoint x: 313, endPoint y: 139, distance: 96.6
click at [313, 139] on div "Name Name is for your internal organization only Message 312" at bounding box center [342, 150] width 446 height 32
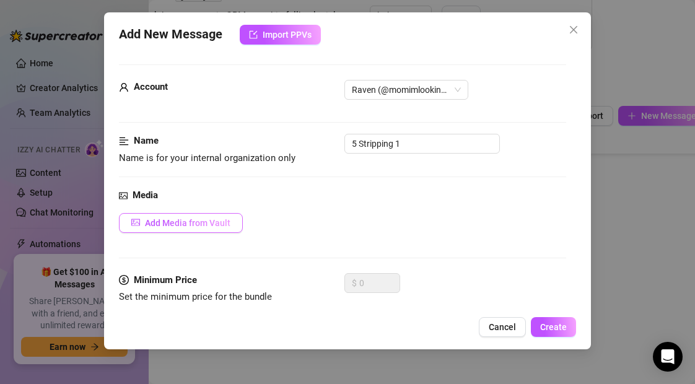
click at [199, 222] on span "Add Media from Vault" at bounding box center [187, 223] width 85 height 10
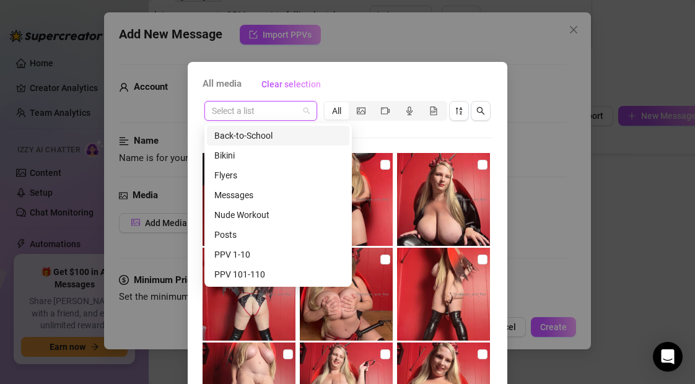
click at [250, 116] on input "search" at bounding box center [255, 111] width 87 height 19
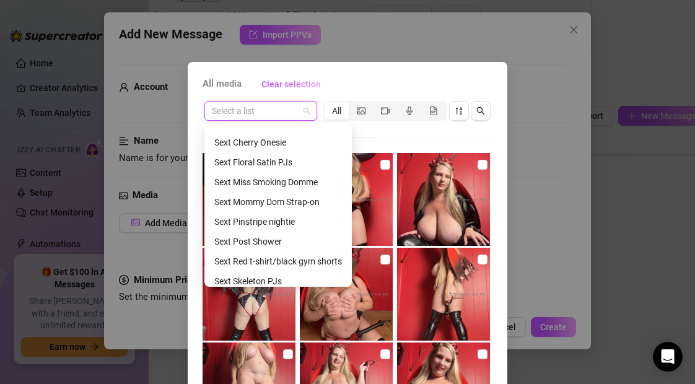
scroll to position [471, 0]
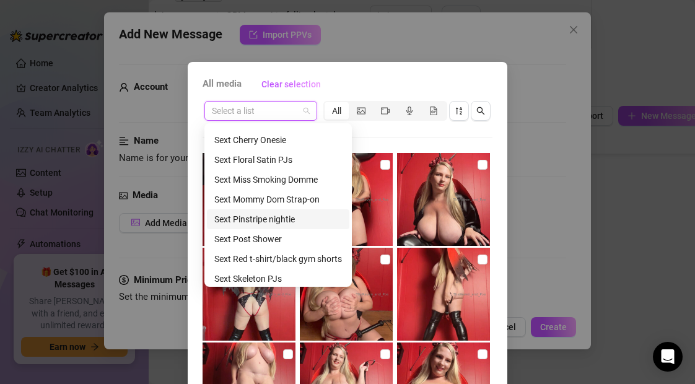
click at [270, 220] on div "Sext Pinstripe nightie" at bounding box center [278, 219] width 128 height 14
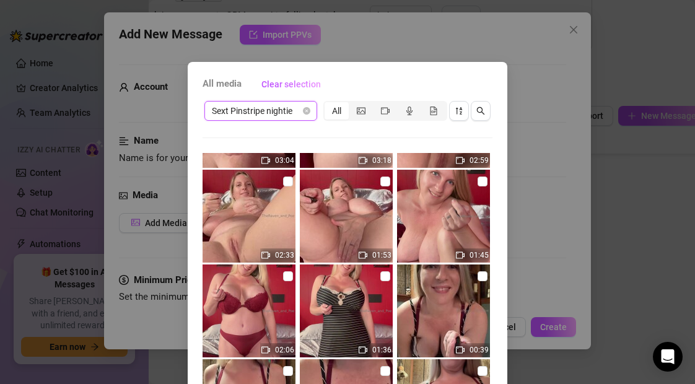
scroll to position [108, 0]
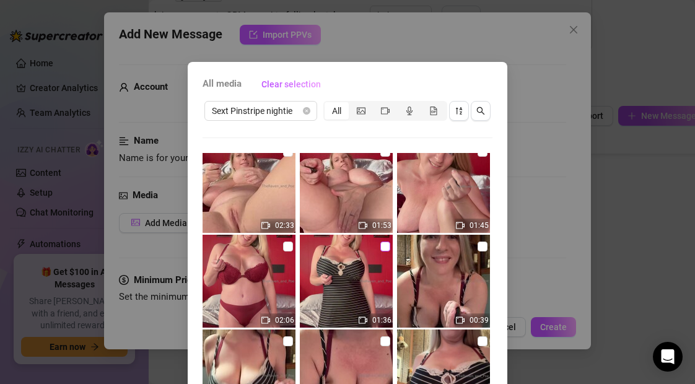
click at [386, 248] on input "checkbox" at bounding box center [385, 246] width 10 height 10
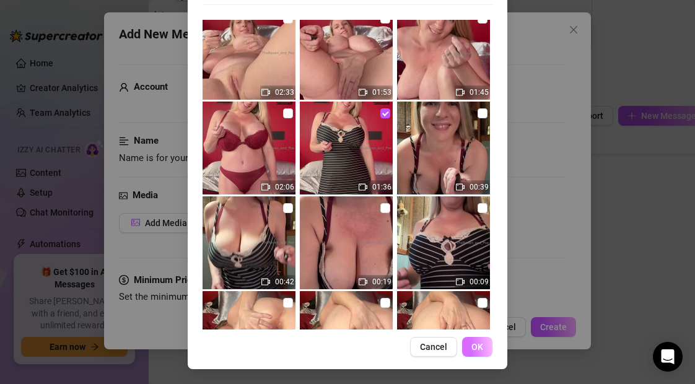
click at [477, 349] on span "OK" at bounding box center [477, 347] width 12 height 10
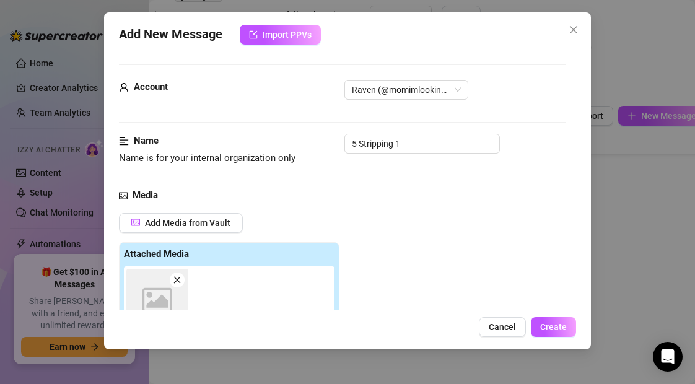
scroll to position [220, 0]
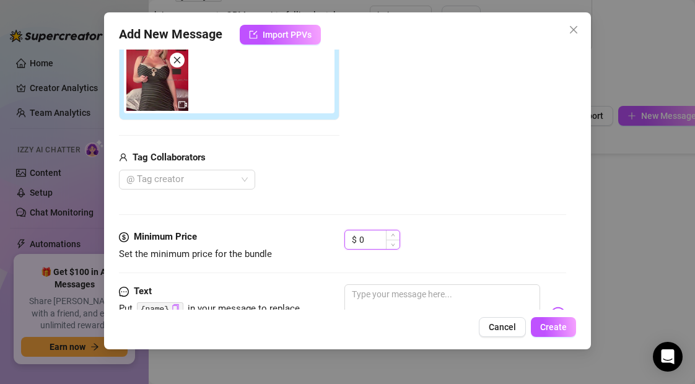
drag, startPoint x: 367, startPoint y: 241, endPoint x: 345, endPoint y: 241, distance: 21.7
click at [345, 241] on div "$ 0" at bounding box center [372, 240] width 56 height 20
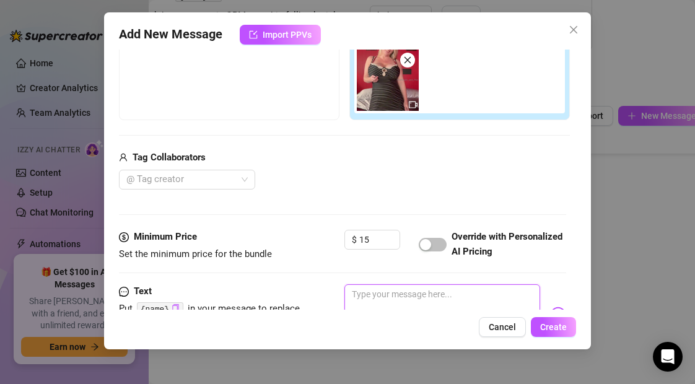
click at [380, 297] on textarea at bounding box center [441, 309] width 195 height 50
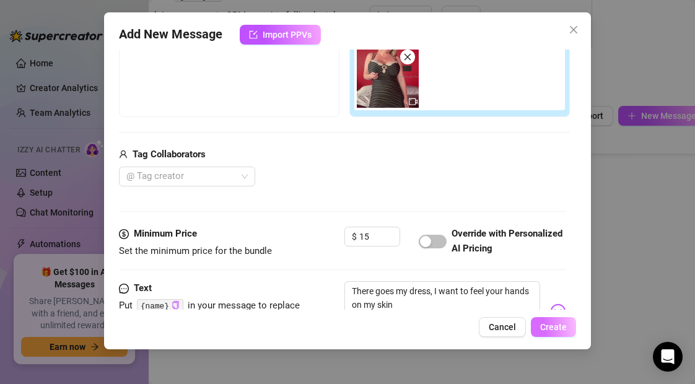
click at [547, 328] on span "Create" at bounding box center [553, 327] width 27 height 10
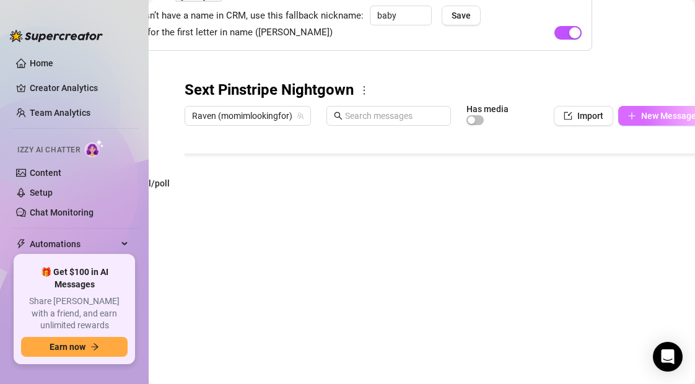
click at [632, 115] on icon "plus" at bounding box center [631, 115] width 7 height 1
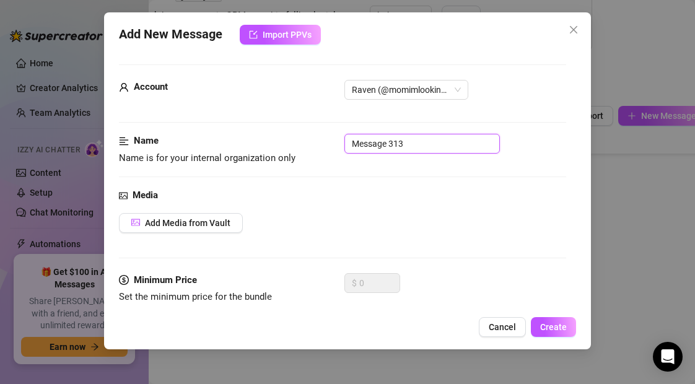
drag, startPoint x: 407, startPoint y: 143, endPoint x: 329, endPoint y: 142, distance: 78.0
click at [329, 142] on div "Name Name is for your internal organization only Message 313" at bounding box center [342, 150] width 446 height 32
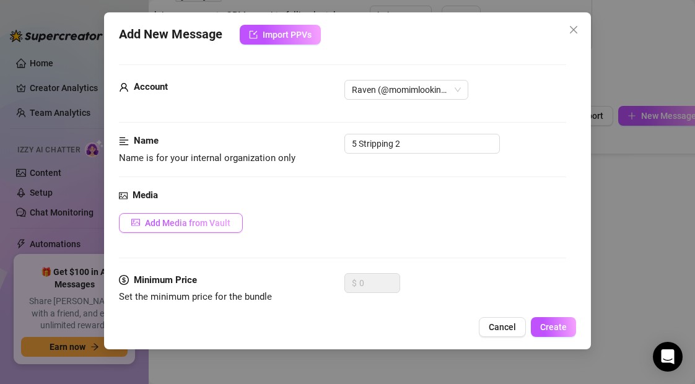
click at [225, 224] on span "Add Media from Vault" at bounding box center [187, 223] width 85 height 10
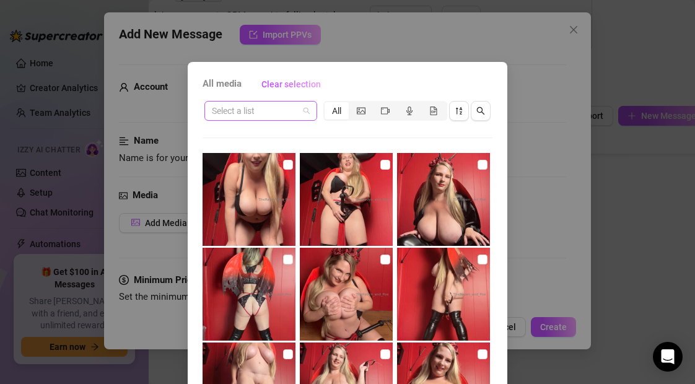
click at [289, 112] on input "search" at bounding box center [255, 111] width 87 height 19
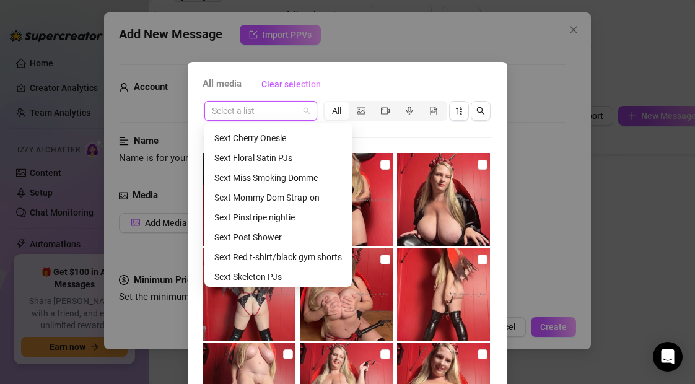
scroll to position [475, 0]
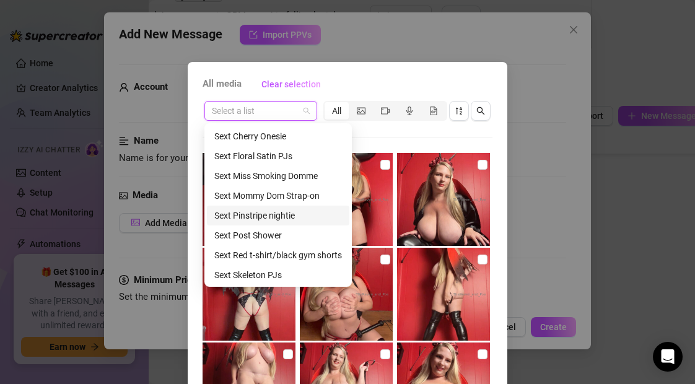
click at [285, 215] on div "Sext Pinstripe nightie" at bounding box center [278, 216] width 128 height 14
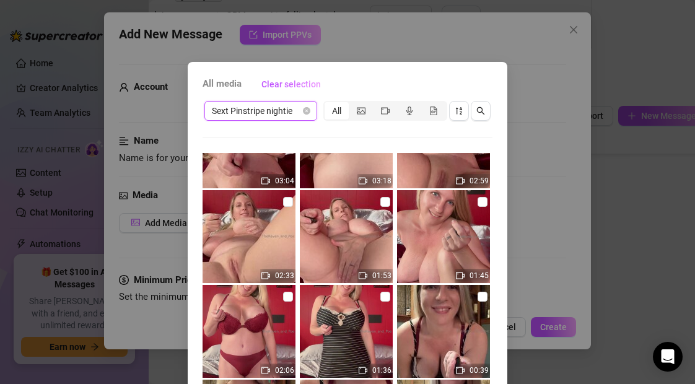
scroll to position [76, 0]
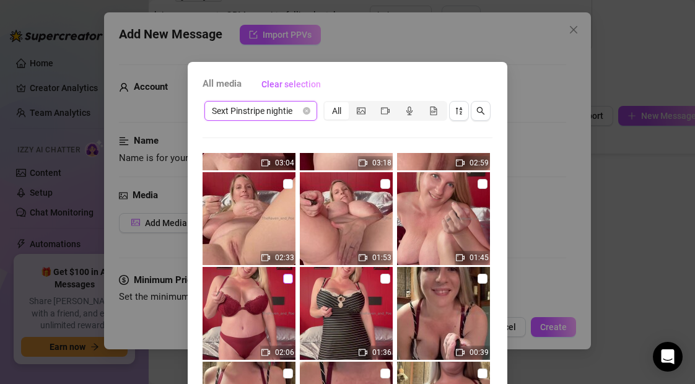
click at [287, 277] on input "checkbox" at bounding box center [288, 279] width 10 height 10
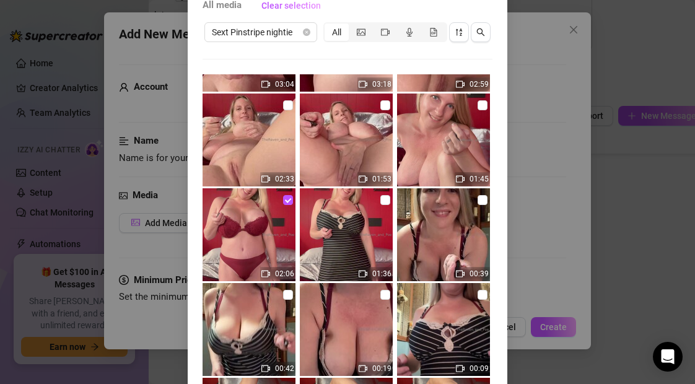
scroll to position [133, 0]
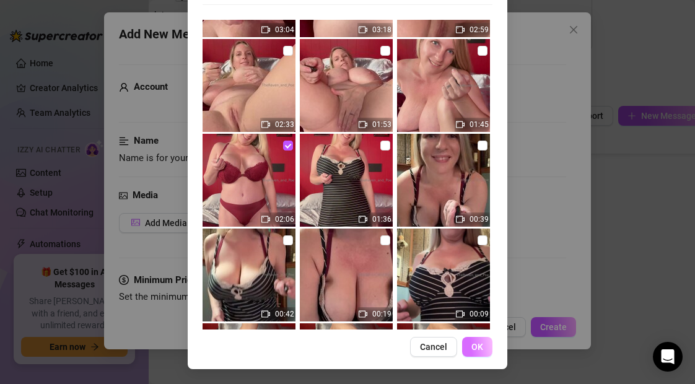
click at [477, 348] on span "OK" at bounding box center [477, 347] width 12 height 10
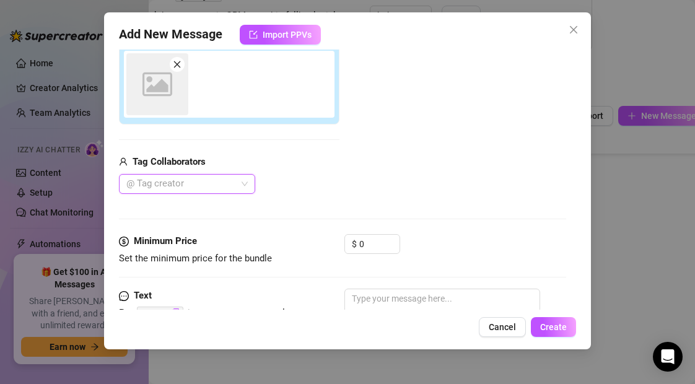
scroll to position [220, 0]
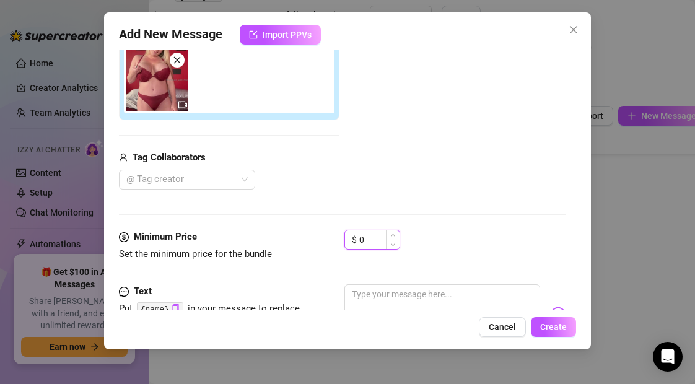
drag, startPoint x: 370, startPoint y: 240, endPoint x: 347, endPoint y: 240, distance: 22.9
click at [347, 240] on div "$ 0" at bounding box center [372, 240] width 56 height 20
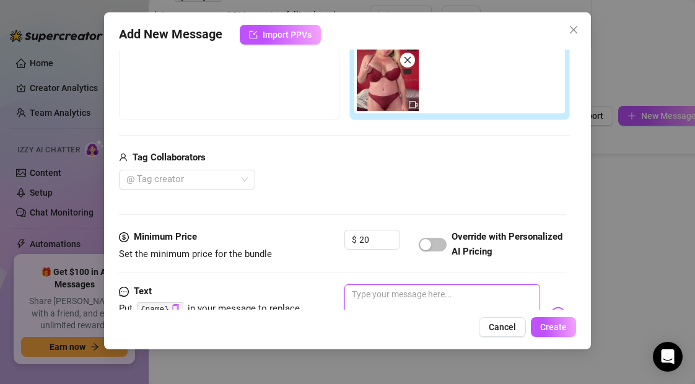
click at [361, 299] on textarea at bounding box center [441, 309] width 195 height 50
click at [562, 328] on span "Create" at bounding box center [553, 327] width 27 height 10
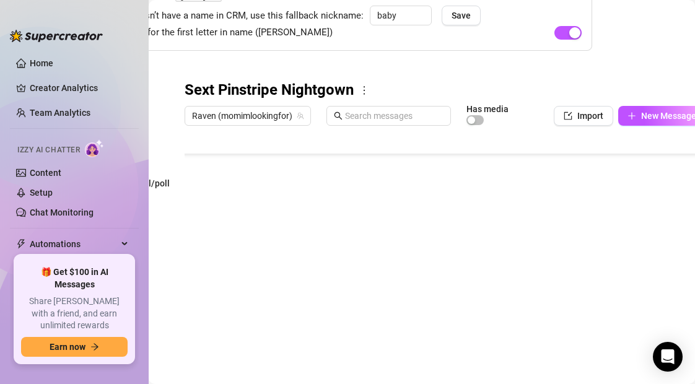
scroll to position [124, 0]
click at [635, 113] on icon "plus" at bounding box center [631, 115] width 9 height 9
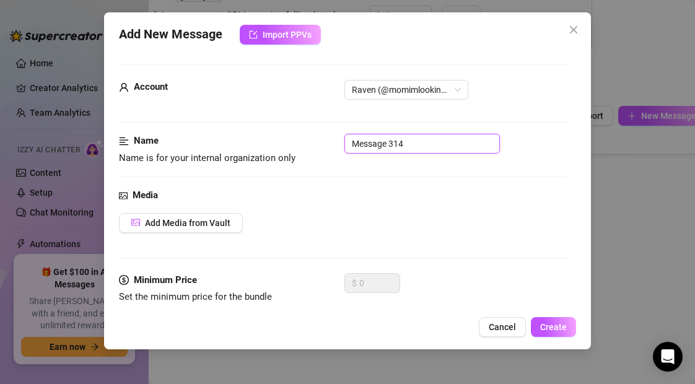
drag, startPoint x: 409, startPoint y: 144, endPoint x: 321, endPoint y: 143, distance: 87.3
click at [321, 143] on div "Name Name is for your internal organization only Message 314" at bounding box center [342, 150] width 446 height 32
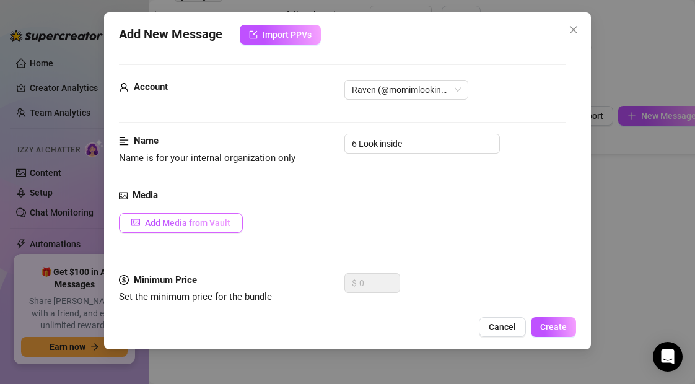
click at [212, 220] on span "Add Media from Vault" at bounding box center [187, 223] width 85 height 10
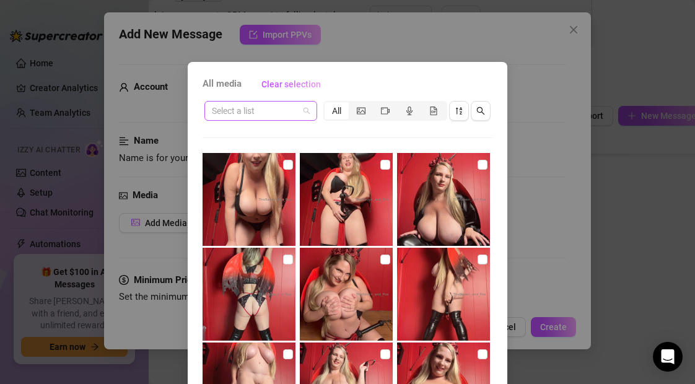
click at [255, 113] on input "search" at bounding box center [255, 111] width 87 height 19
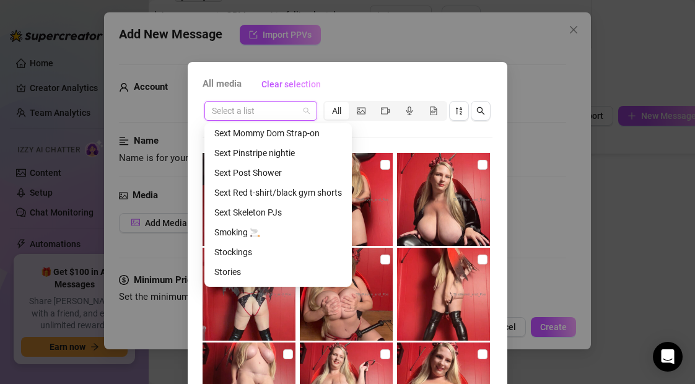
scroll to position [533, 0]
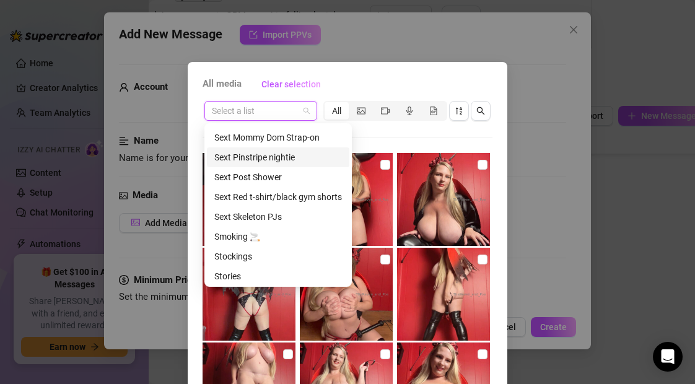
click at [277, 152] on div "Sext Pinstripe nightie" at bounding box center [278, 157] width 128 height 14
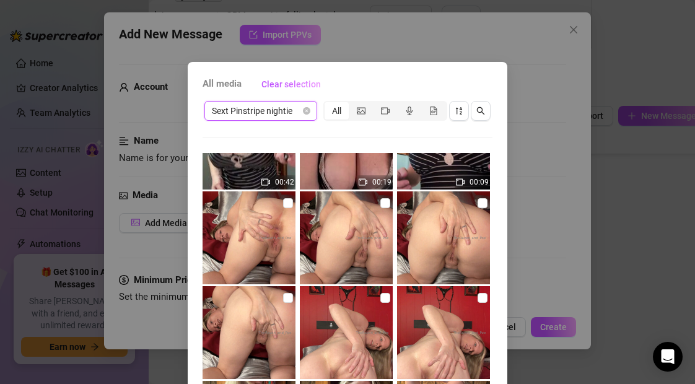
scroll to position [337, 0]
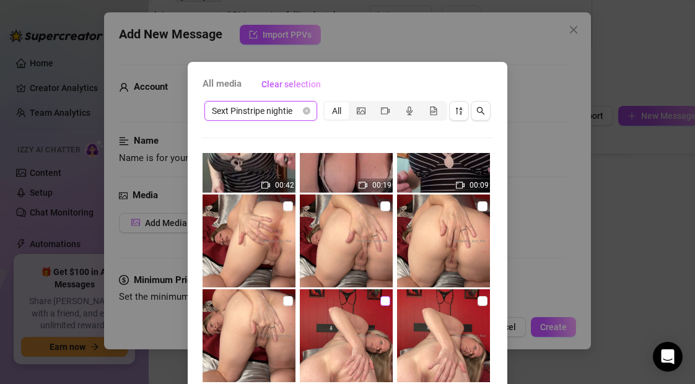
click at [385, 300] on input "checkbox" at bounding box center [385, 301] width 10 height 10
click at [287, 204] on input "checkbox" at bounding box center [288, 206] width 10 height 10
click at [287, 202] on input "checkbox" at bounding box center [288, 206] width 10 height 10
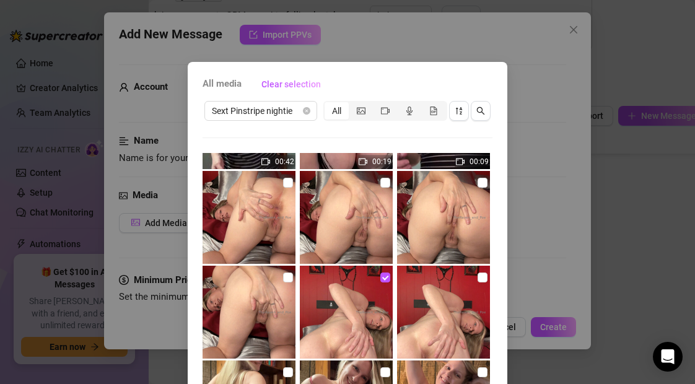
scroll to position [133, 0]
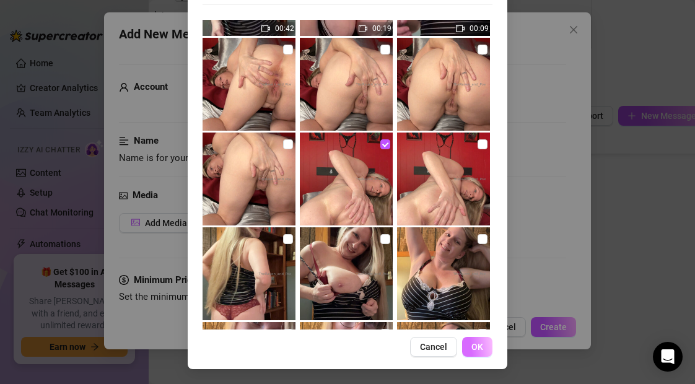
click at [479, 345] on span "OK" at bounding box center [477, 347] width 12 height 10
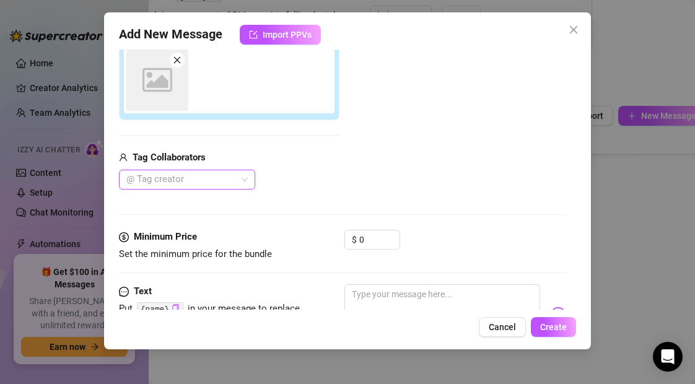
scroll to position [220, 0]
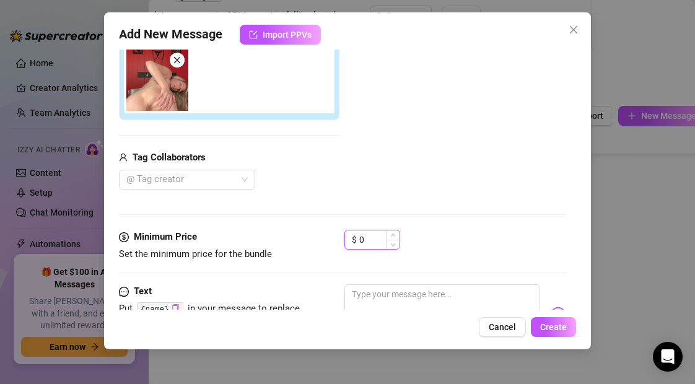
drag, startPoint x: 365, startPoint y: 240, endPoint x: 354, endPoint y: 241, distance: 11.2
click at [354, 241] on div "$ 0" at bounding box center [372, 240] width 56 height 20
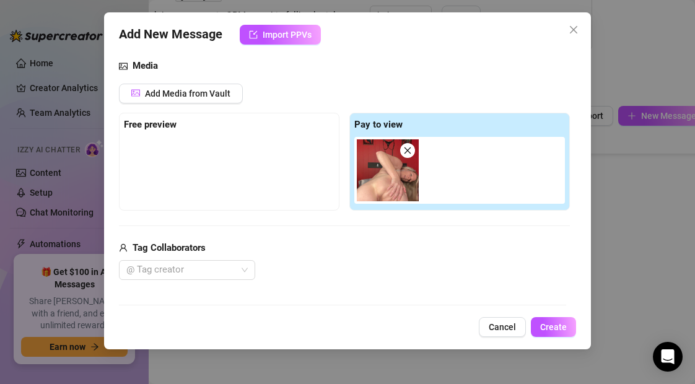
scroll to position [123, 0]
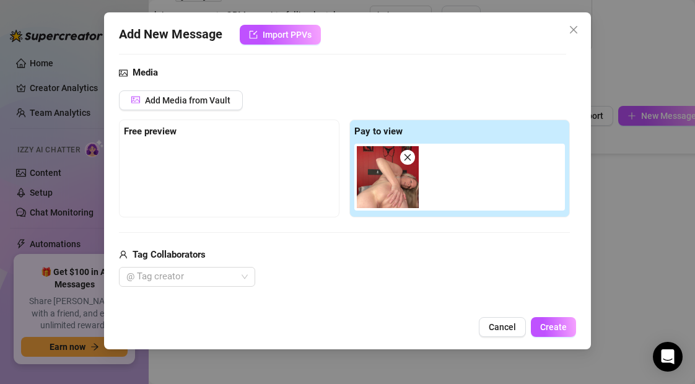
click at [478, 179] on div at bounding box center [461, 177] width 215 height 67
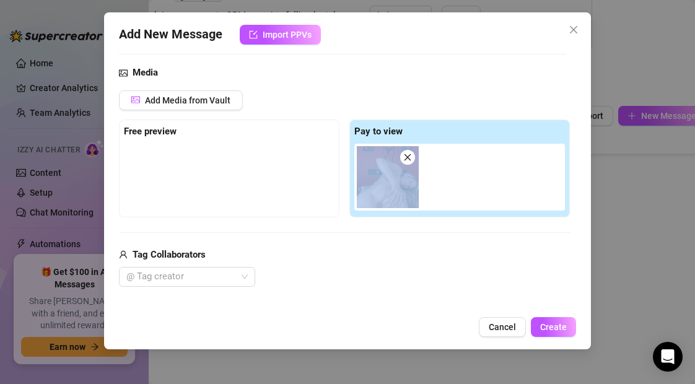
click at [478, 179] on div at bounding box center [461, 177] width 215 height 67
click at [175, 101] on span "Add Media from Vault" at bounding box center [187, 100] width 85 height 10
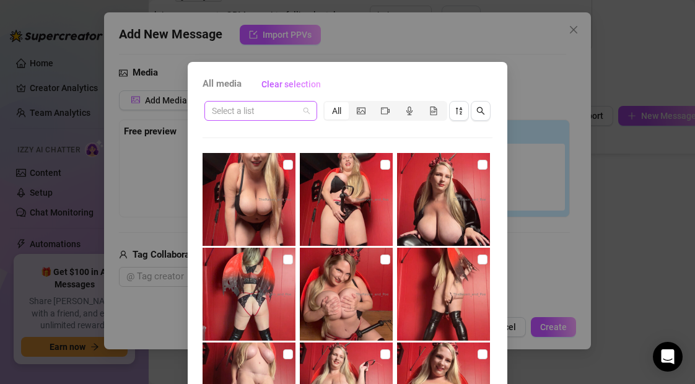
click at [253, 111] on input "search" at bounding box center [255, 111] width 87 height 19
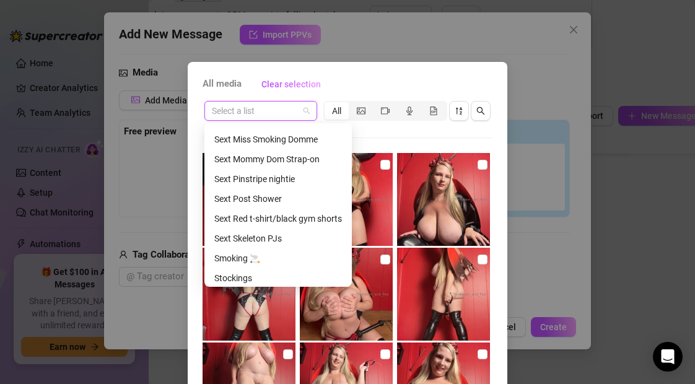
scroll to position [510, 0]
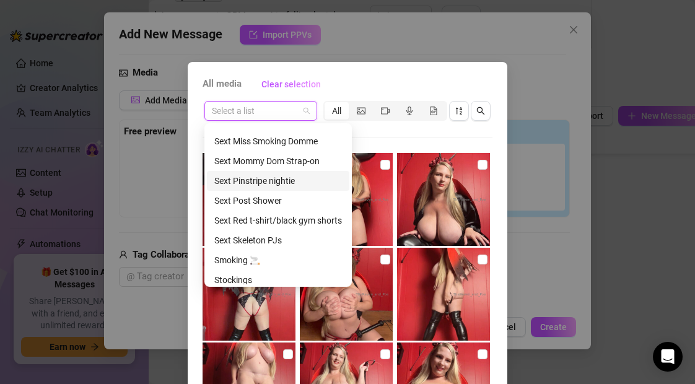
click at [269, 182] on div "Sext Pinstripe nightie" at bounding box center [278, 181] width 128 height 14
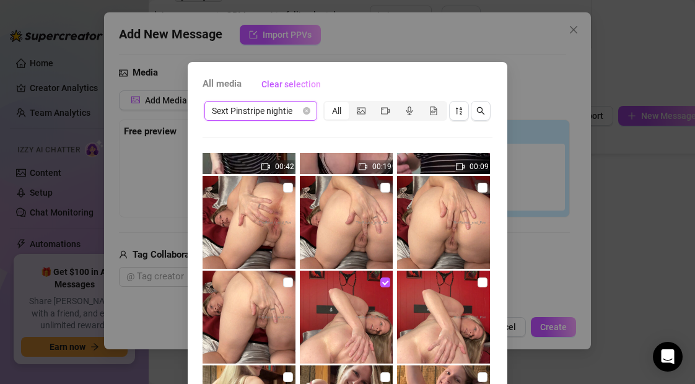
scroll to position [372, 0]
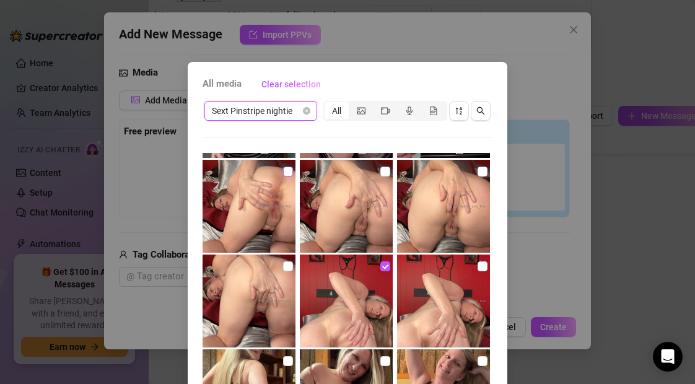
click at [288, 170] on input "checkbox" at bounding box center [288, 172] width 10 height 10
click at [287, 171] on input "checkbox" at bounding box center [288, 172] width 10 height 10
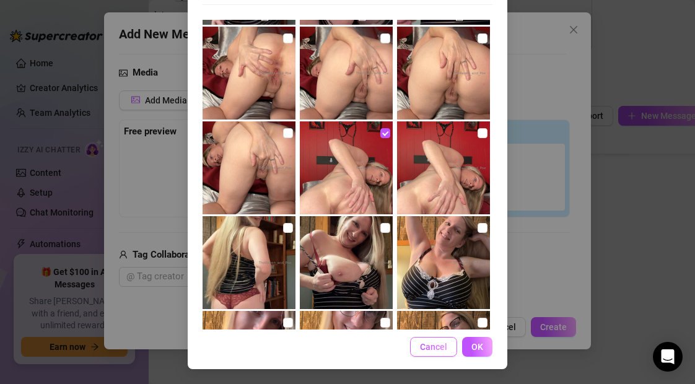
click at [440, 347] on span "Cancel" at bounding box center [433, 347] width 27 height 10
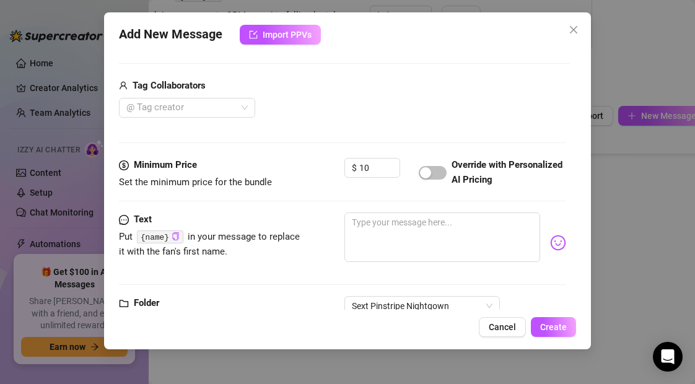
scroll to position [292, 0]
click at [420, 233] on textarea at bounding box center [441, 237] width 195 height 50
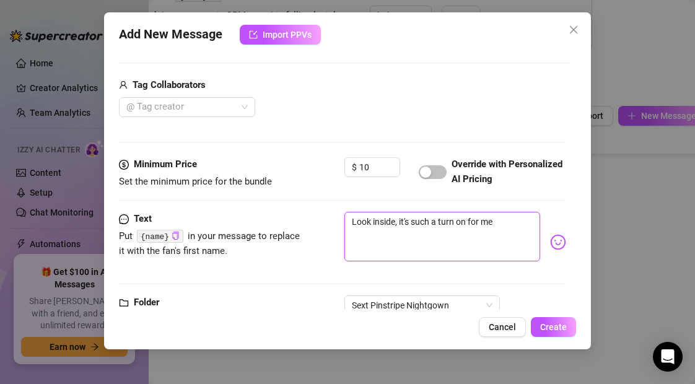
click at [396, 222] on textarea "Look inside, it's such a turn on for me" at bounding box center [441, 237] width 195 height 50
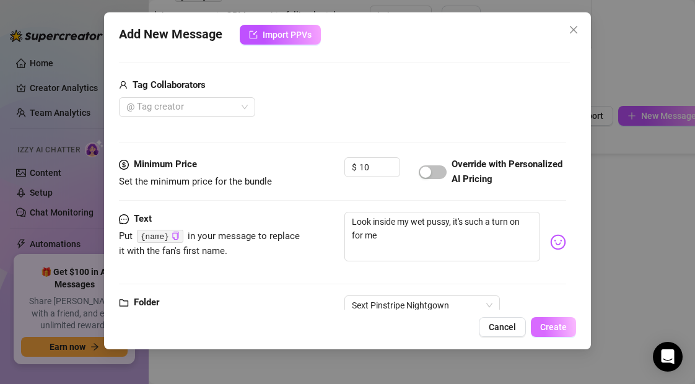
click at [562, 329] on span "Create" at bounding box center [553, 327] width 27 height 10
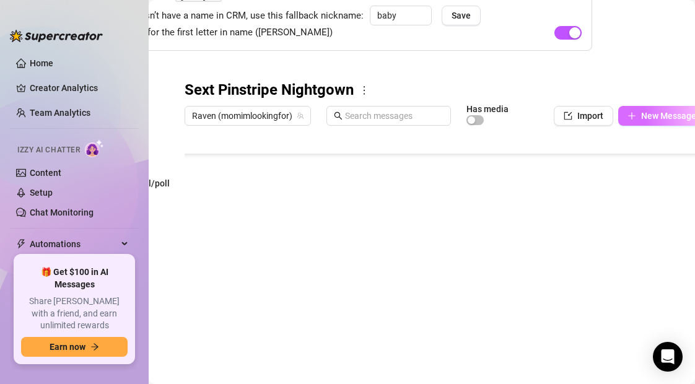
click at [634, 118] on icon "plus" at bounding box center [631, 115] width 9 height 9
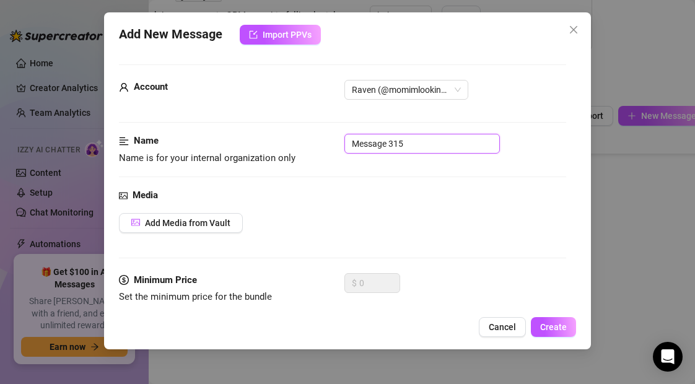
drag, startPoint x: 415, startPoint y: 144, endPoint x: 301, endPoint y: 144, distance: 113.9
click at [301, 144] on div "Name Name is for your internal organization only Message 315" at bounding box center [342, 150] width 446 height 32
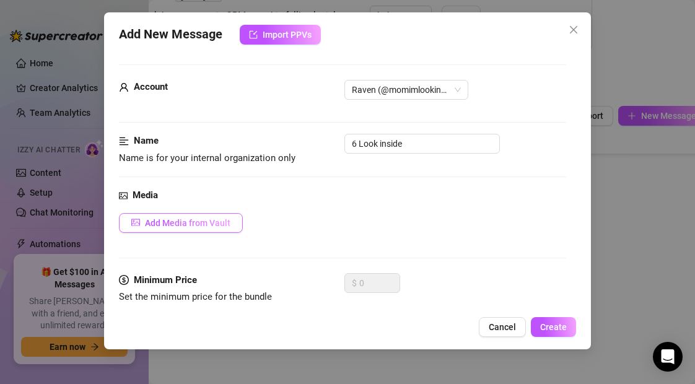
click at [211, 219] on span "Add Media from Vault" at bounding box center [187, 223] width 85 height 10
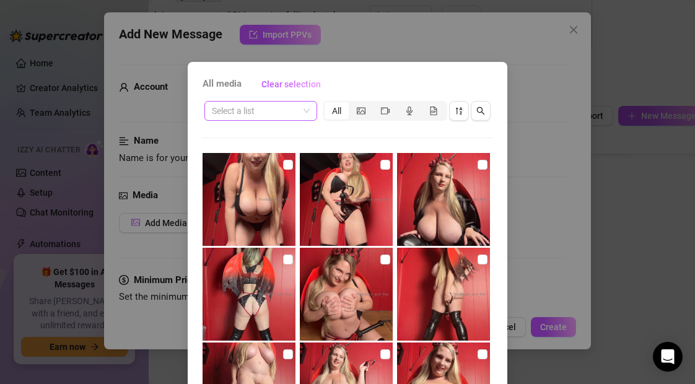
click at [249, 113] on input "search" at bounding box center [255, 111] width 87 height 19
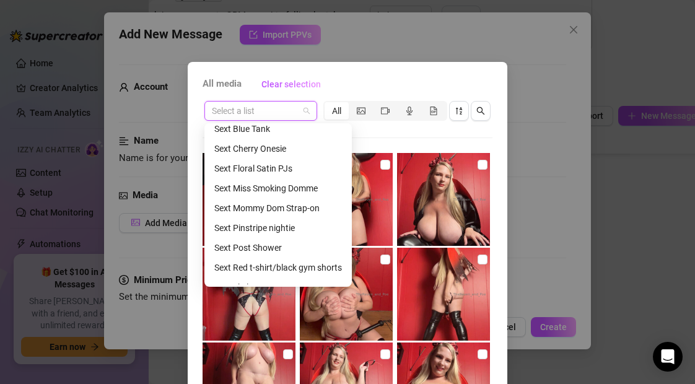
scroll to position [464, 0]
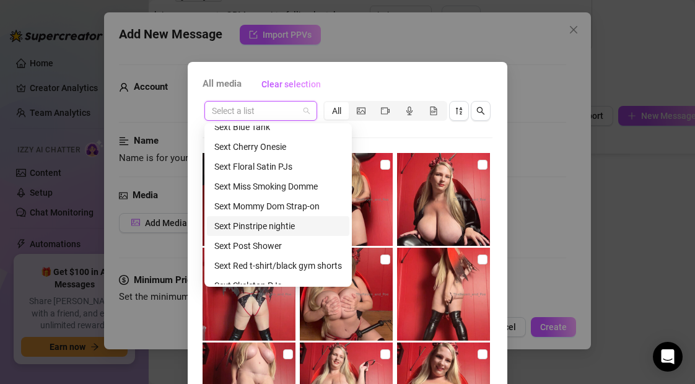
click at [261, 227] on div "Sext Pinstripe nightie" at bounding box center [278, 226] width 128 height 14
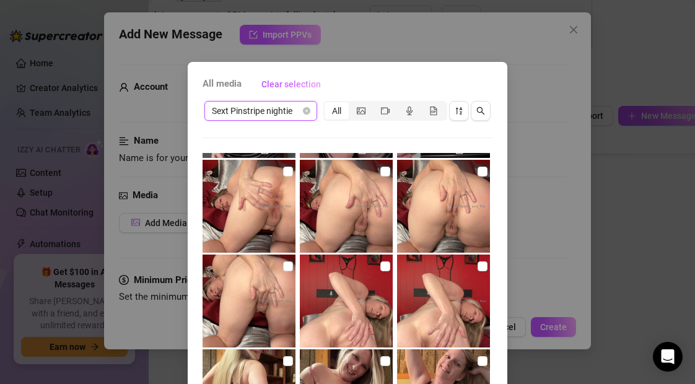
scroll to position [133, 0]
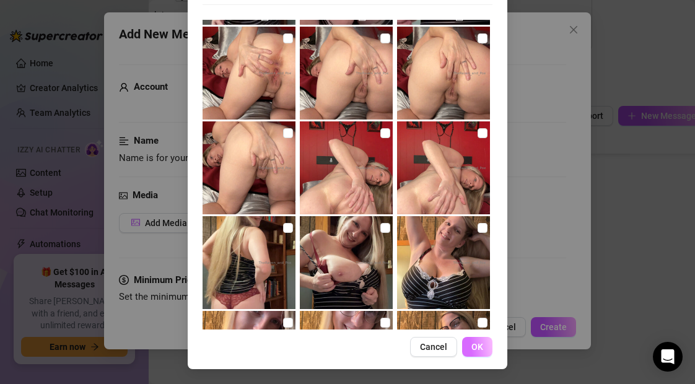
click at [483, 348] on button "OK" at bounding box center [477, 347] width 30 height 20
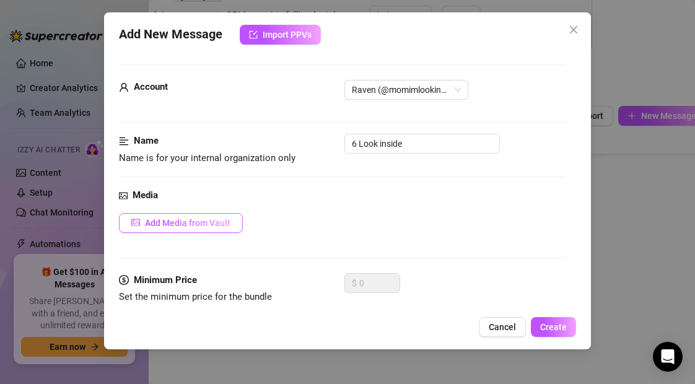
click at [207, 220] on span "Add Media from Vault" at bounding box center [187, 223] width 85 height 10
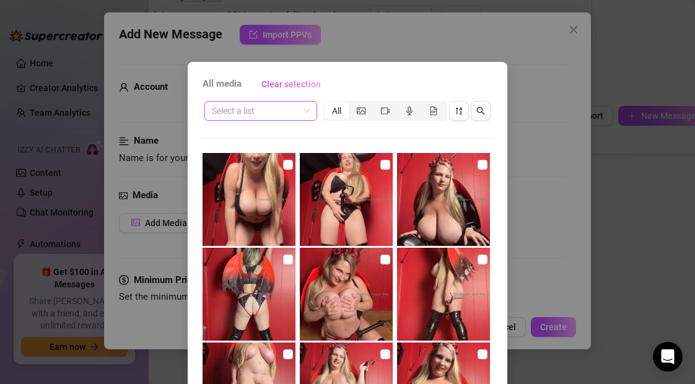
click at [261, 115] on input "search" at bounding box center [255, 111] width 87 height 19
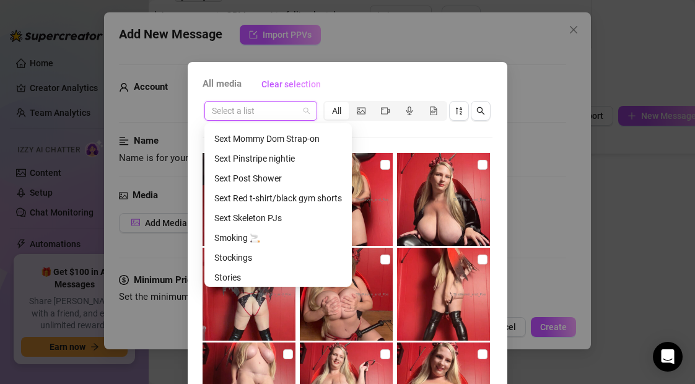
scroll to position [531, 0]
click at [282, 159] on div "Sext Pinstripe nightie" at bounding box center [278, 159] width 128 height 14
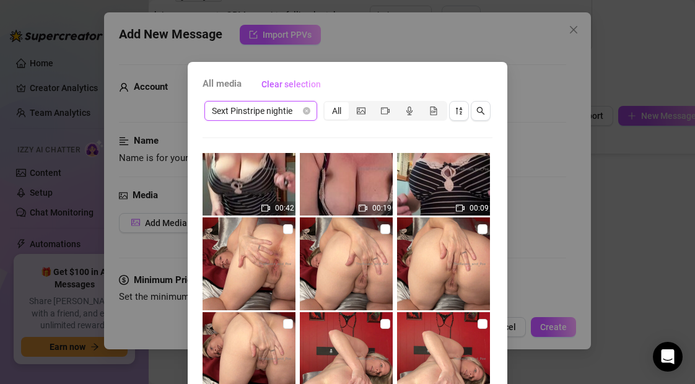
scroll to position [315, 0]
click at [287, 229] on input "checkbox" at bounding box center [288, 229] width 10 height 10
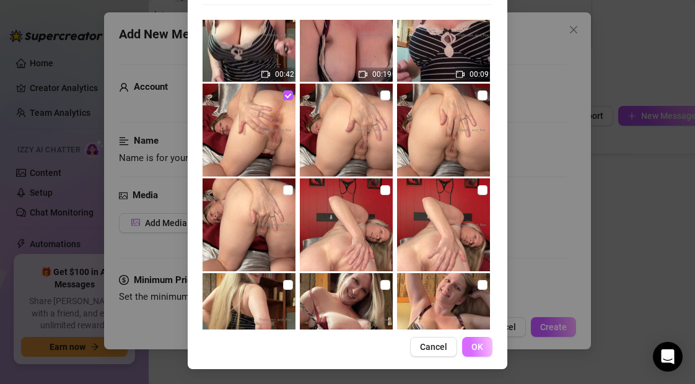
click at [484, 348] on button "OK" at bounding box center [477, 347] width 30 height 20
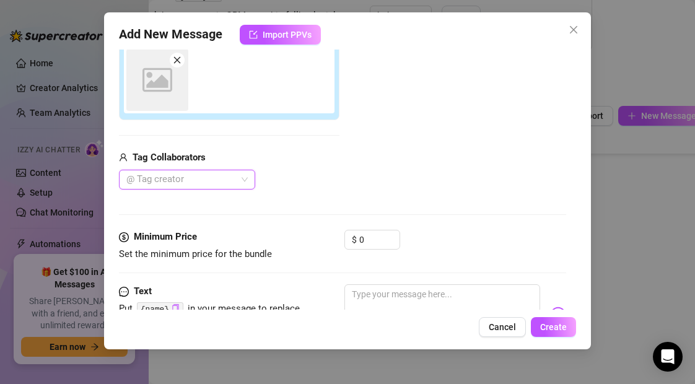
scroll to position [220, 0]
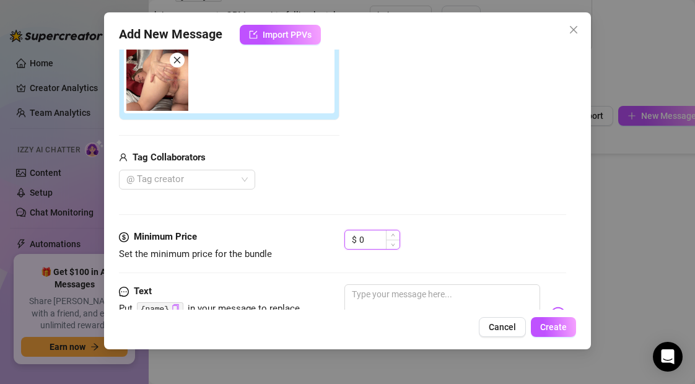
drag, startPoint x: 368, startPoint y: 240, endPoint x: 350, endPoint y: 240, distance: 18.0
click at [350, 240] on div "$ 0" at bounding box center [372, 240] width 56 height 20
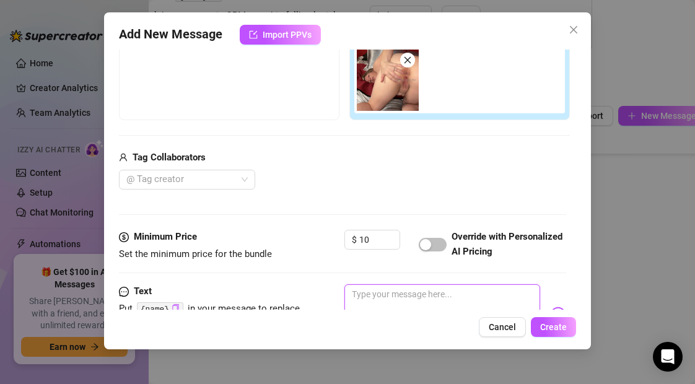
click at [376, 297] on textarea at bounding box center [441, 309] width 195 height 50
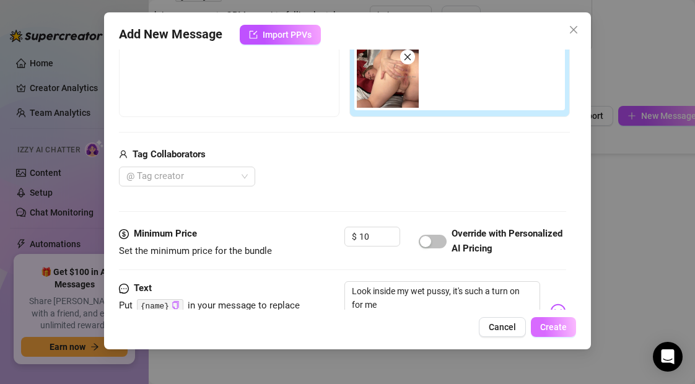
click at [552, 330] on span "Create" at bounding box center [553, 327] width 27 height 10
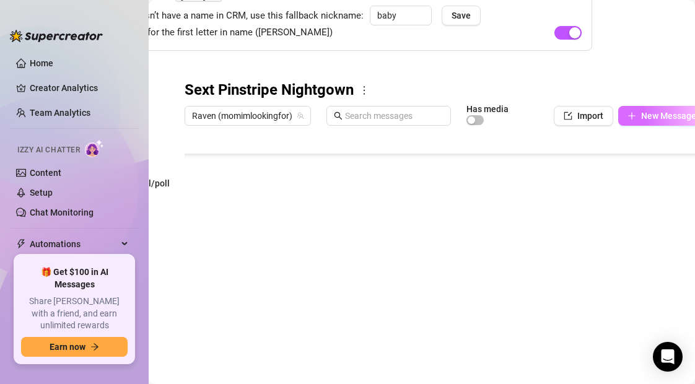
click at [630, 118] on icon "plus" at bounding box center [631, 115] width 9 height 9
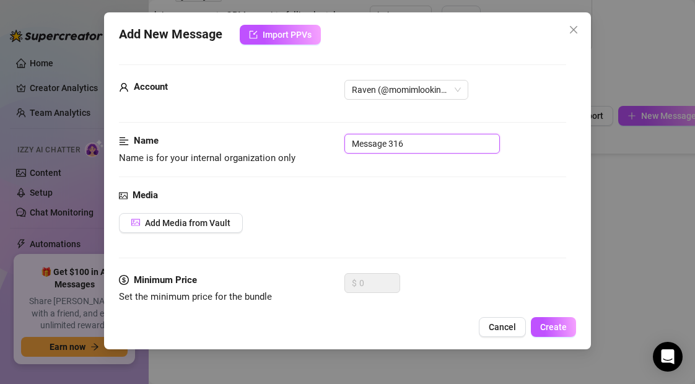
drag, startPoint x: 408, startPoint y: 145, endPoint x: 330, endPoint y: 145, distance: 78.0
click at [330, 145] on div "Name Name is for your internal organization only Message 316" at bounding box center [342, 150] width 446 height 32
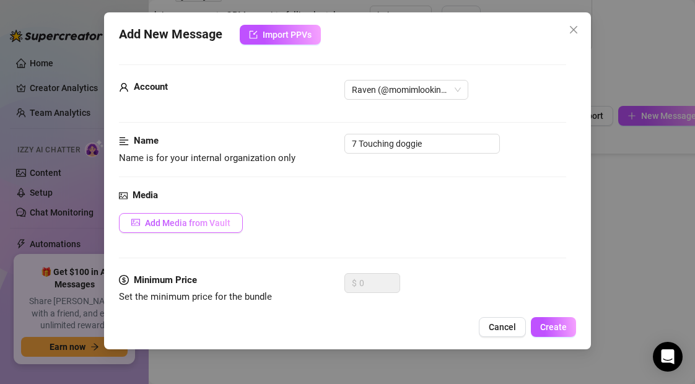
click at [215, 218] on span "Add Media from Vault" at bounding box center [187, 223] width 85 height 10
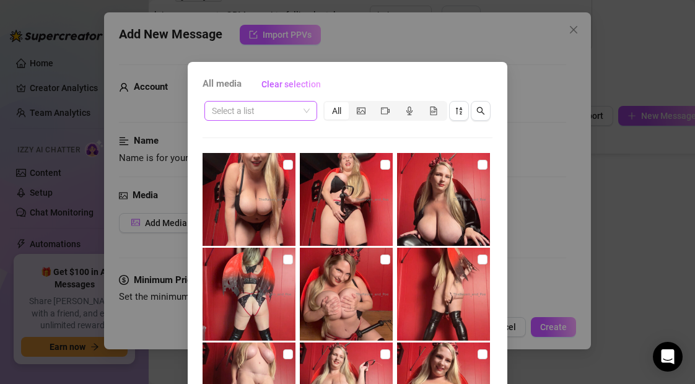
click at [274, 115] on input "search" at bounding box center [255, 111] width 87 height 19
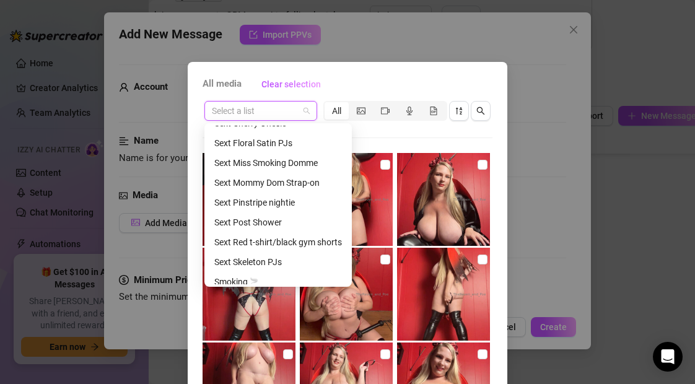
scroll to position [493, 0]
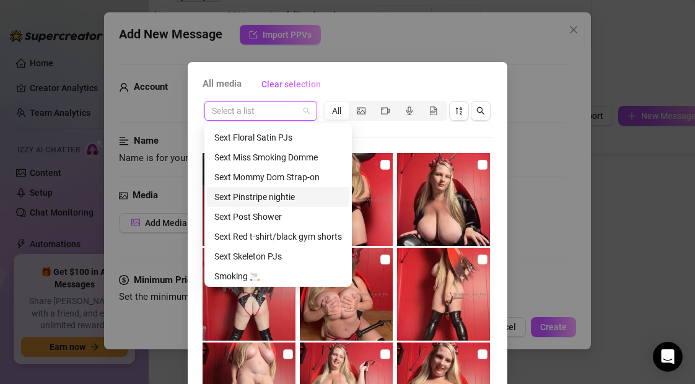
click at [256, 198] on div "Sext Pinstripe nightie" at bounding box center [278, 197] width 128 height 14
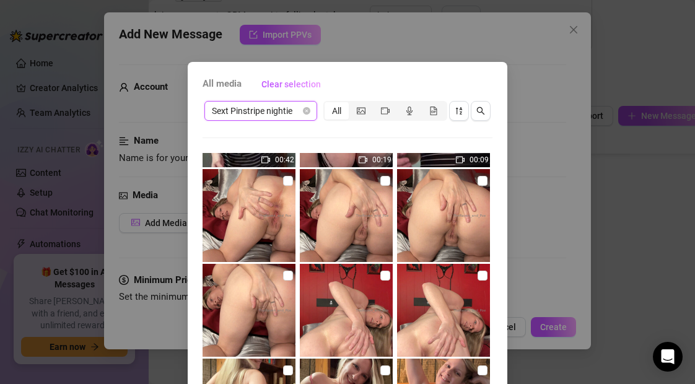
scroll to position [366, 0]
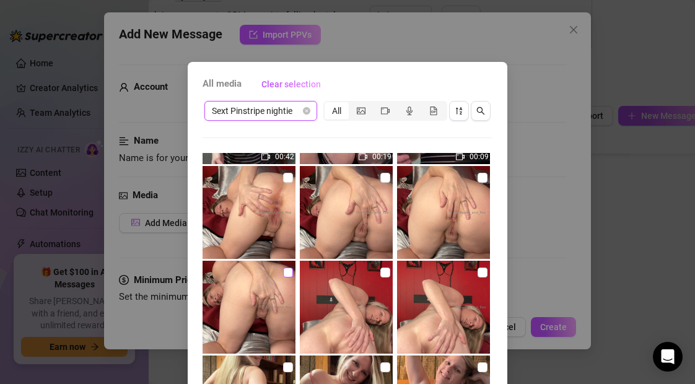
click at [287, 272] on input "checkbox" at bounding box center [288, 272] width 10 height 10
click at [483, 175] on input "checkbox" at bounding box center [482, 178] width 10 height 10
click at [384, 178] on input "checkbox" at bounding box center [385, 178] width 10 height 10
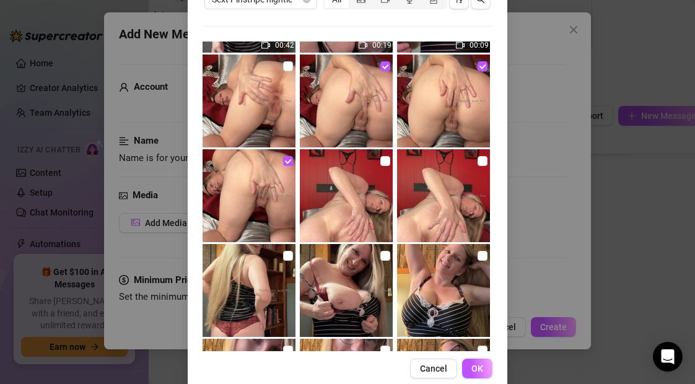
scroll to position [133, 0]
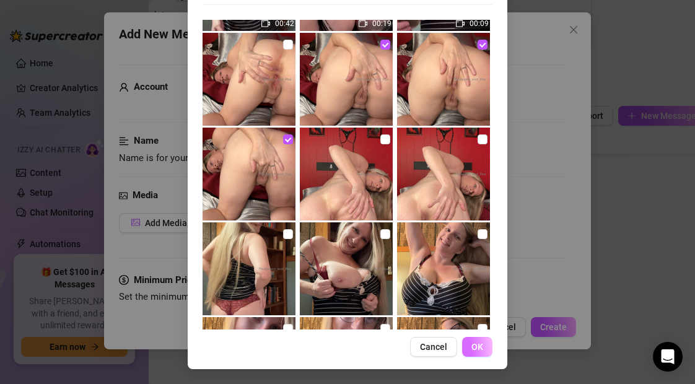
click at [476, 347] on span "OK" at bounding box center [477, 347] width 12 height 10
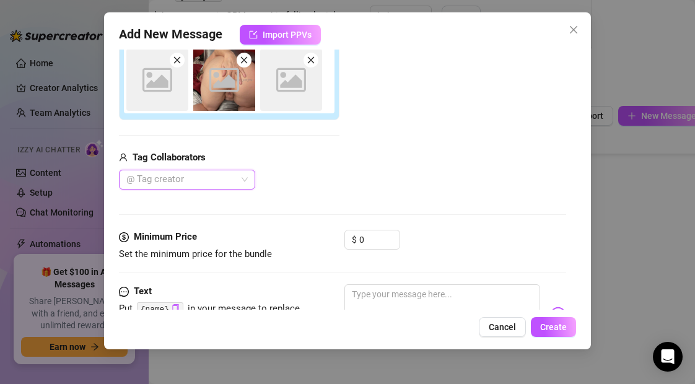
scroll to position [220, 0]
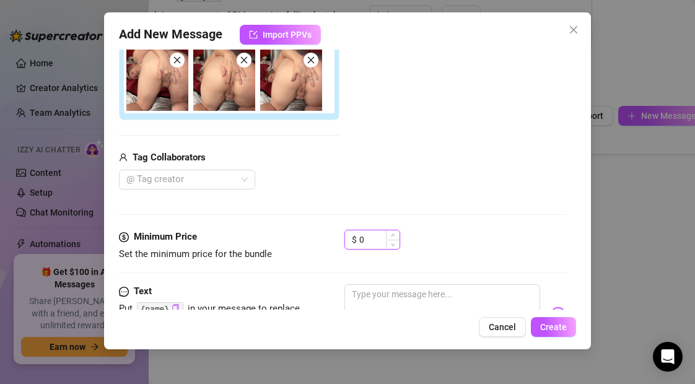
drag, startPoint x: 365, startPoint y: 240, endPoint x: 356, endPoint y: 240, distance: 9.3
click at [356, 240] on div "$ 0" at bounding box center [372, 240] width 56 height 20
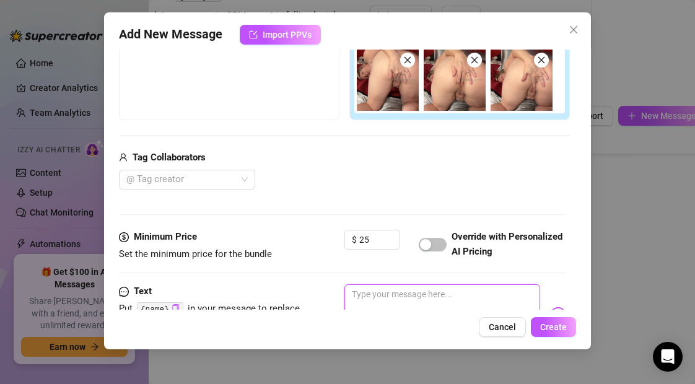
click at [374, 297] on textarea at bounding box center [441, 309] width 195 height 50
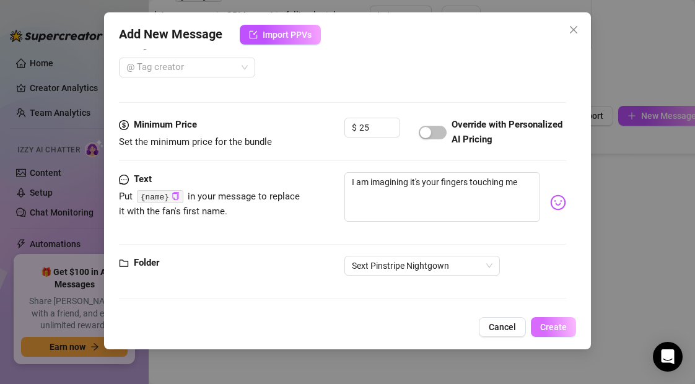
click at [562, 327] on span "Create" at bounding box center [553, 327] width 27 height 10
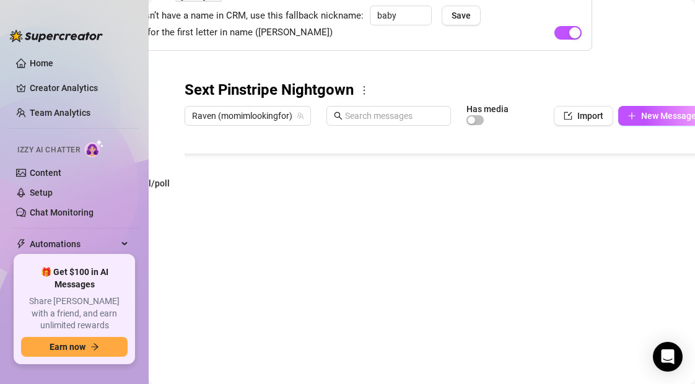
scroll to position [198, 0]
click at [643, 113] on span "New Message" at bounding box center [668, 116] width 55 height 10
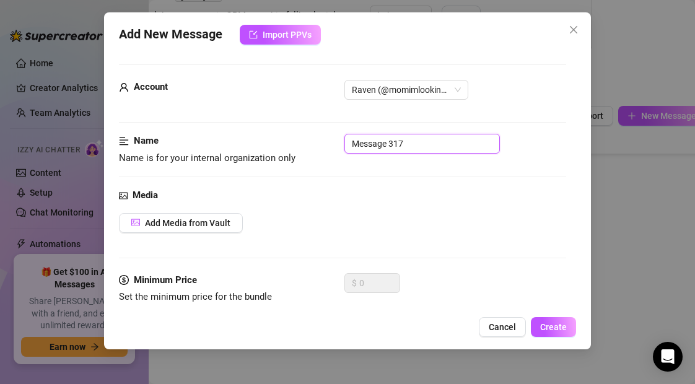
drag, startPoint x: 414, startPoint y: 144, endPoint x: 318, endPoint y: 143, distance: 96.6
click at [318, 143] on div "Name Name is for your internal organization only Message 317" at bounding box center [342, 150] width 446 height 32
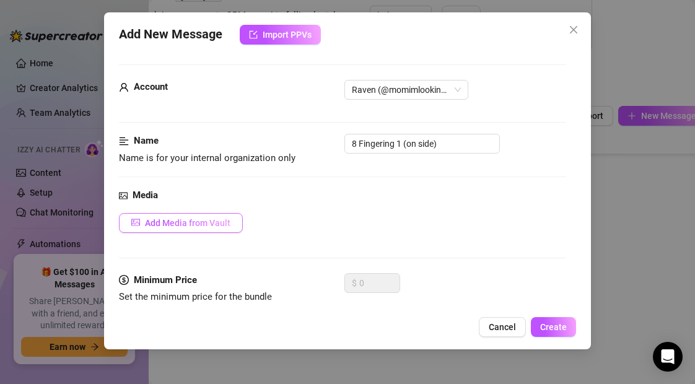
click at [206, 227] on span "Add Media from Vault" at bounding box center [187, 223] width 85 height 10
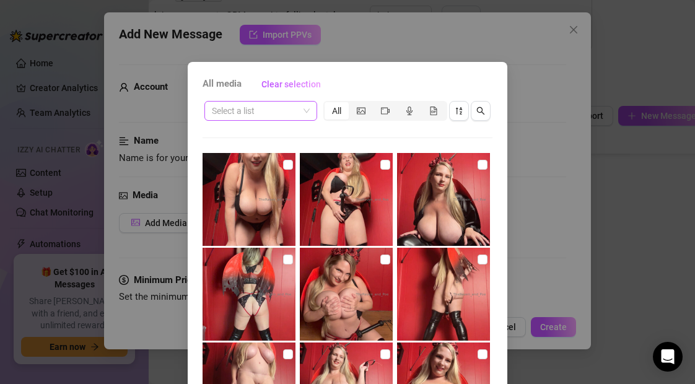
click at [253, 117] on input "search" at bounding box center [255, 111] width 87 height 19
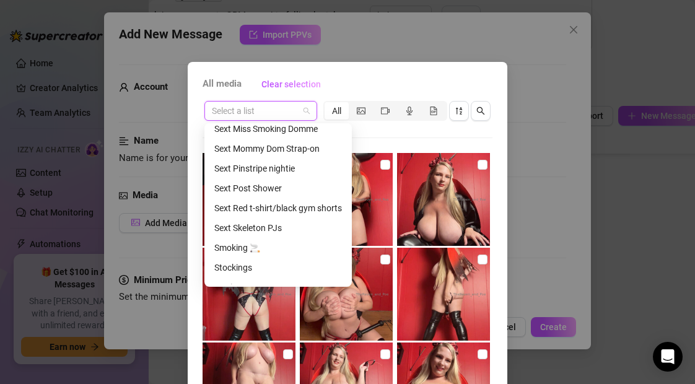
scroll to position [521, 0]
click at [261, 168] on div "Sext Pinstripe nightie" at bounding box center [278, 169] width 128 height 14
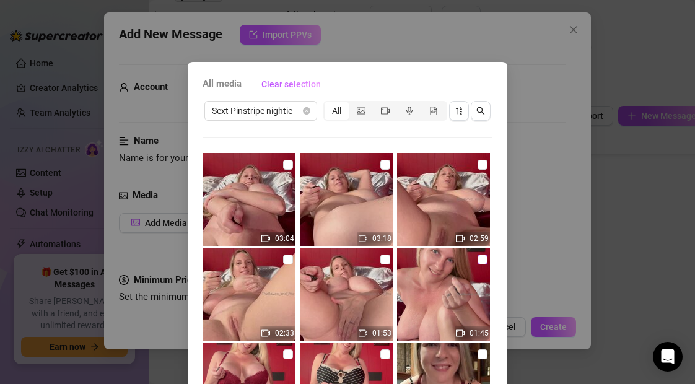
click at [481, 263] on input "checkbox" at bounding box center [482, 259] width 10 height 10
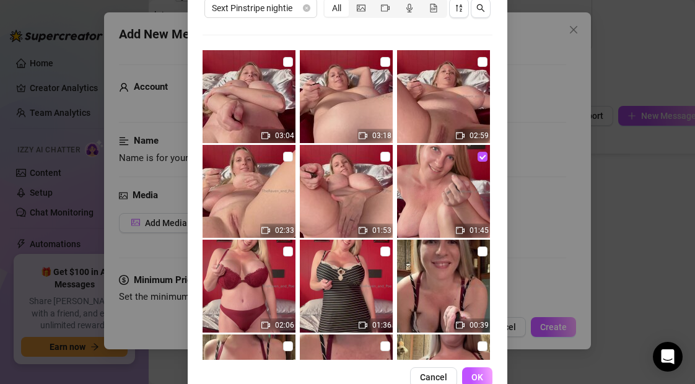
scroll to position [133, 0]
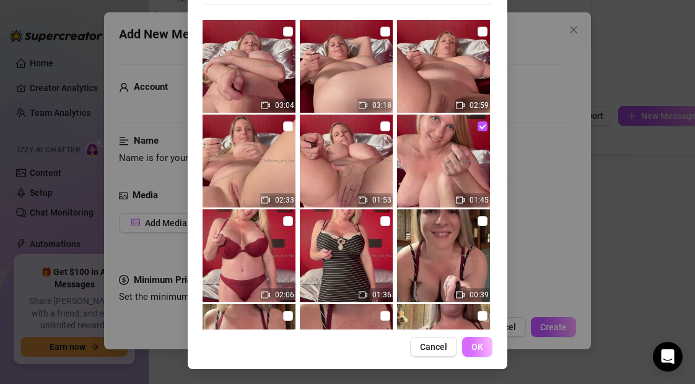
click at [483, 351] on button "OK" at bounding box center [477, 347] width 30 height 20
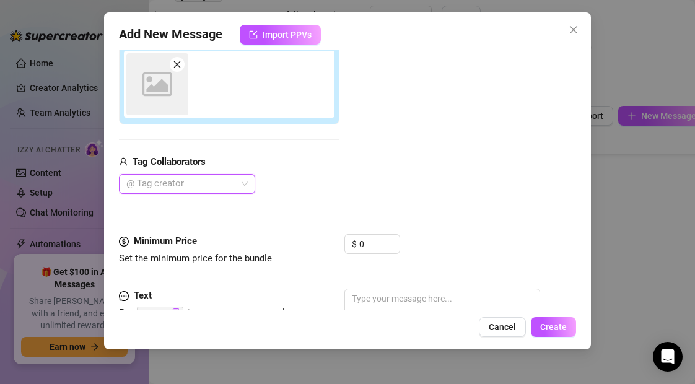
scroll to position [220, 0]
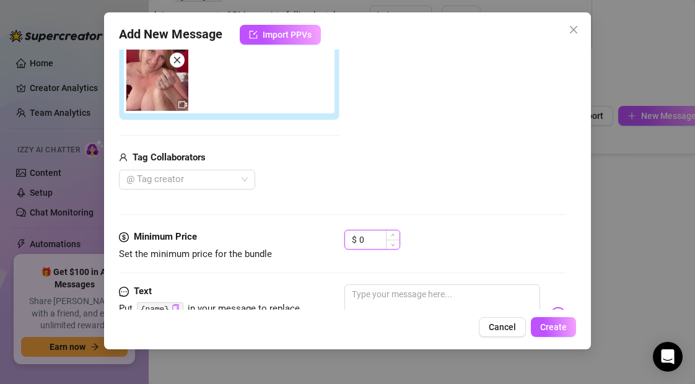
drag, startPoint x: 365, startPoint y: 243, endPoint x: 350, endPoint y: 243, distance: 14.9
click at [350, 243] on div "$ 0" at bounding box center [372, 240] width 56 height 20
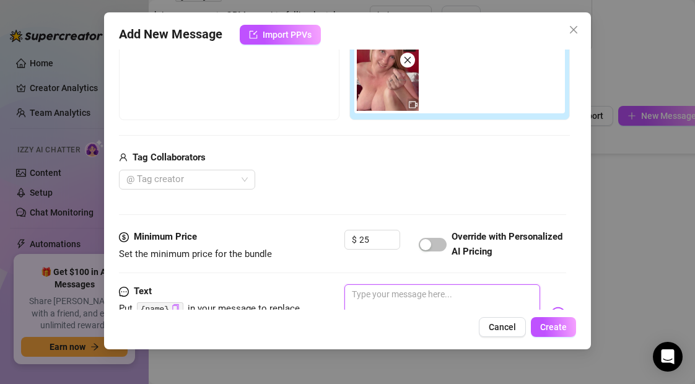
click at [381, 300] on textarea at bounding box center [441, 309] width 195 height 50
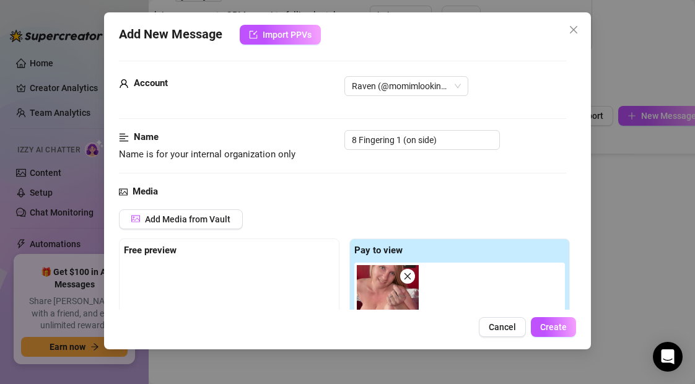
scroll to position [0, 0]
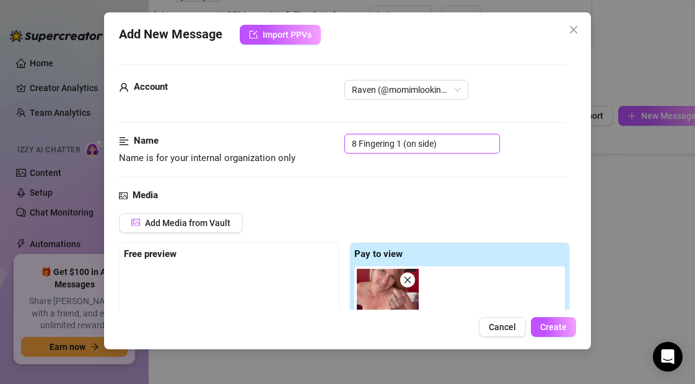
click at [435, 145] on input "8 Fingering 1 (on side)" at bounding box center [421, 144] width 155 height 20
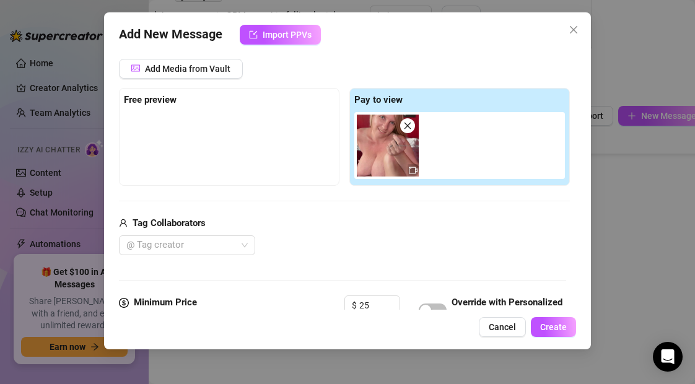
scroll to position [332, 0]
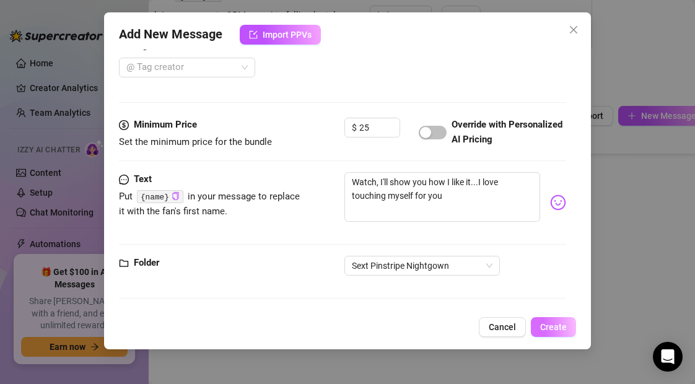
click at [555, 325] on span "Create" at bounding box center [553, 327] width 27 height 10
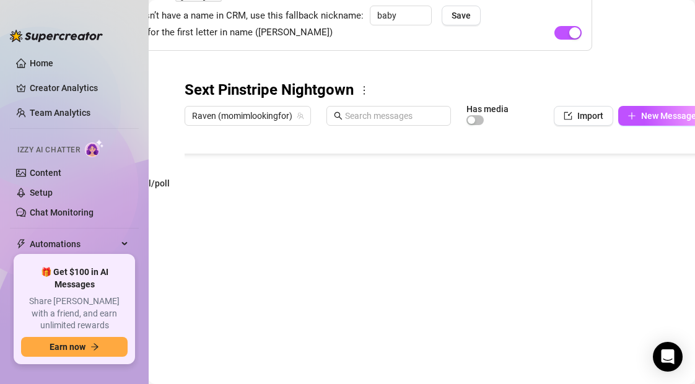
scroll to position [223, 0]
click at [633, 113] on icon "plus" at bounding box center [631, 115] width 9 height 9
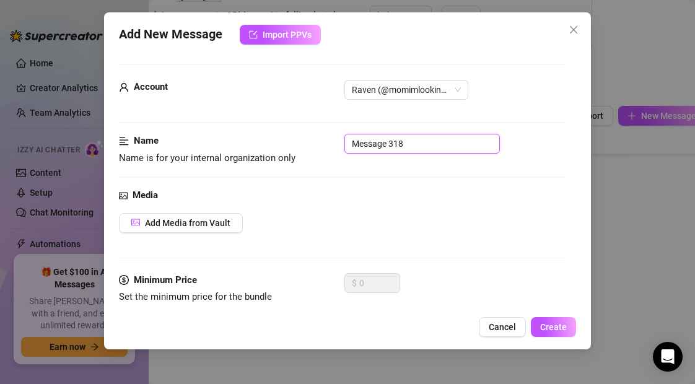
drag, startPoint x: 409, startPoint y: 144, endPoint x: 303, endPoint y: 147, distance: 105.3
click at [303, 147] on div "Name Name is for your internal organization only Message 318" at bounding box center [342, 150] width 446 height 32
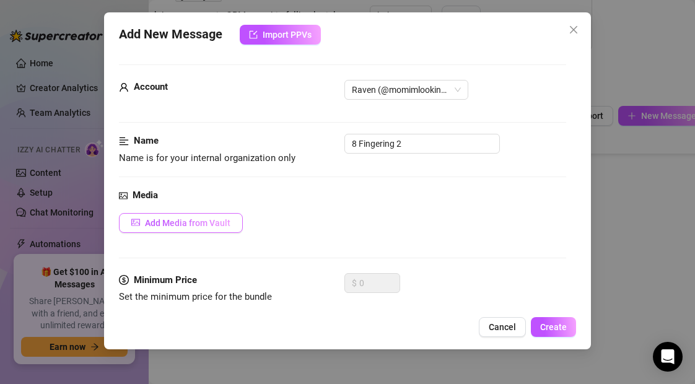
click at [212, 222] on span "Add Media from Vault" at bounding box center [187, 223] width 85 height 10
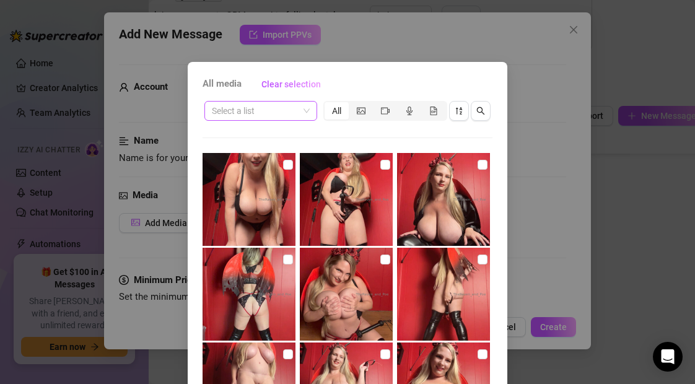
click at [251, 115] on input "search" at bounding box center [255, 111] width 87 height 19
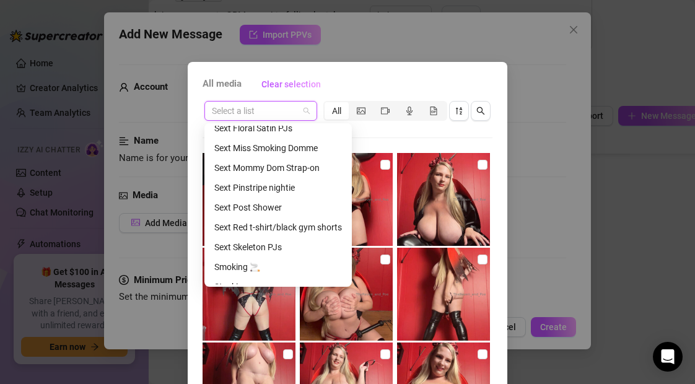
scroll to position [514, 0]
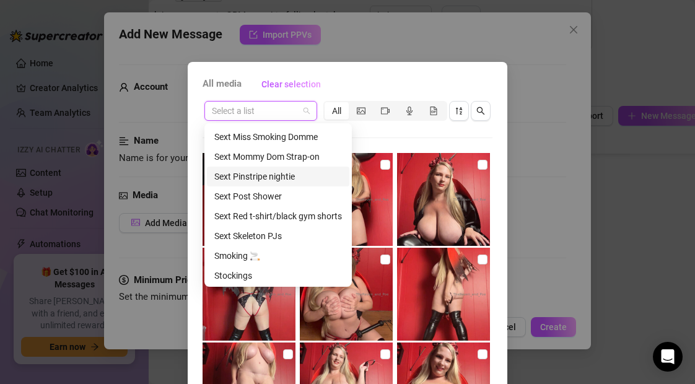
click at [253, 176] on div "Sext Pinstripe nightie" at bounding box center [278, 177] width 128 height 14
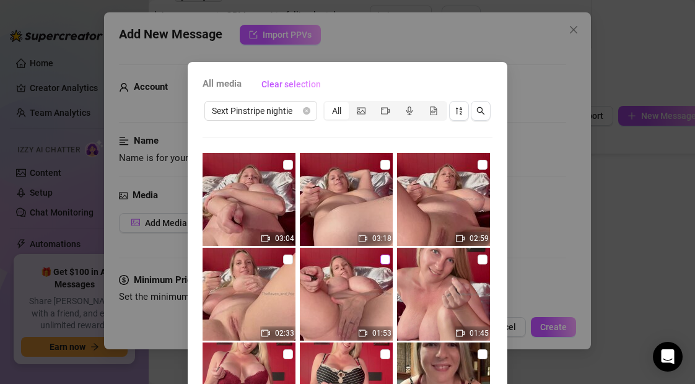
click at [384, 261] on input "checkbox" at bounding box center [385, 259] width 10 height 10
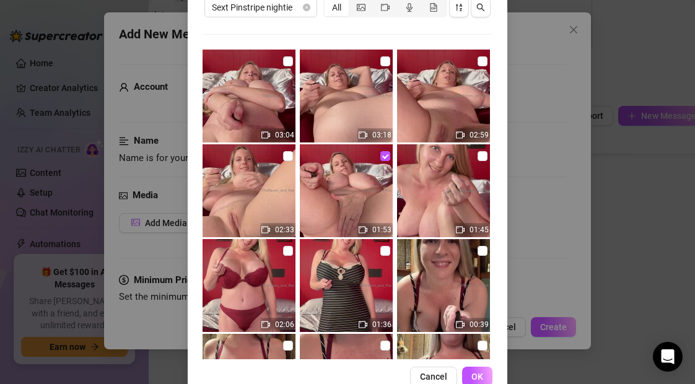
scroll to position [133, 0]
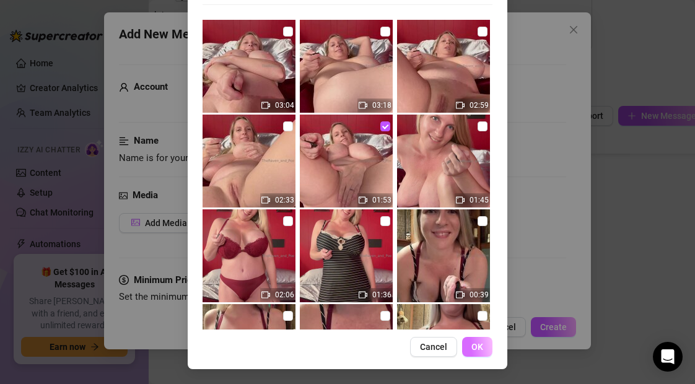
click at [478, 350] on span "OK" at bounding box center [477, 347] width 12 height 10
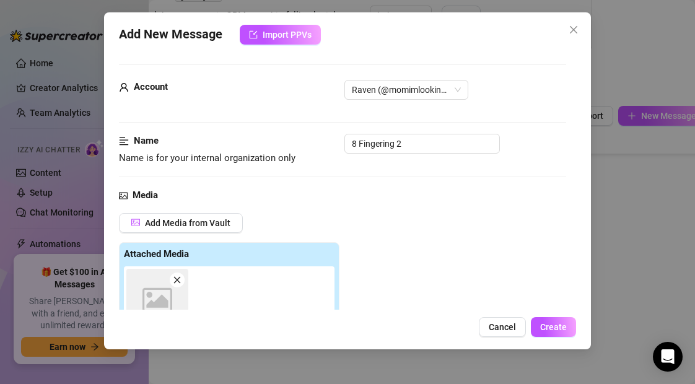
scroll to position [220, 0]
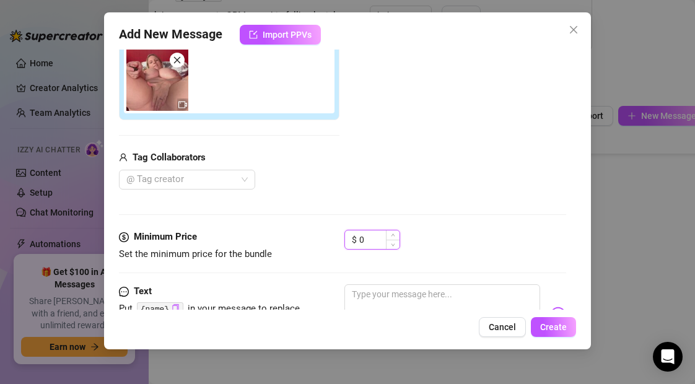
drag, startPoint x: 367, startPoint y: 240, endPoint x: 352, endPoint y: 240, distance: 14.9
click at [352, 240] on div "$ 0" at bounding box center [372, 240] width 56 height 20
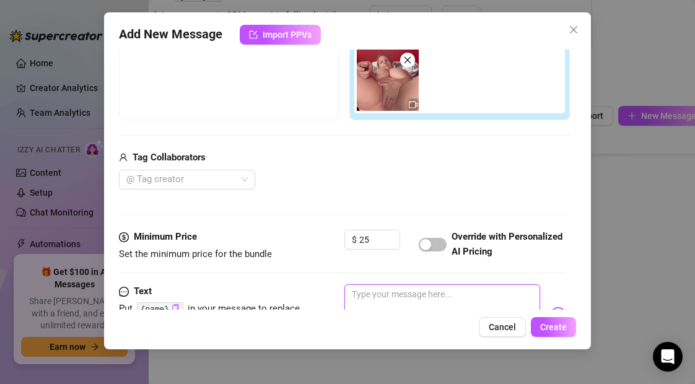
click at [375, 292] on textarea at bounding box center [441, 309] width 195 height 50
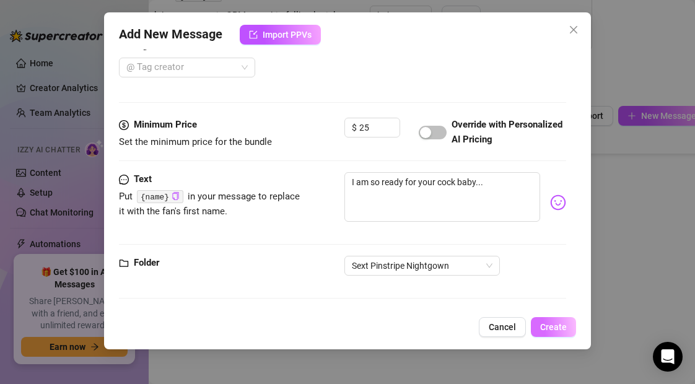
click at [547, 330] on span "Create" at bounding box center [553, 327] width 27 height 10
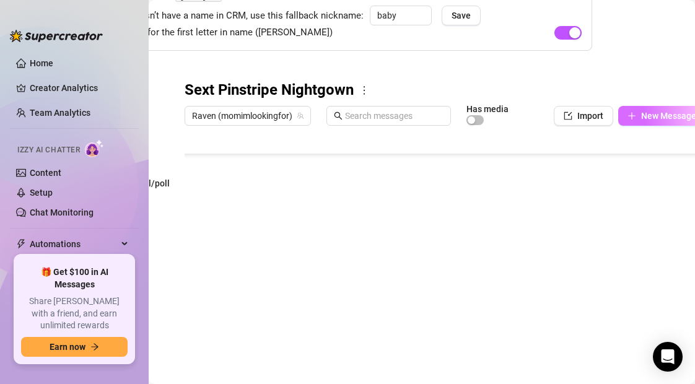
click at [635, 115] on icon "plus" at bounding box center [631, 115] width 9 height 9
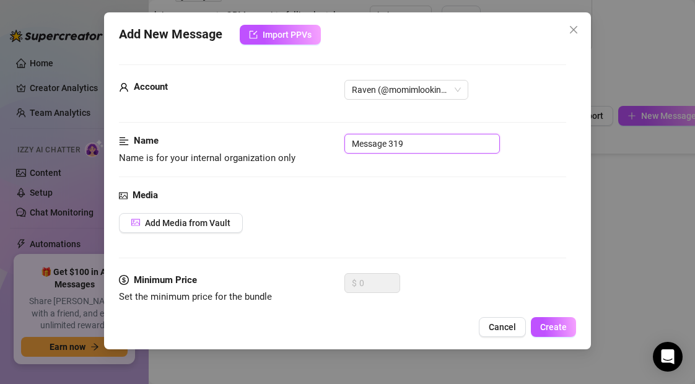
drag, startPoint x: 408, startPoint y: 144, endPoint x: 314, endPoint y: 144, distance: 94.1
click at [314, 144] on div "Name Name is for your internal organization only Message 319" at bounding box center [342, 150] width 446 height 32
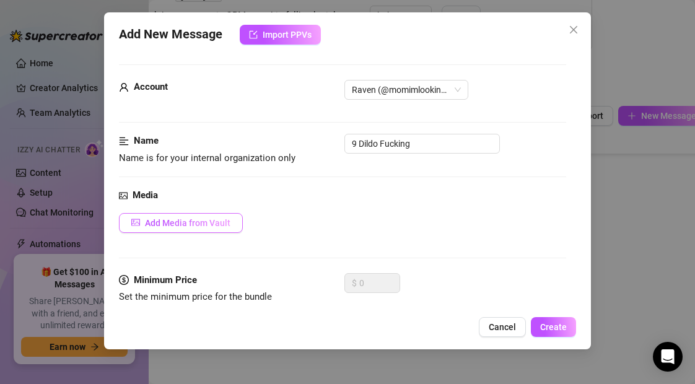
click at [191, 220] on span "Add Media from Vault" at bounding box center [187, 223] width 85 height 10
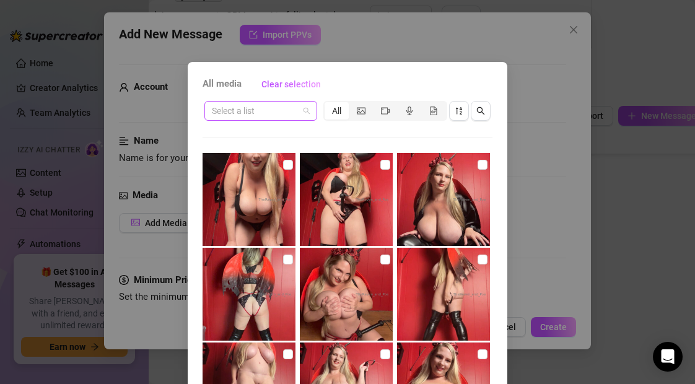
click at [267, 113] on input "search" at bounding box center [255, 111] width 87 height 19
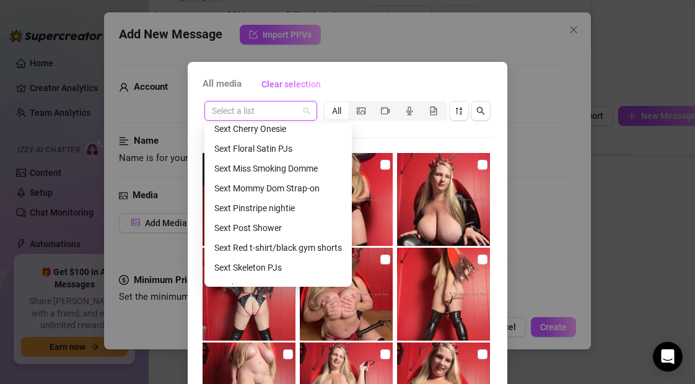
scroll to position [484, 0]
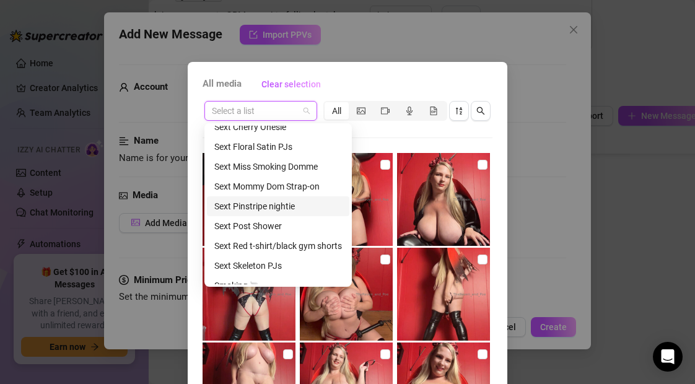
click at [276, 209] on div "Sext Pinstripe nightie" at bounding box center [278, 206] width 128 height 14
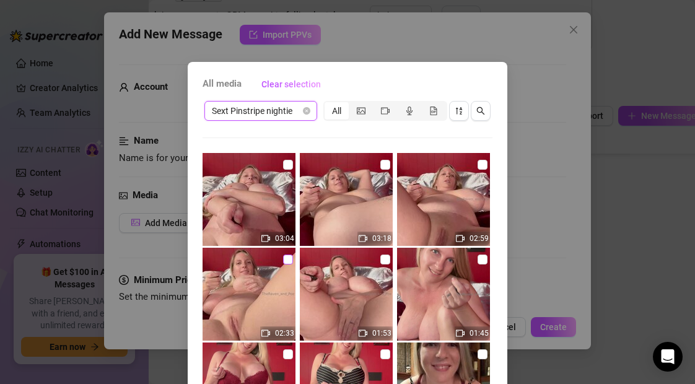
click at [288, 259] on input "checkbox" at bounding box center [288, 259] width 10 height 10
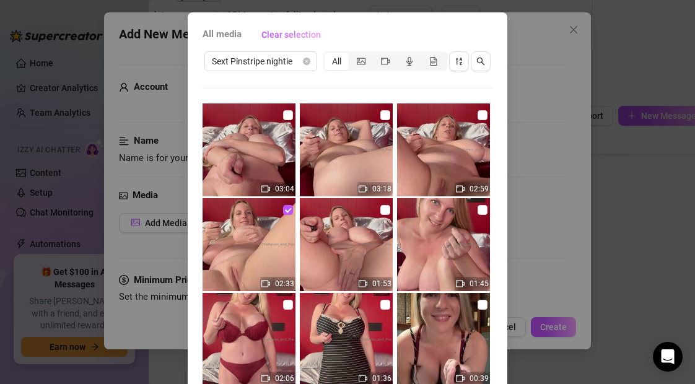
scroll to position [133, 0]
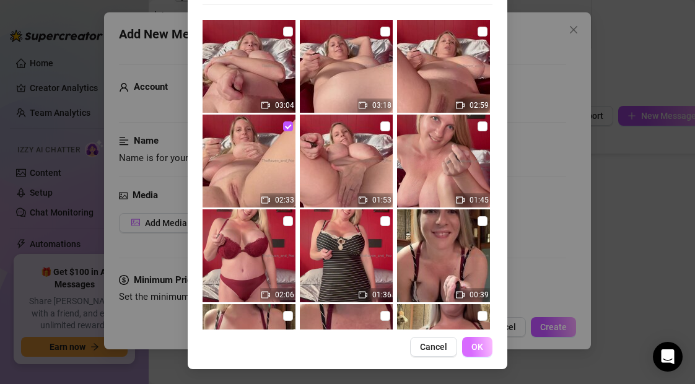
click at [480, 349] on span "OK" at bounding box center [477, 347] width 12 height 10
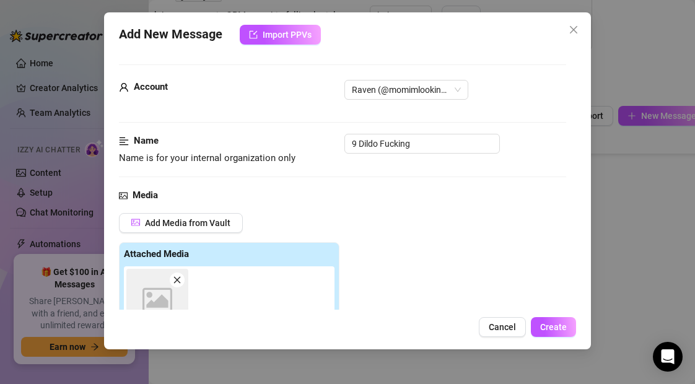
scroll to position [220, 0]
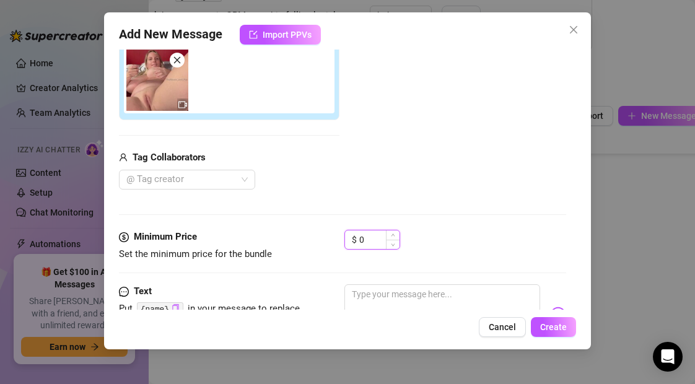
drag, startPoint x: 372, startPoint y: 239, endPoint x: 354, endPoint y: 239, distance: 18.6
click at [354, 239] on div "$ 0" at bounding box center [372, 240] width 56 height 20
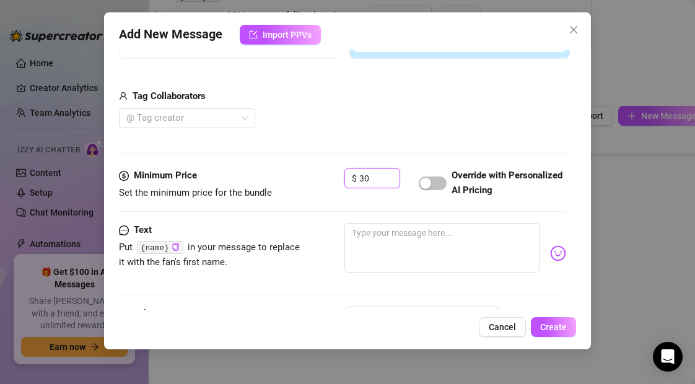
scroll to position [332, 0]
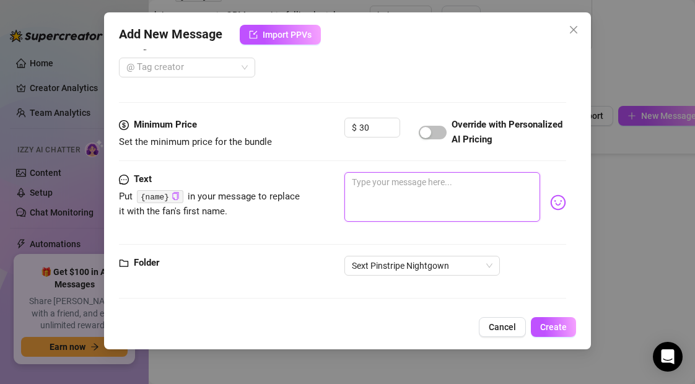
click at [374, 188] on textarea at bounding box center [441, 197] width 195 height 50
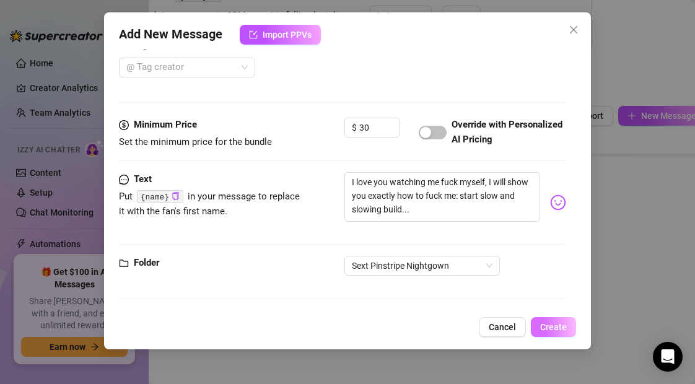
click at [548, 326] on span "Create" at bounding box center [553, 327] width 27 height 10
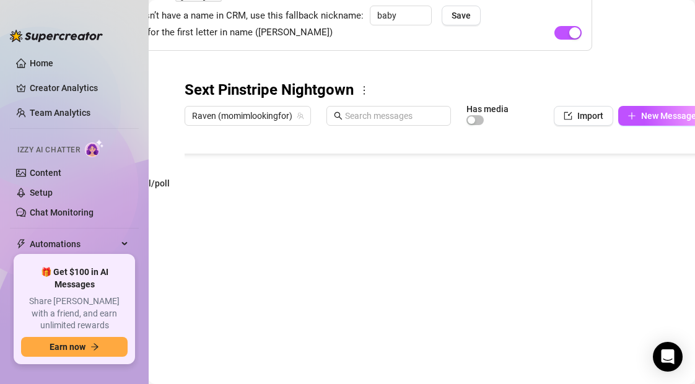
scroll to position [272, 0]
click at [630, 116] on icon "plus" at bounding box center [631, 115] width 9 height 9
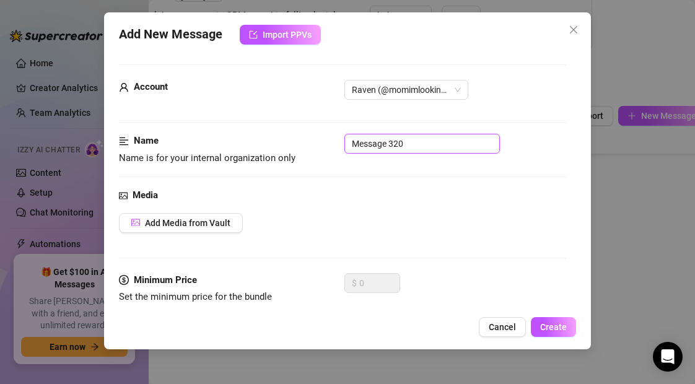
drag, startPoint x: 409, startPoint y: 139, endPoint x: 290, endPoint y: 137, distance: 118.9
click at [290, 137] on div "Name Name is for your internal organization only Message 320" at bounding box center [342, 150] width 446 height 32
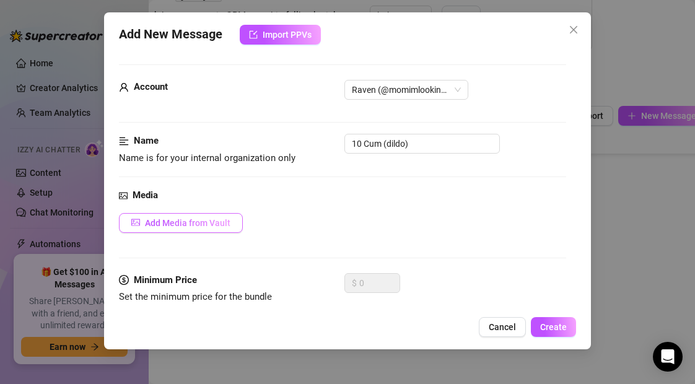
click at [189, 224] on span "Add Media from Vault" at bounding box center [187, 223] width 85 height 10
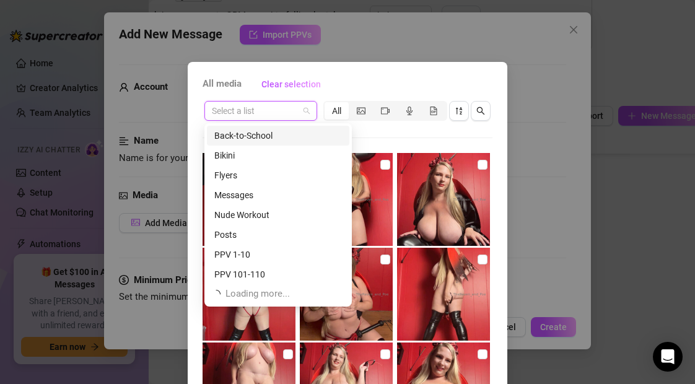
click at [237, 115] on input "search" at bounding box center [255, 111] width 87 height 19
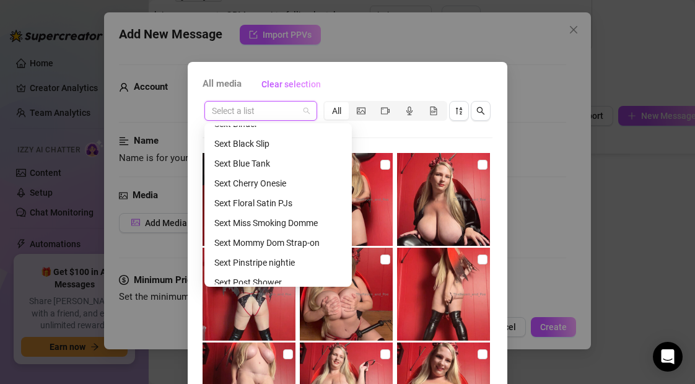
scroll to position [446, 0]
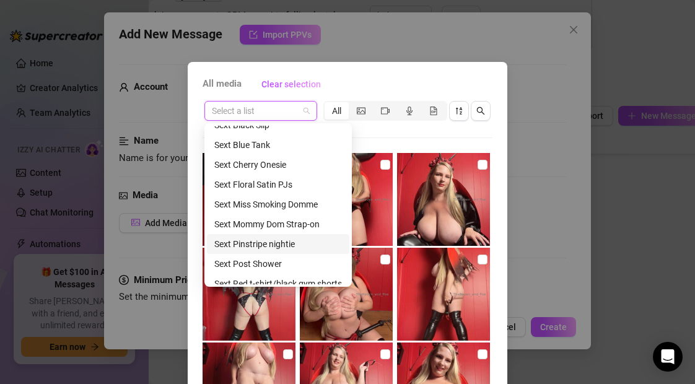
click at [246, 245] on div "Sext Pinstripe nightie" at bounding box center [278, 244] width 128 height 14
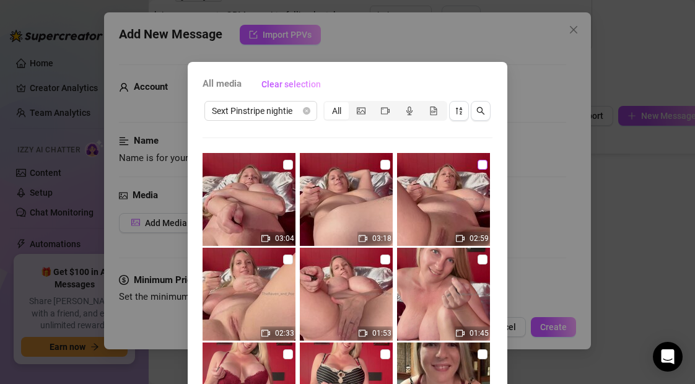
click at [484, 163] on input "checkbox" at bounding box center [482, 165] width 10 height 10
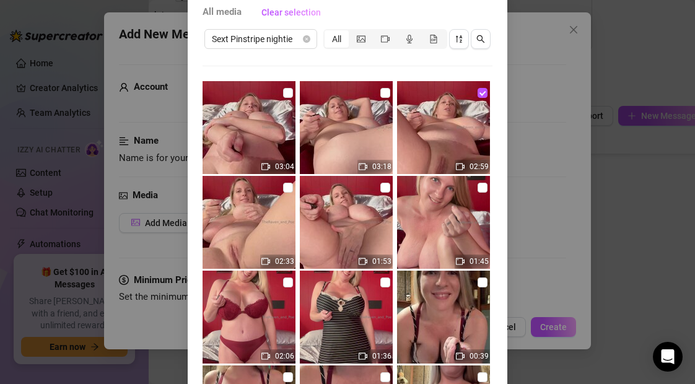
scroll to position [133, 0]
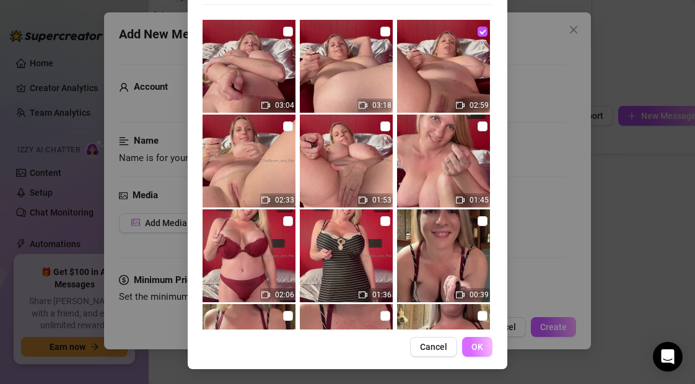
click at [474, 349] on span "OK" at bounding box center [477, 347] width 12 height 10
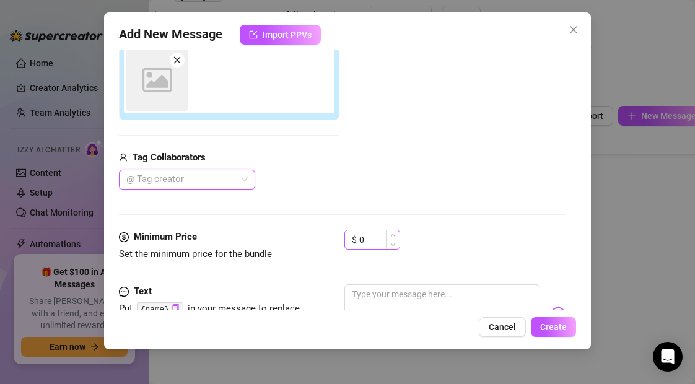
scroll to position [220, 0]
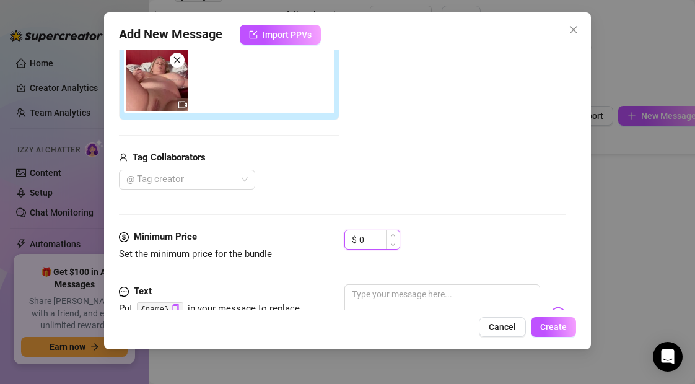
drag, startPoint x: 371, startPoint y: 243, endPoint x: 350, endPoint y: 243, distance: 21.1
click at [350, 243] on div "$ 0" at bounding box center [372, 240] width 56 height 20
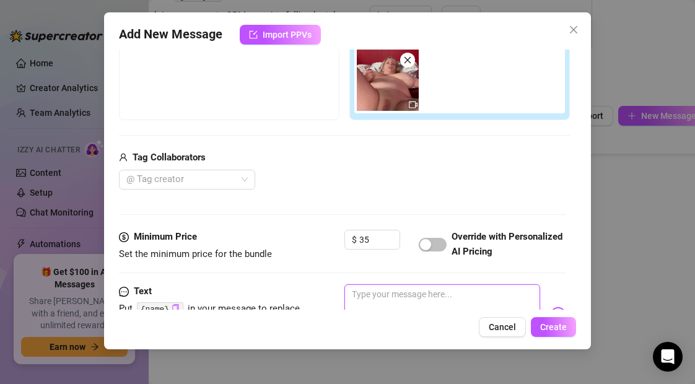
click at [376, 296] on textarea at bounding box center [441, 309] width 195 height 50
click at [557, 330] on span "Create" at bounding box center [553, 327] width 27 height 10
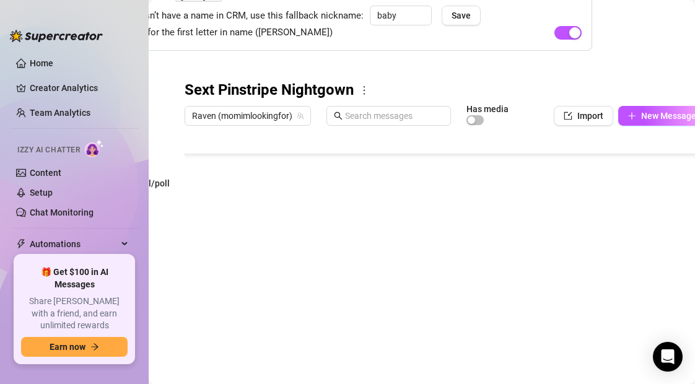
scroll to position [297, 0]
click at [631, 113] on icon "plus" at bounding box center [631, 115] width 1 height 7
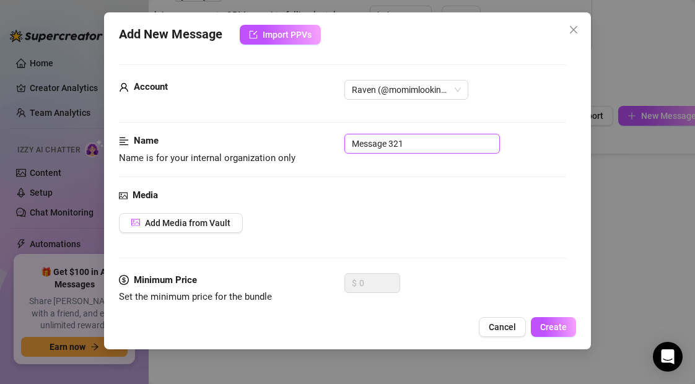
drag, startPoint x: 421, startPoint y: 146, endPoint x: 295, endPoint y: 146, distance: 125.7
click at [295, 146] on div "Name Name is for your internal organization only Message 321" at bounding box center [342, 150] width 446 height 32
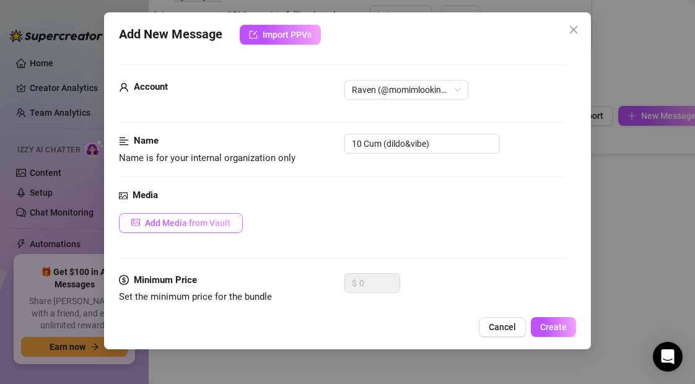
click at [156, 224] on span "Add Media from Vault" at bounding box center [187, 223] width 85 height 10
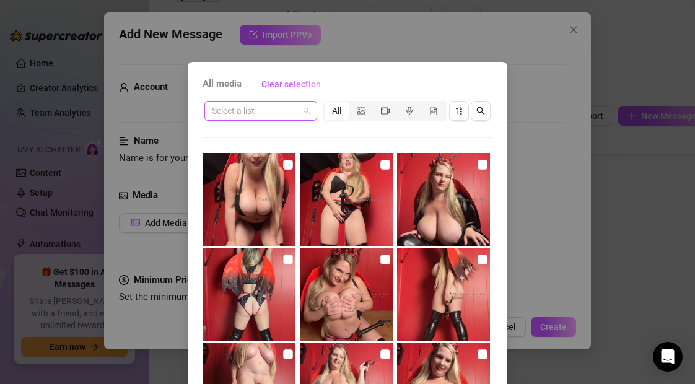
click at [251, 109] on input "search" at bounding box center [255, 111] width 87 height 19
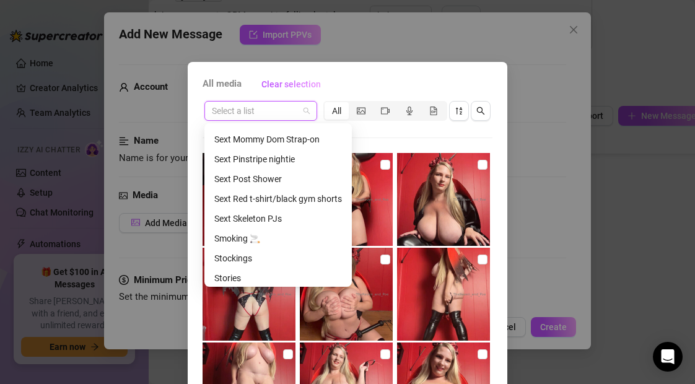
scroll to position [532, 0]
click at [259, 155] on div "Sext Pinstripe nightie" at bounding box center [278, 158] width 128 height 14
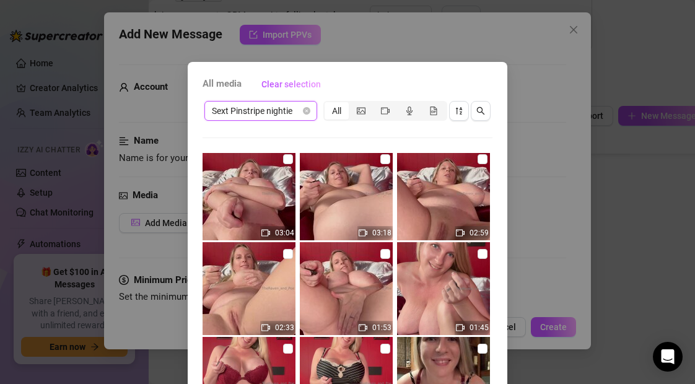
scroll to position [0, 0]
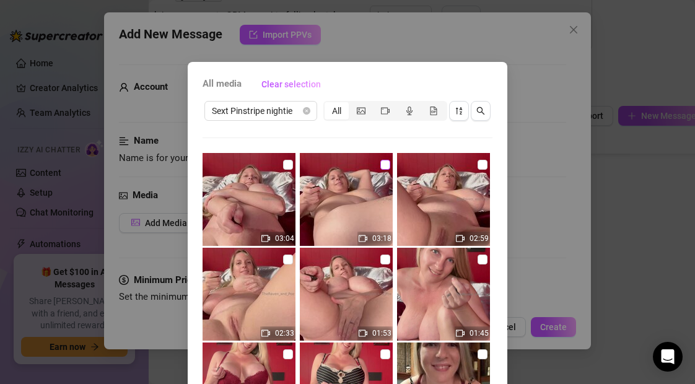
click at [386, 166] on input "checkbox" at bounding box center [385, 165] width 10 height 10
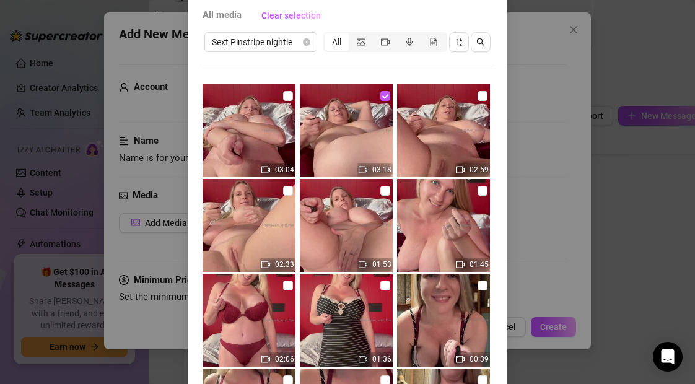
scroll to position [133, 0]
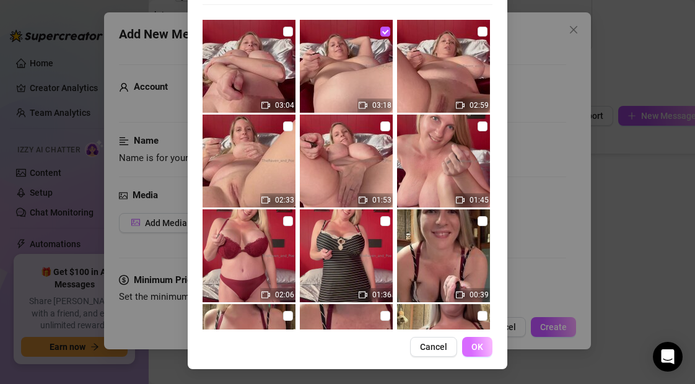
click at [480, 350] on span "OK" at bounding box center [477, 347] width 12 height 10
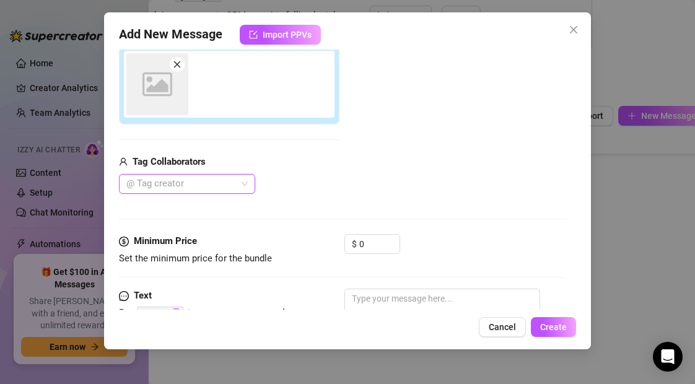
scroll to position [220, 0]
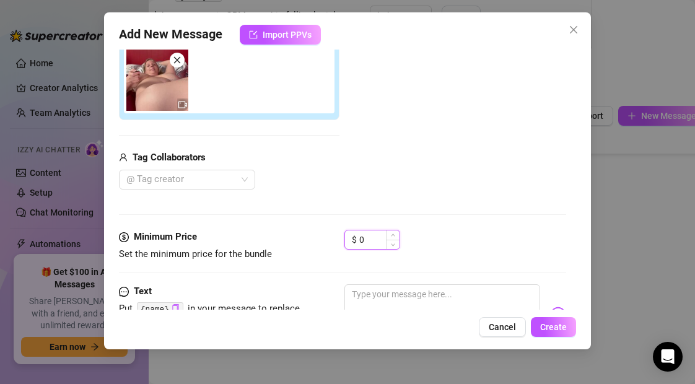
drag, startPoint x: 370, startPoint y: 238, endPoint x: 356, endPoint y: 238, distance: 14.2
click at [356, 238] on div "$ 0" at bounding box center [372, 240] width 56 height 20
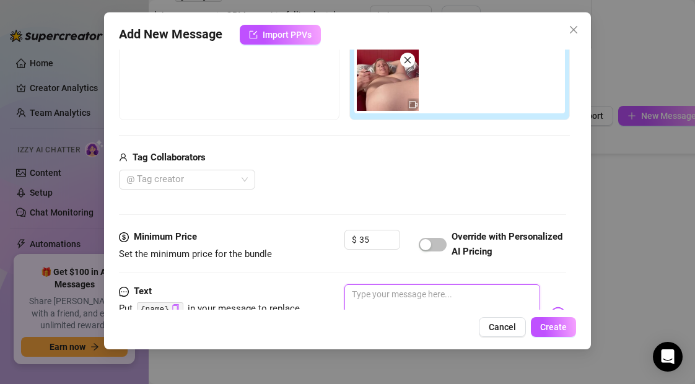
click at [378, 297] on textarea at bounding box center [441, 309] width 195 height 50
click at [563, 328] on span "Create" at bounding box center [553, 327] width 27 height 10
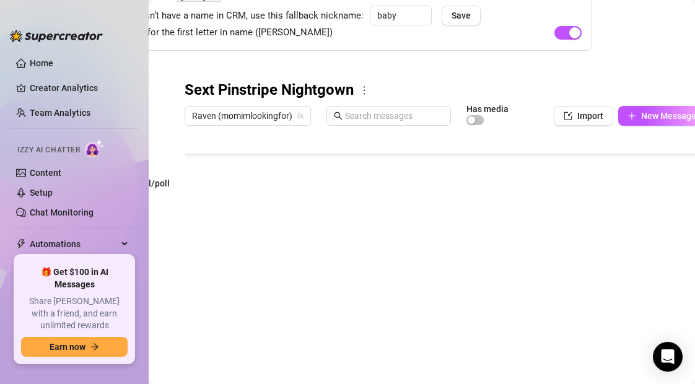
scroll to position [322, 0]
click at [628, 114] on icon "plus" at bounding box center [631, 115] width 9 height 9
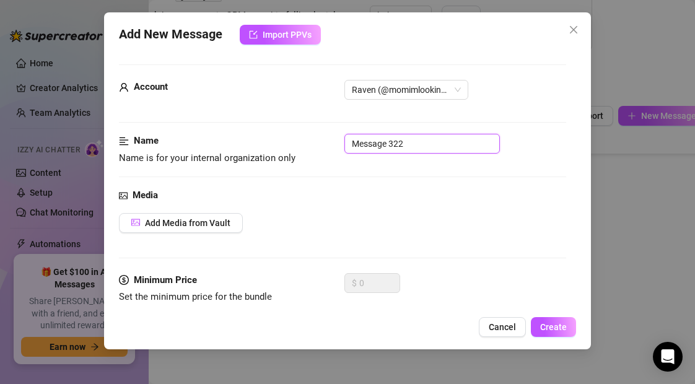
drag, startPoint x: 409, startPoint y: 140, endPoint x: 328, endPoint y: 141, distance: 80.5
click at [328, 141] on div "Name Name is for your internal organization only Message 322" at bounding box center [342, 150] width 446 height 32
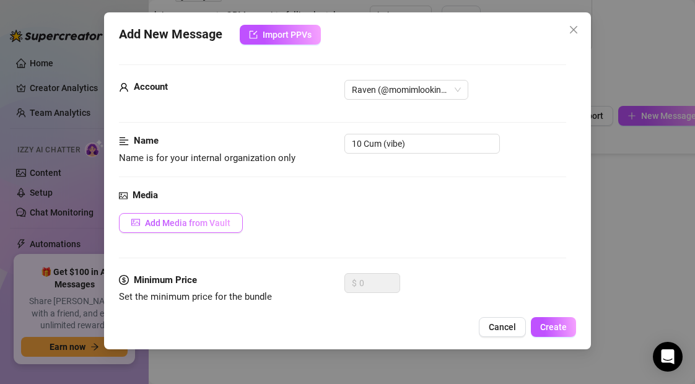
click at [227, 219] on span "Add Media from Vault" at bounding box center [187, 223] width 85 height 10
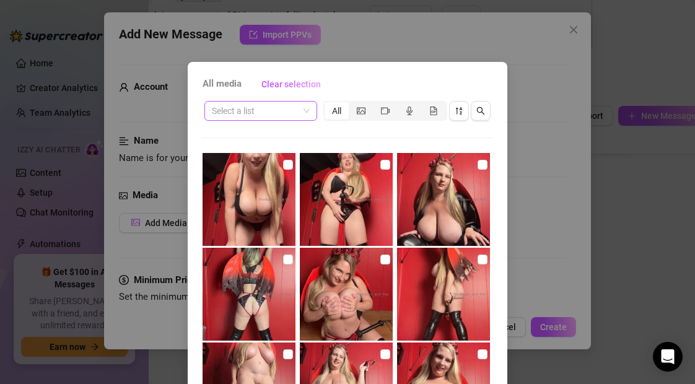
click at [280, 115] on input "search" at bounding box center [255, 111] width 87 height 19
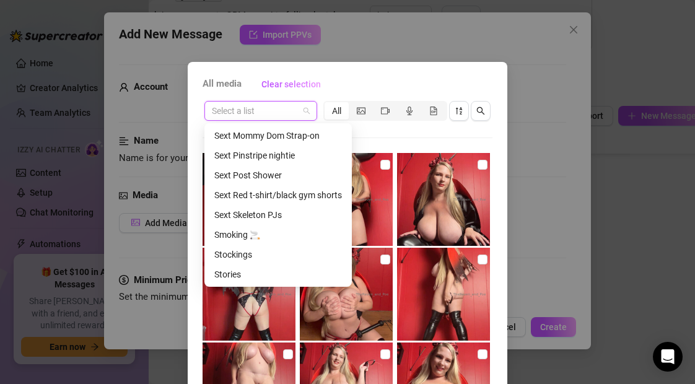
scroll to position [529, 0]
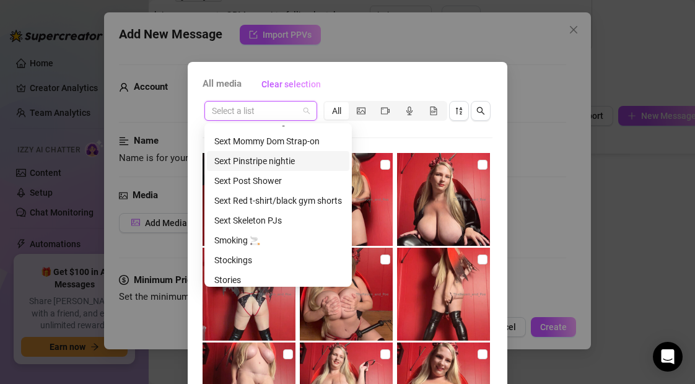
click at [277, 160] on div "Sext Pinstripe nightie" at bounding box center [278, 161] width 128 height 14
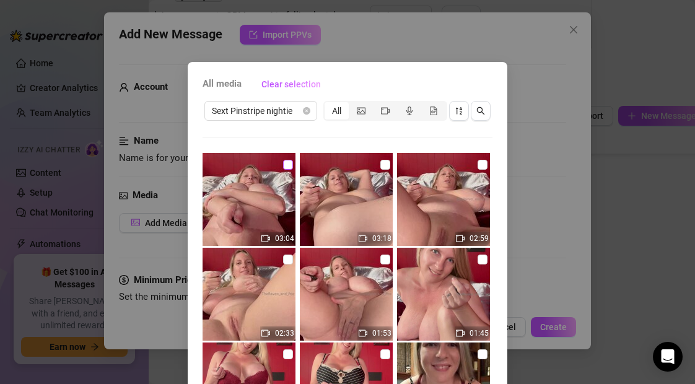
click at [286, 167] on input "checkbox" at bounding box center [288, 165] width 10 height 10
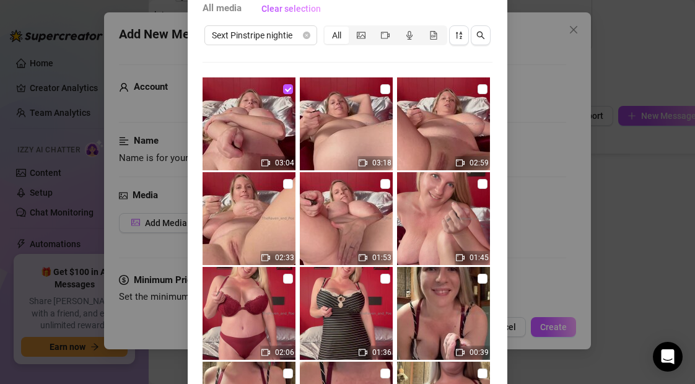
scroll to position [133, 0]
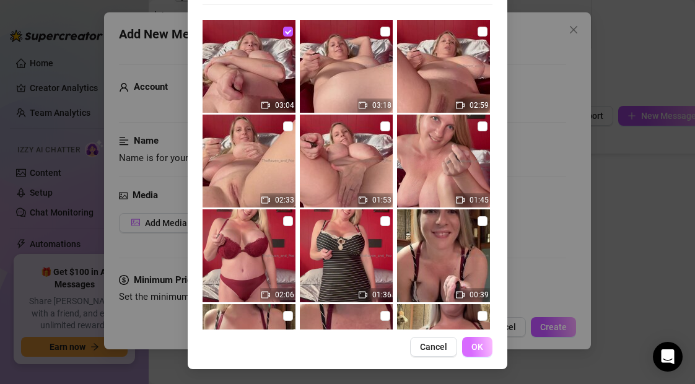
click at [474, 350] on span "OK" at bounding box center [477, 347] width 12 height 10
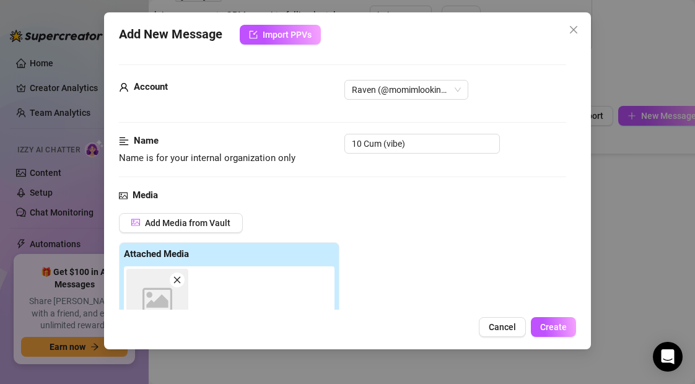
scroll to position [220, 0]
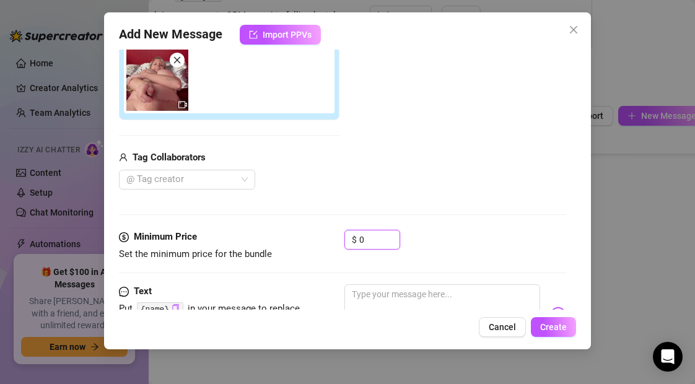
drag, startPoint x: 370, startPoint y: 238, endPoint x: 344, endPoint y: 238, distance: 26.0
click at [344, 238] on div "Minimum Price Set the minimum price for the bundle $ 0" at bounding box center [342, 246] width 446 height 32
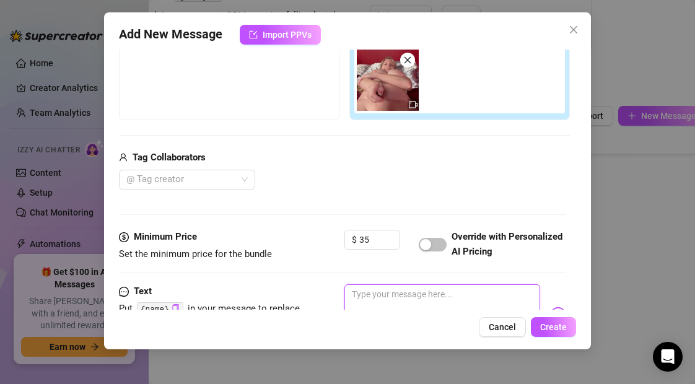
click at [374, 297] on textarea at bounding box center [441, 309] width 195 height 50
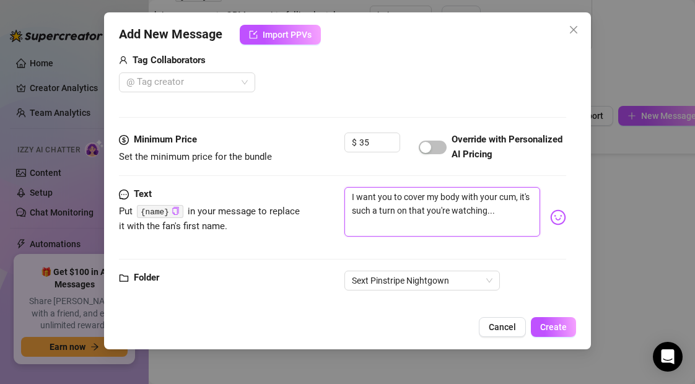
scroll to position [332, 0]
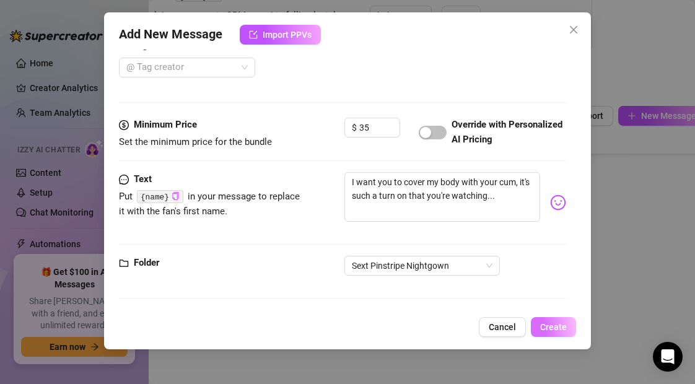
click at [558, 327] on span "Create" at bounding box center [553, 327] width 27 height 10
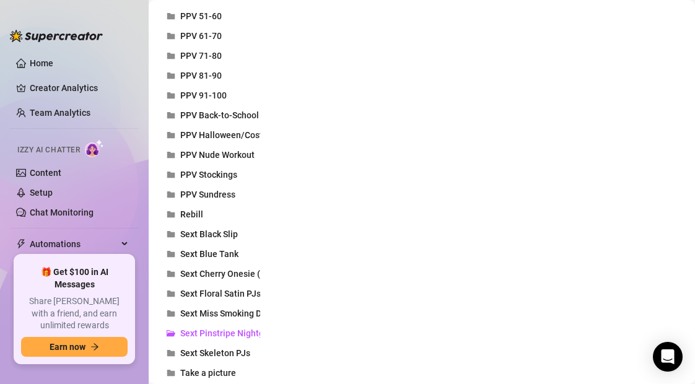
scroll to position [498, 0]
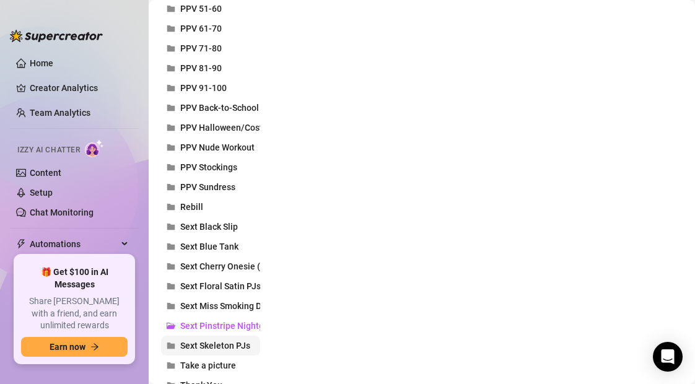
click at [204, 345] on span "Sext Skeleton PJs" at bounding box center [215, 346] width 70 height 10
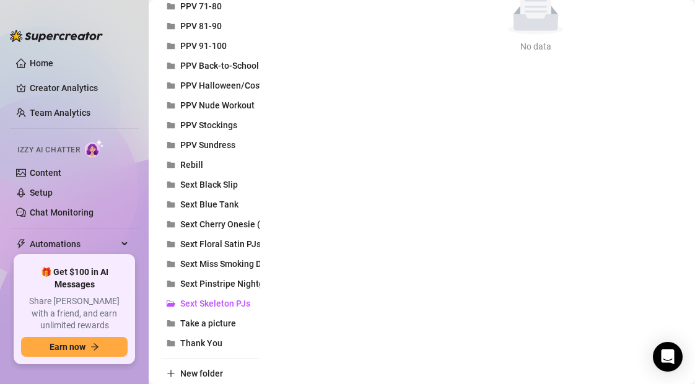
scroll to position [541, 0]
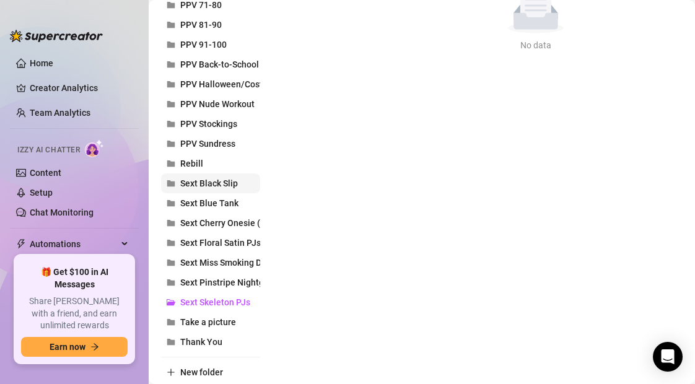
click at [216, 181] on span "Sext Black Slip" at bounding box center [209, 183] width 58 height 10
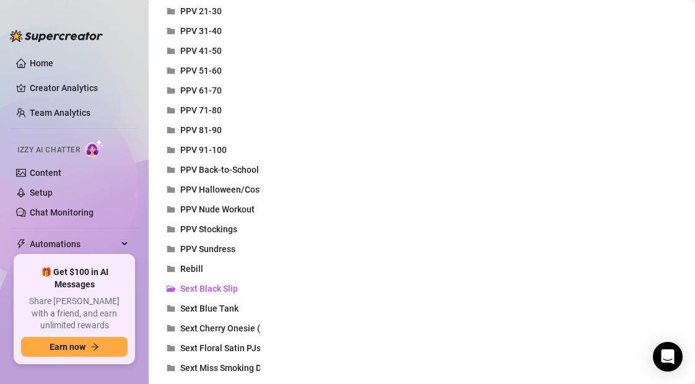
scroll to position [576, 0]
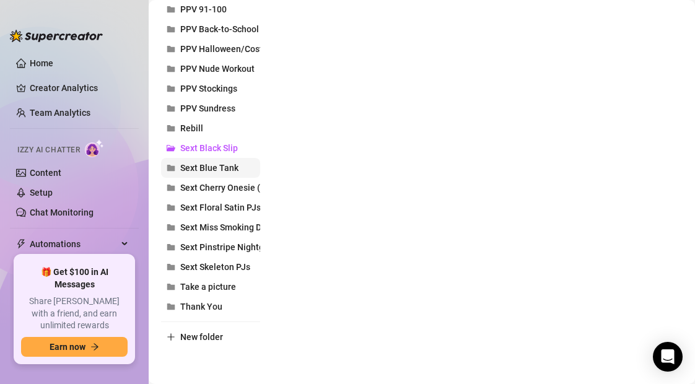
click at [195, 167] on span "Sext Blue Tank" at bounding box center [209, 168] width 58 height 10
click at [237, 183] on span "Sext Cherry Onesie (Upstairs)" at bounding box center [238, 188] width 116 height 10
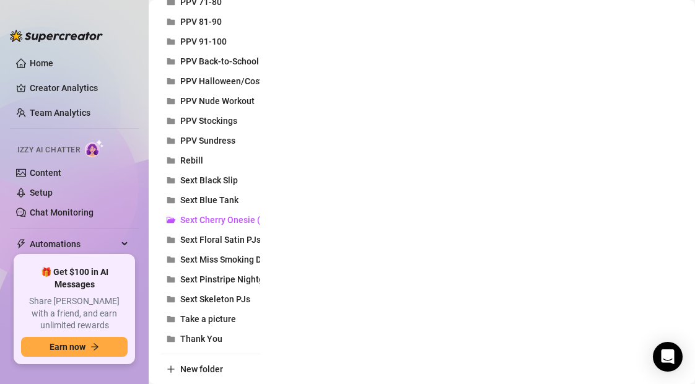
scroll to position [545, 0]
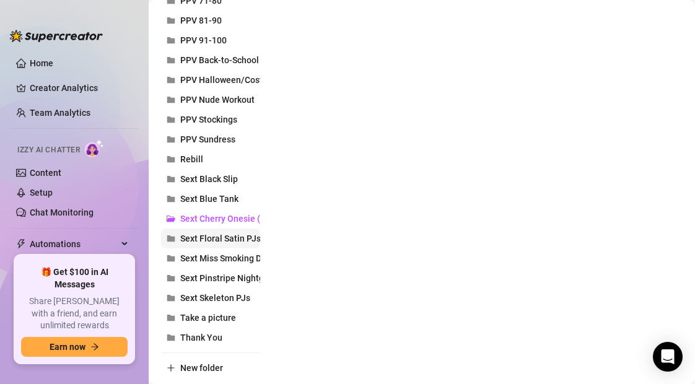
click at [240, 236] on span "Sext Floral Satin PJs" at bounding box center [220, 238] width 80 height 10
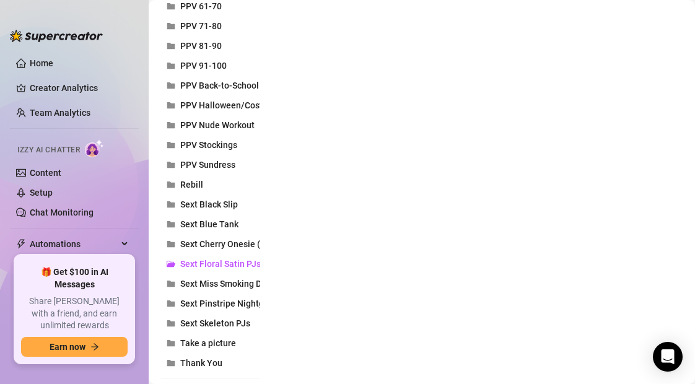
scroll to position [522, 0]
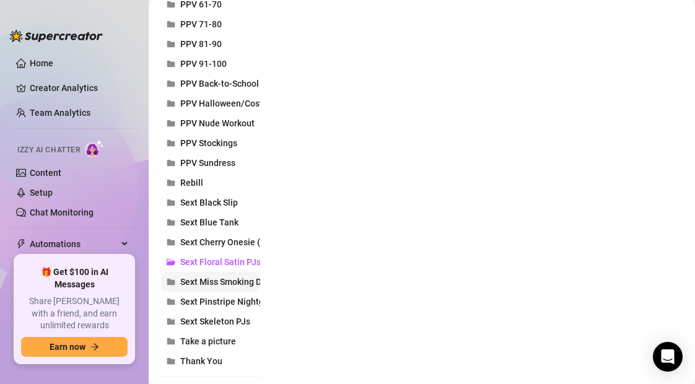
click at [224, 280] on span "Sext Miss Smoking Domme" at bounding box center [233, 282] width 106 height 10
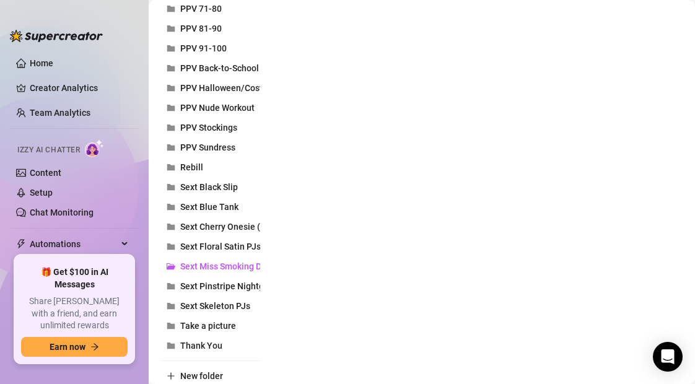
scroll to position [547, 0]
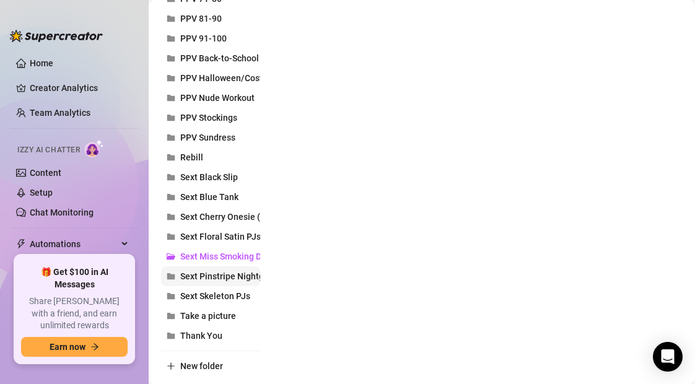
click at [212, 276] on span "Sext Pinstripe Nightgown" at bounding box center [230, 276] width 100 height 10
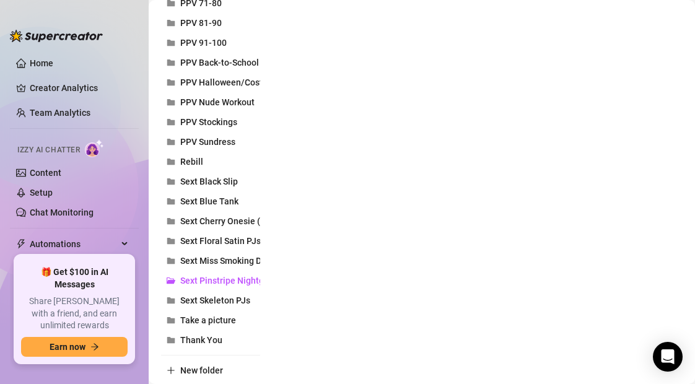
scroll to position [549, 0]
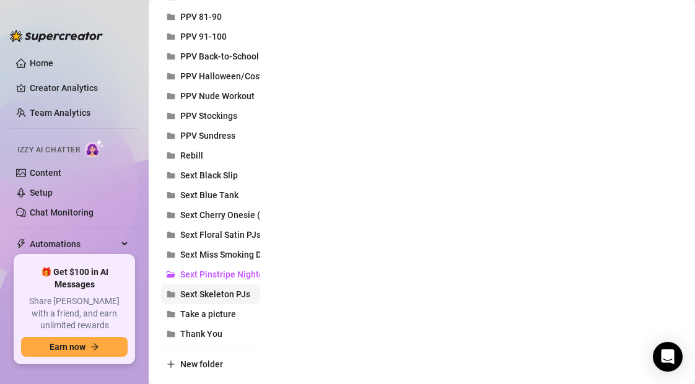
click at [230, 295] on span "Sext Skeleton PJs" at bounding box center [215, 294] width 70 height 10
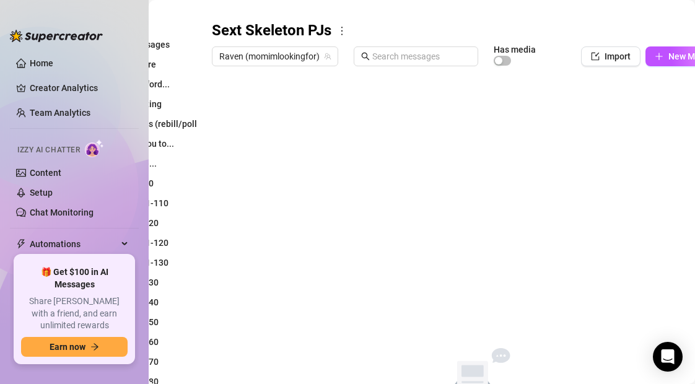
scroll to position [165, 101]
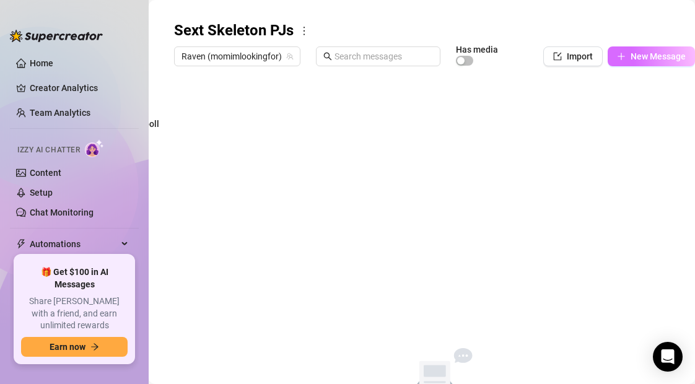
click at [625, 58] on button "New Message" at bounding box center [650, 56] width 87 height 20
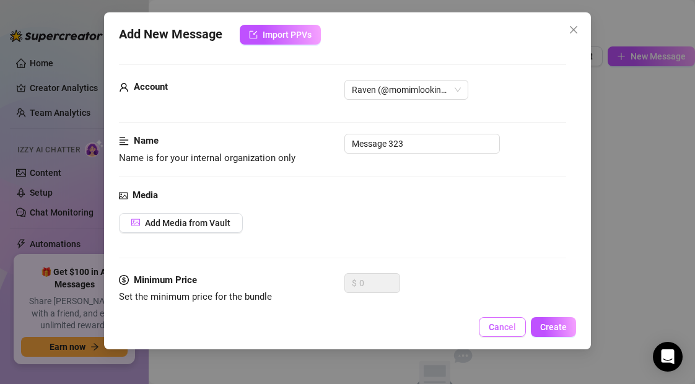
click at [505, 323] on span "Cancel" at bounding box center [502, 327] width 27 height 10
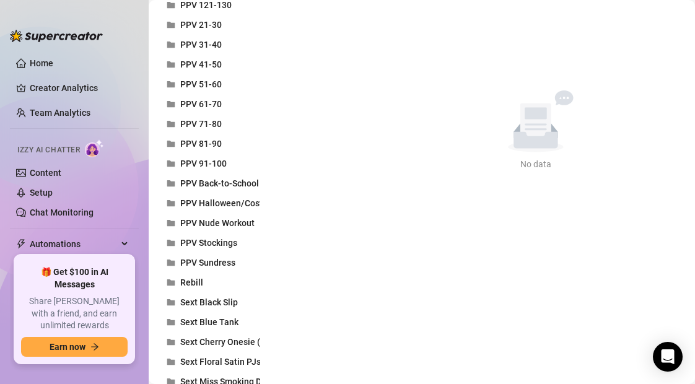
scroll to position [576, 0]
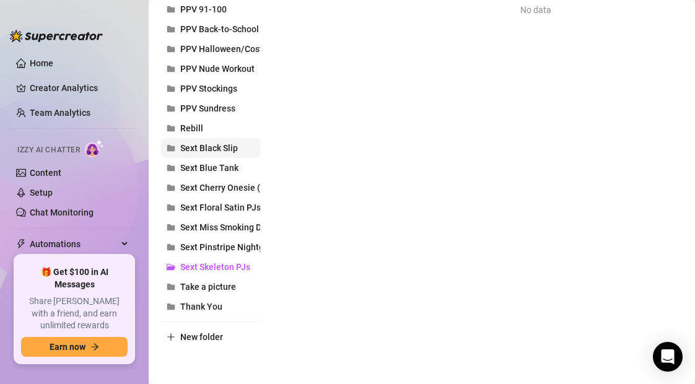
click at [211, 147] on span "Sext Black Slip" at bounding box center [209, 148] width 58 height 10
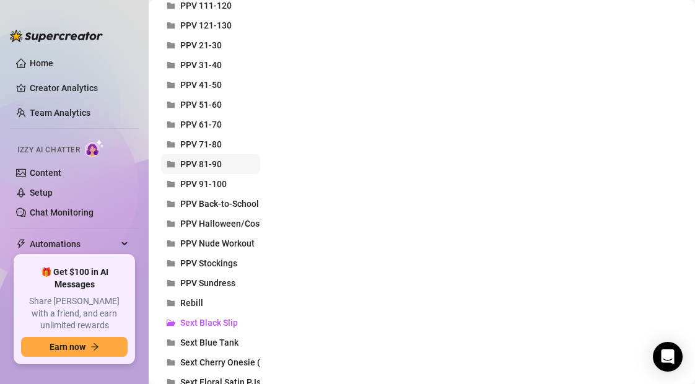
scroll to position [403, 0]
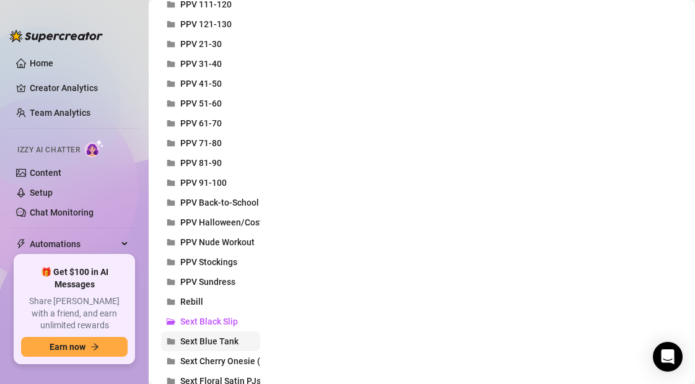
click at [217, 345] on span "Sext Blue Tank" at bounding box center [209, 341] width 58 height 10
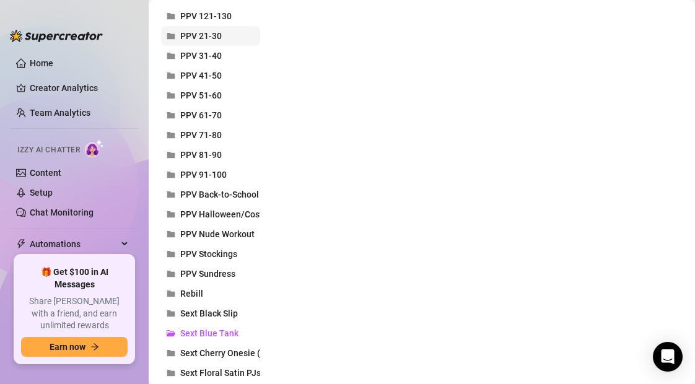
scroll to position [576, 0]
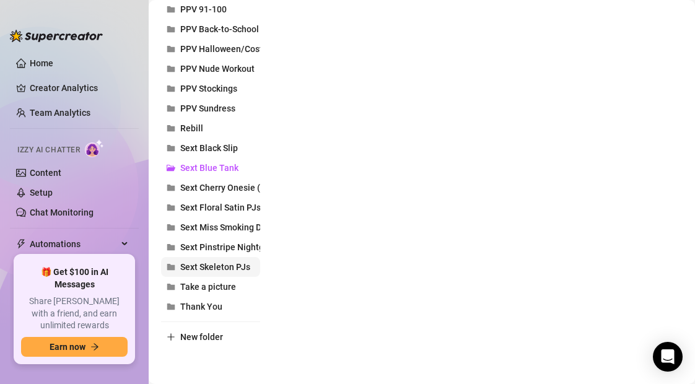
click at [199, 267] on span "Sext Skeleton PJs" at bounding box center [215, 267] width 70 height 10
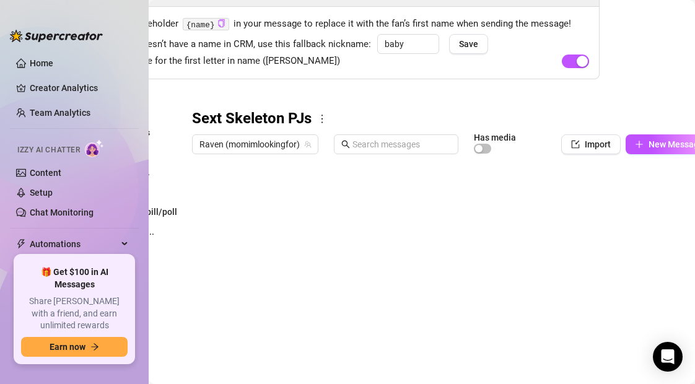
scroll to position [77, 101]
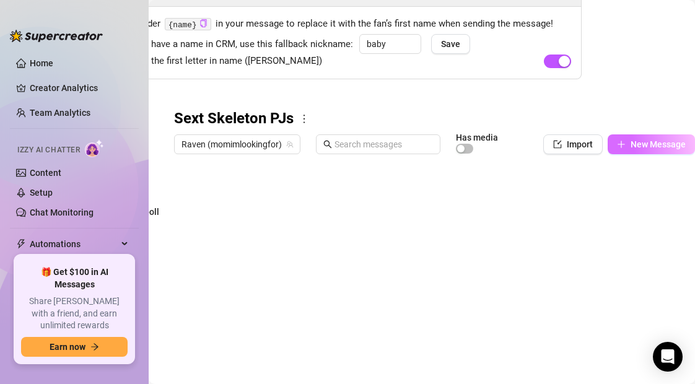
click at [620, 146] on icon "plus" at bounding box center [621, 144] width 9 height 9
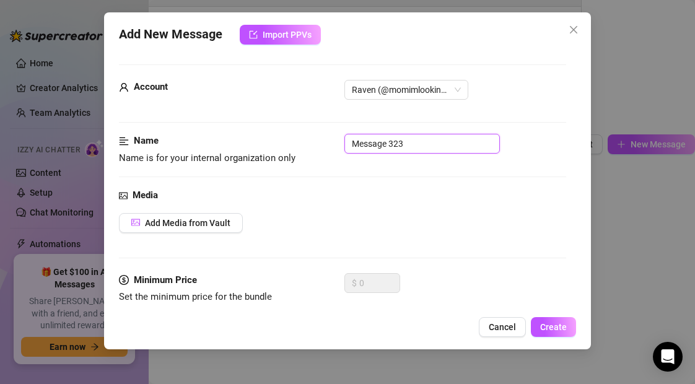
drag, startPoint x: 413, startPoint y: 143, endPoint x: 332, endPoint y: 143, distance: 81.1
click at [332, 143] on div "Name Name is for your internal organization only Message 323" at bounding box center [342, 150] width 446 height 32
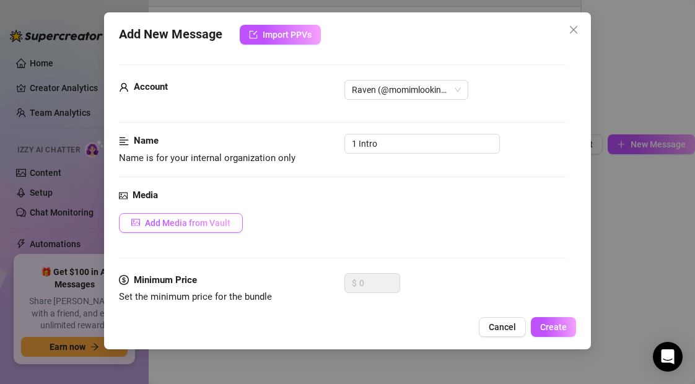
click at [218, 222] on span "Add Media from Vault" at bounding box center [187, 223] width 85 height 10
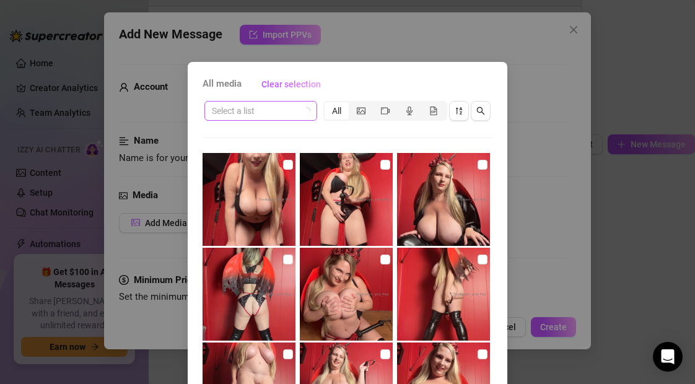
click at [271, 111] on input "search" at bounding box center [255, 111] width 87 height 19
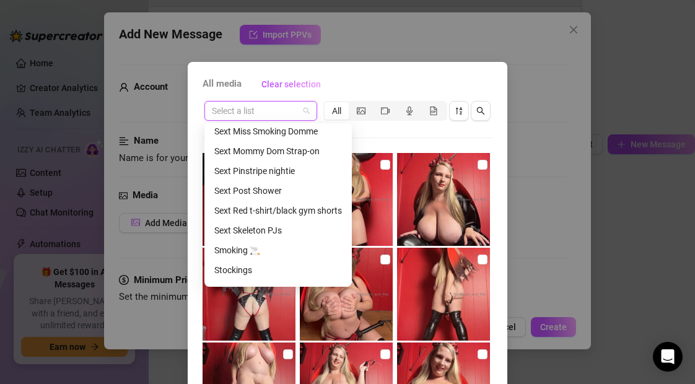
scroll to position [532, 0]
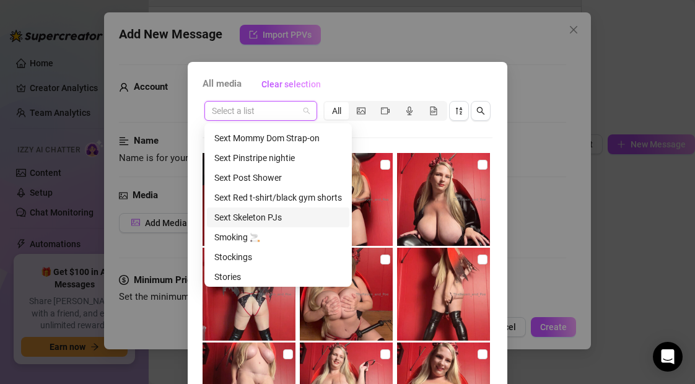
click at [256, 213] on div "Sext Skeleton PJs" at bounding box center [278, 218] width 128 height 14
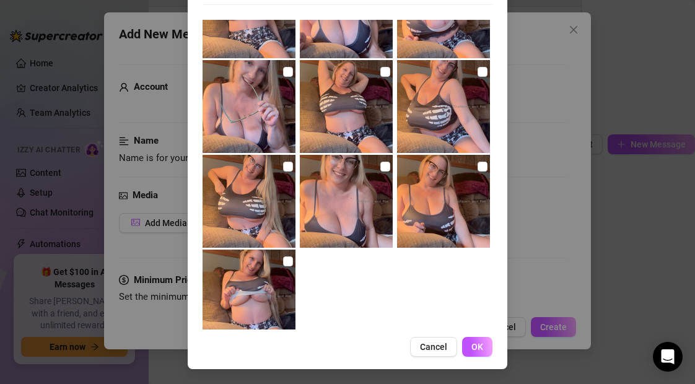
scroll to position [656, 0]
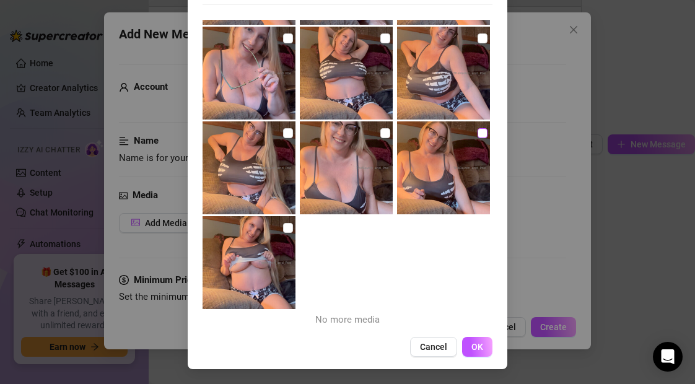
click at [484, 132] on input "checkbox" at bounding box center [482, 133] width 10 height 10
click at [479, 348] on span "OK" at bounding box center [477, 347] width 12 height 10
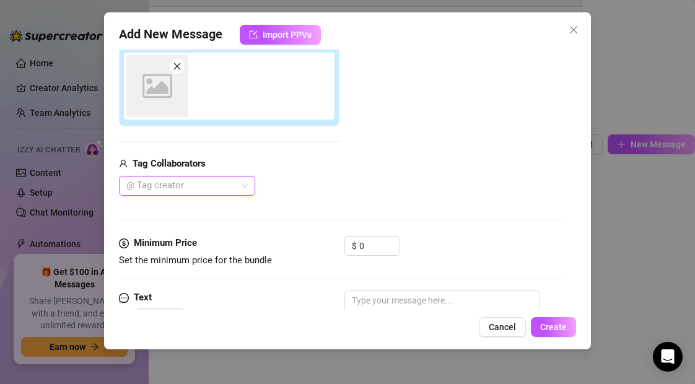
scroll to position [220, 0]
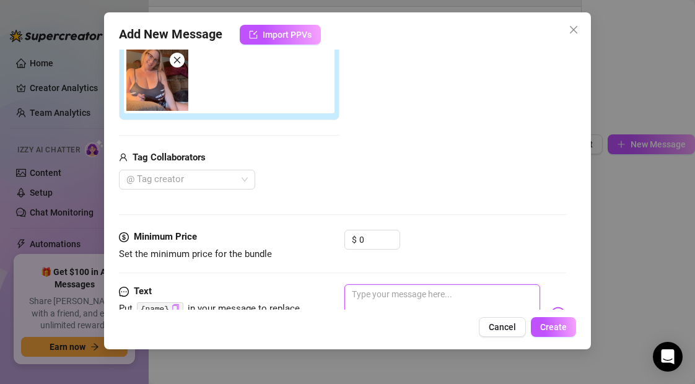
click at [365, 294] on textarea at bounding box center [441, 309] width 195 height 50
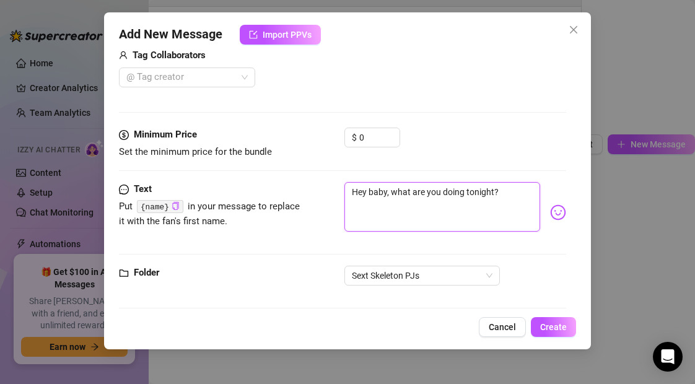
scroll to position [332, 0]
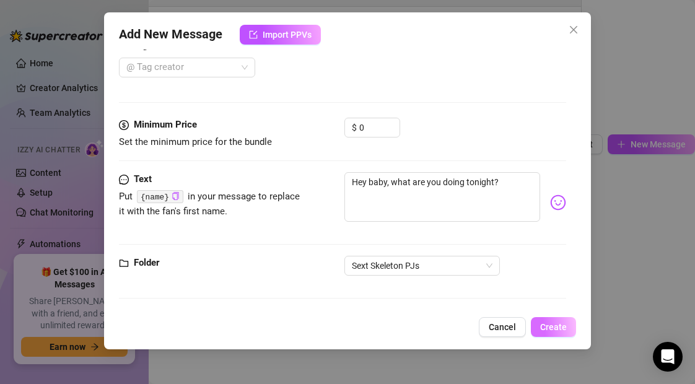
click at [552, 328] on span "Create" at bounding box center [553, 327] width 27 height 10
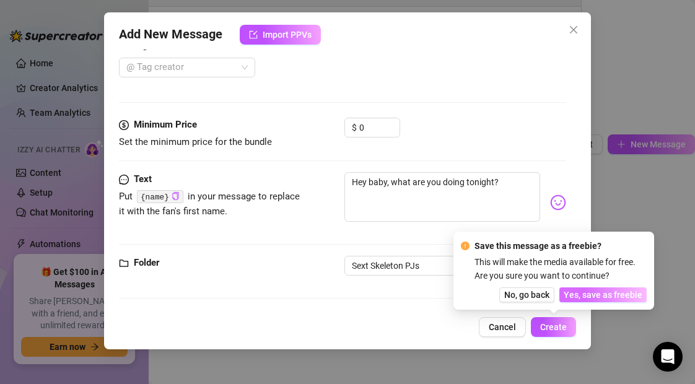
click at [584, 292] on span "Yes, save as freebie" at bounding box center [602, 295] width 79 height 10
